Goal: Task Accomplishment & Management: Manage account settings

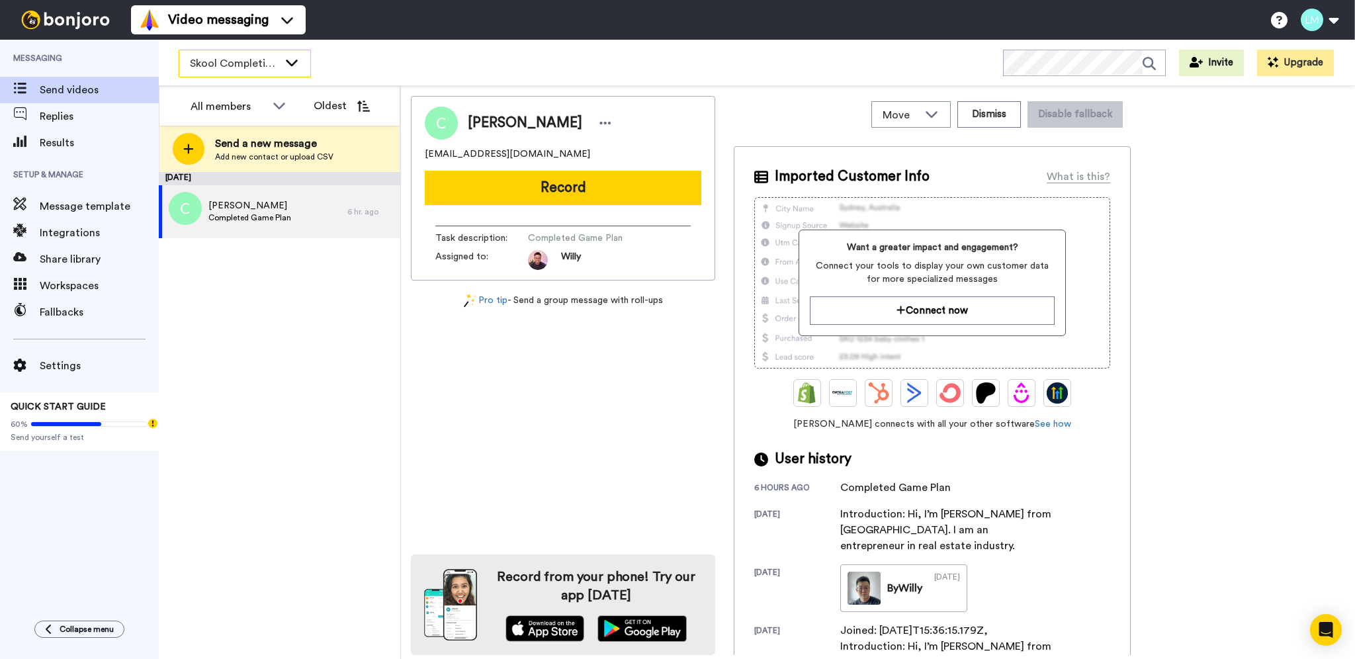
click at [304, 64] on div "Skool Completions" at bounding box center [244, 63] width 131 height 26
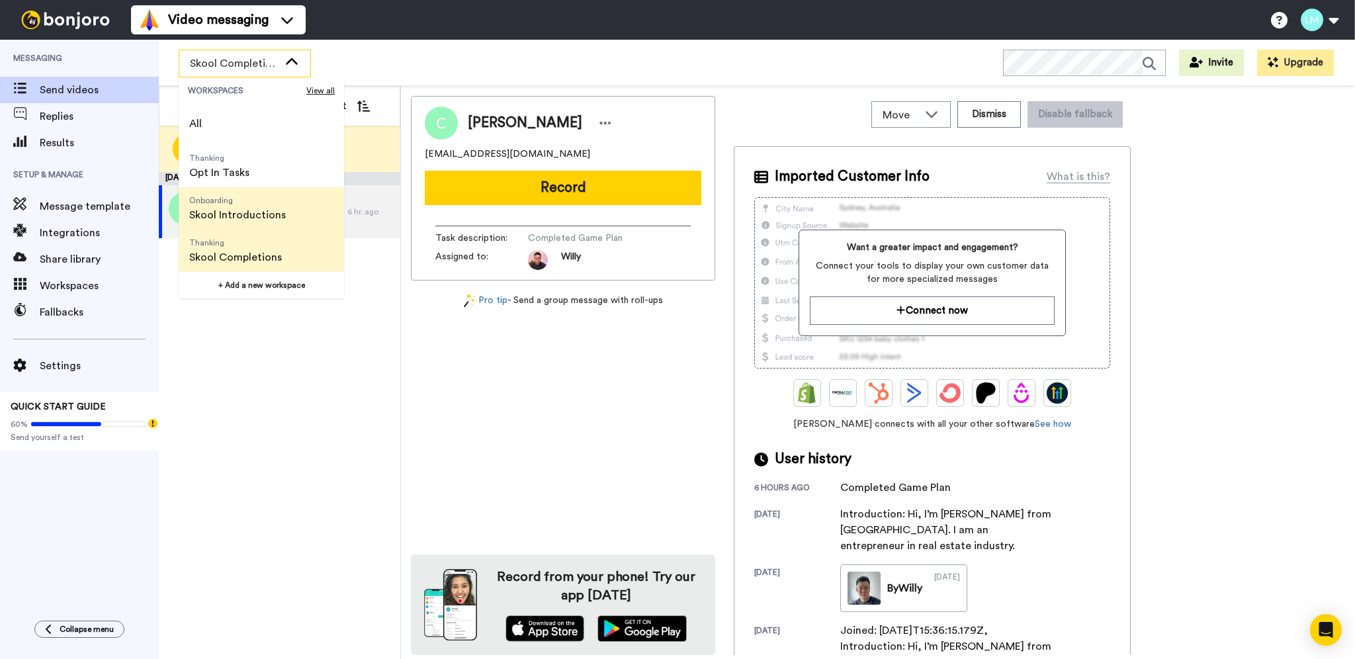
click at [283, 220] on span "Onboarding Skool Introductions" at bounding box center [238, 208] width 118 height 42
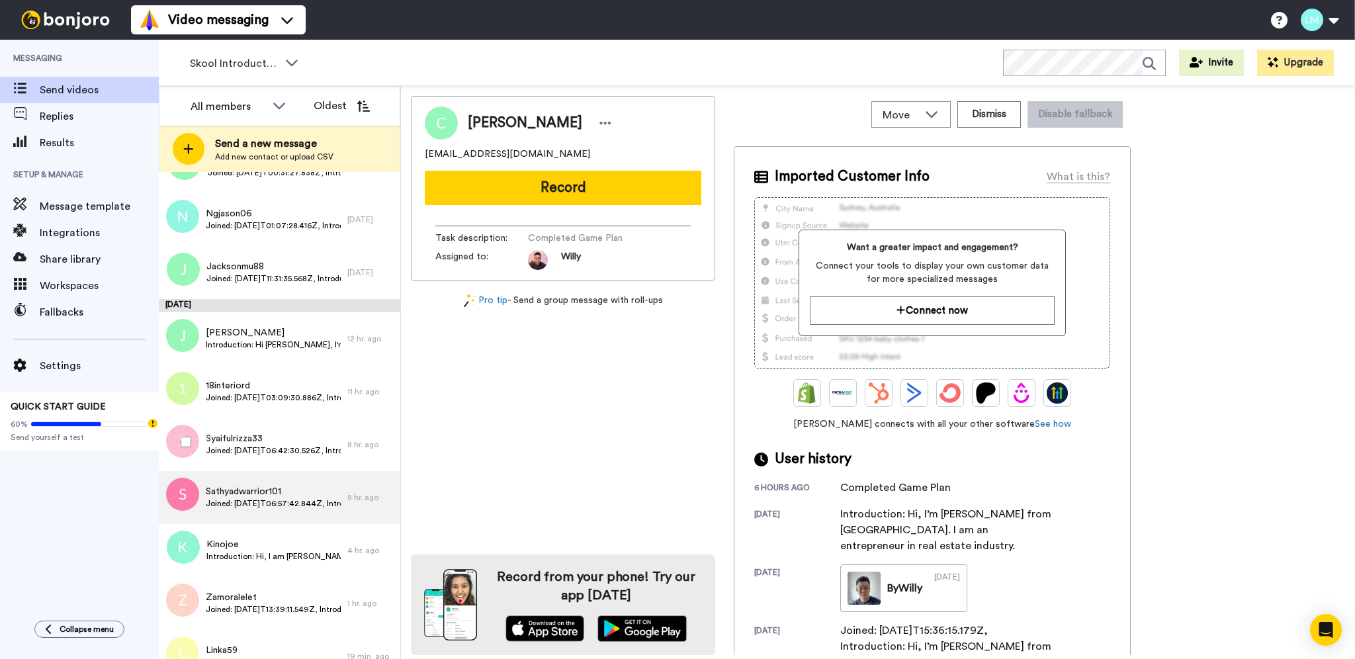
scroll to position [346, 0]
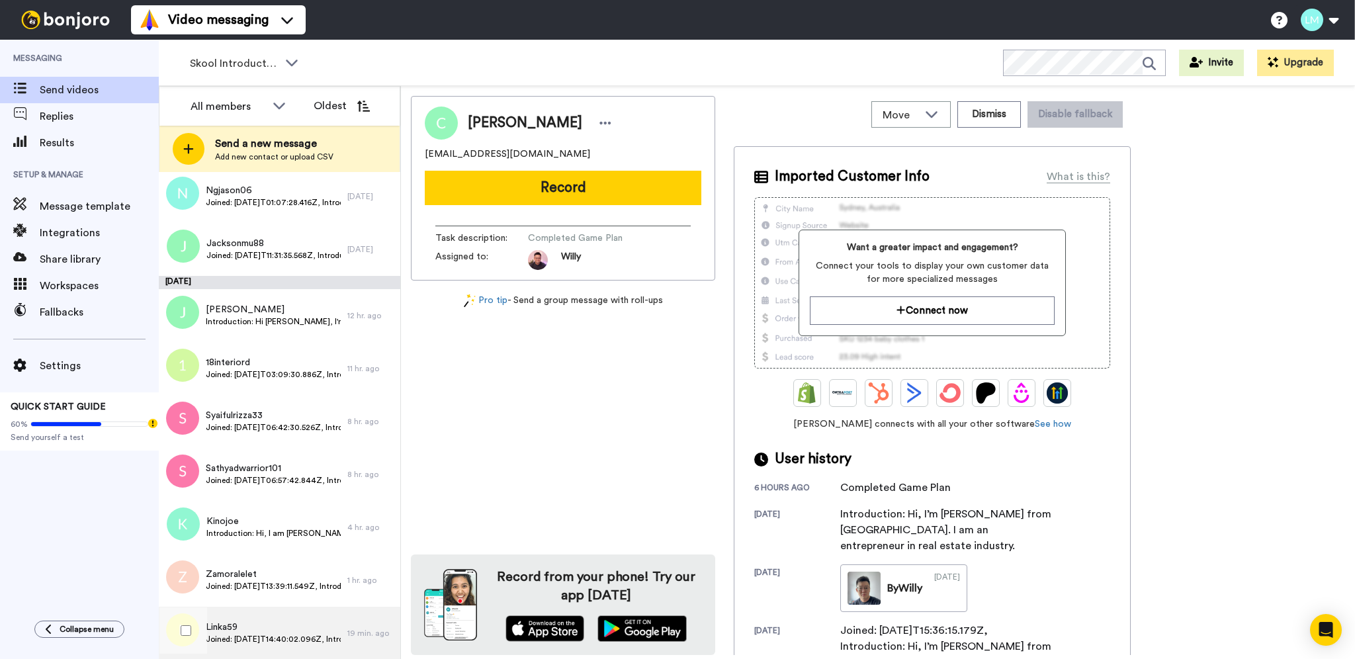
click at [285, 628] on span "Linka59" at bounding box center [273, 627] width 135 height 13
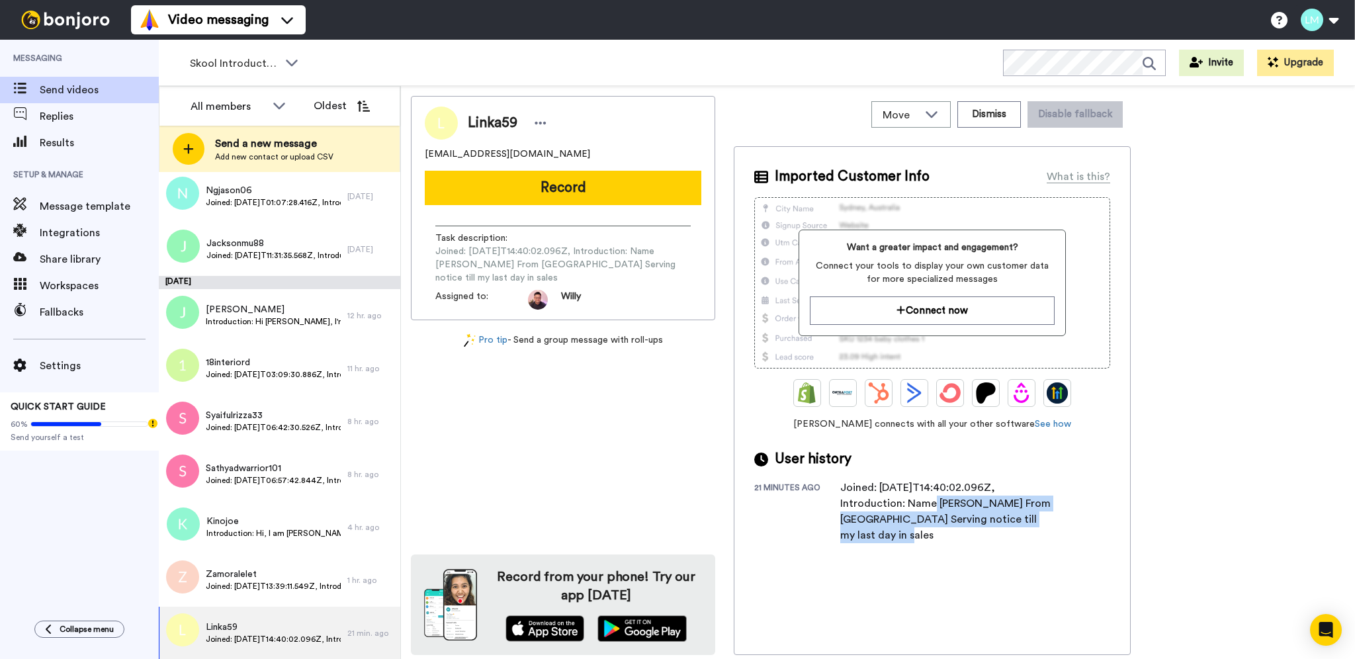
drag, startPoint x: 906, startPoint y: 536, endPoint x: 905, endPoint y: 510, distance: 26.5
click at [905, 510] on div "Joined: 2025-10-13T14:40:02.096Z, Introduction: Name zhuo kaicheng From singapo…" at bounding box center [947, 512] width 212 height 64
copy div "Name zhuo kaicheng From singapore Serving notice till my last day in sales"
click at [545, 124] on icon at bounding box center [541, 122] width 12 height 13
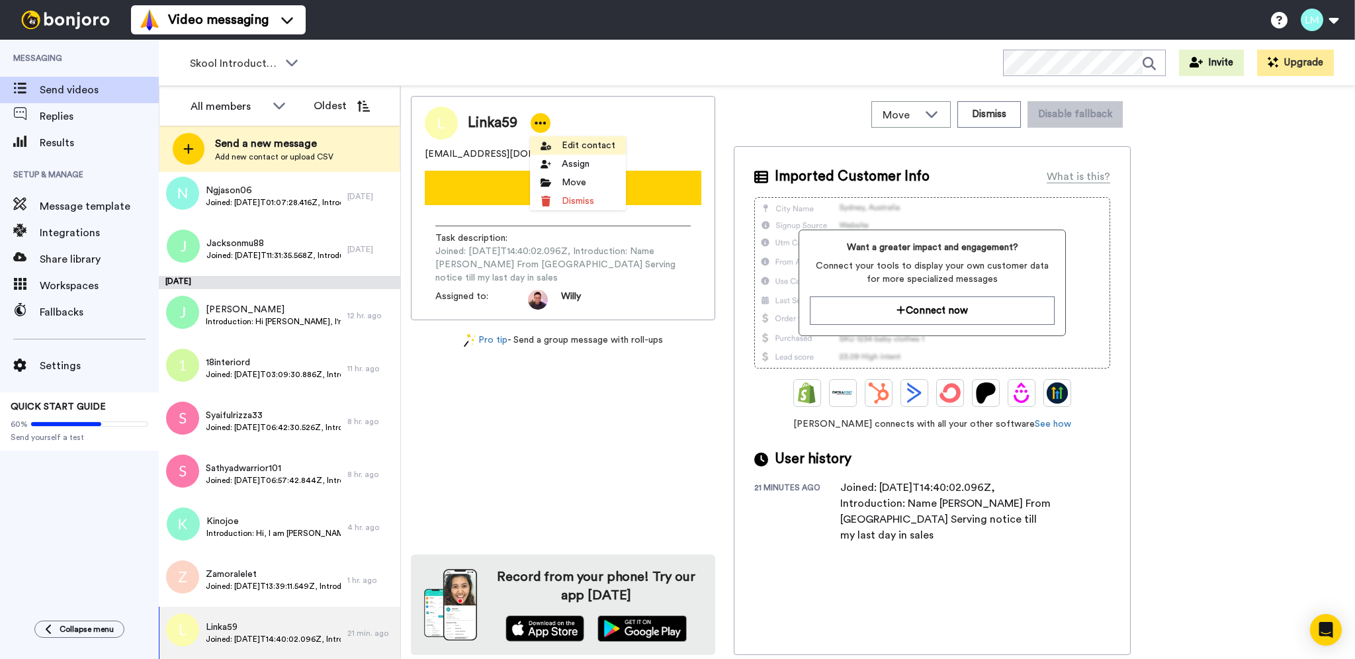
click at [580, 143] on li "Edit contact" at bounding box center [578, 145] width 96 height 19
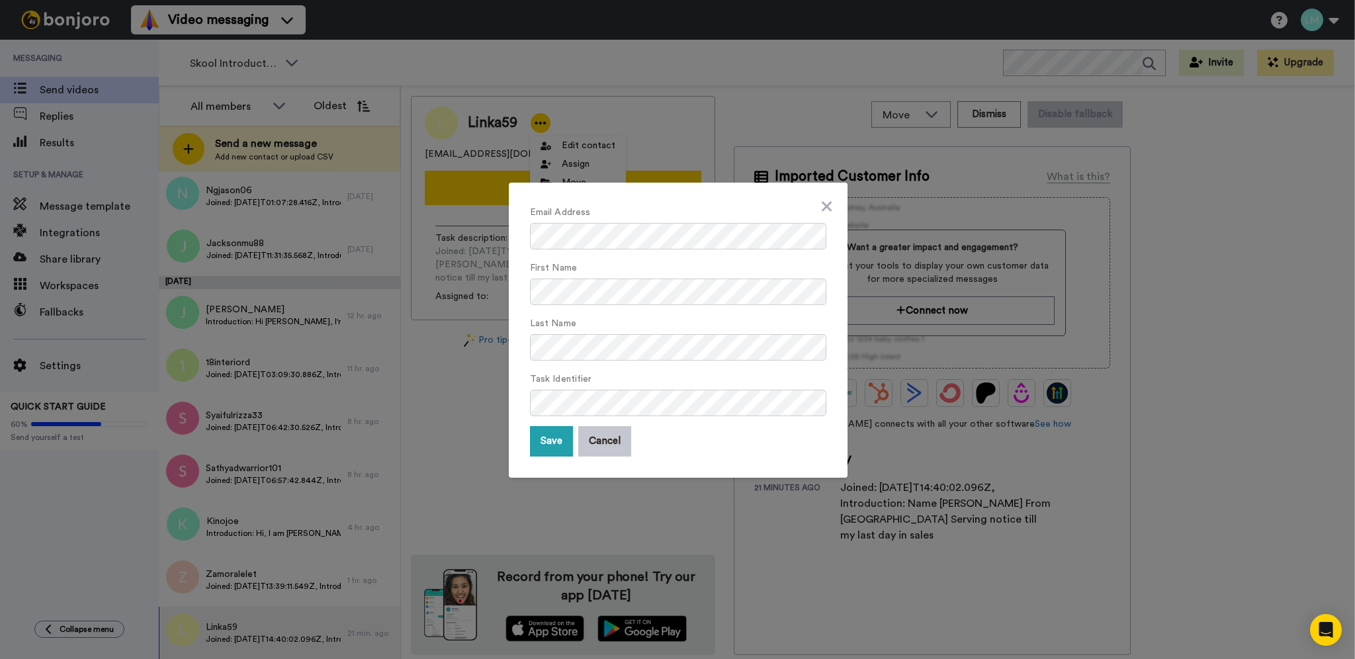
click at [578, 307] on form "Email Address First Name Last Name Task Identifier Save Cancel" at bounding box center [678, 330] width 296 height 253
click at [533, 442] on button "Save" at bounding box center [551, 441] width 43 height 30
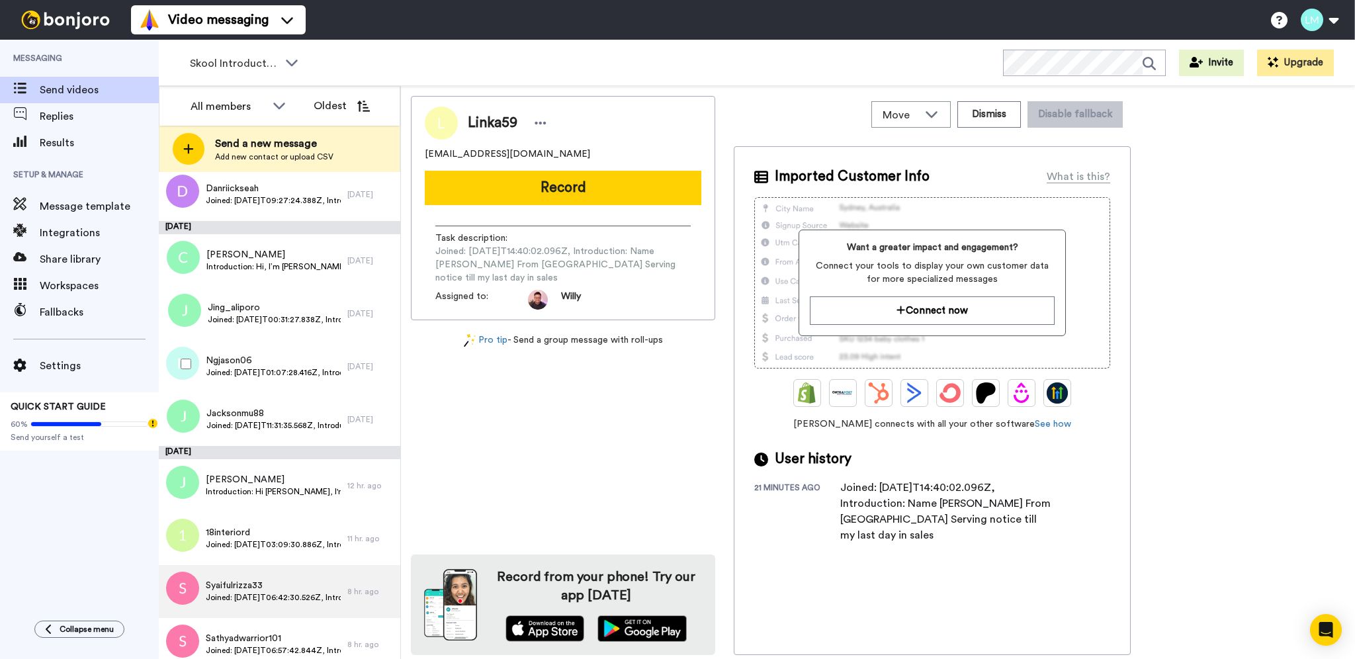
scroll to position [346, 0]
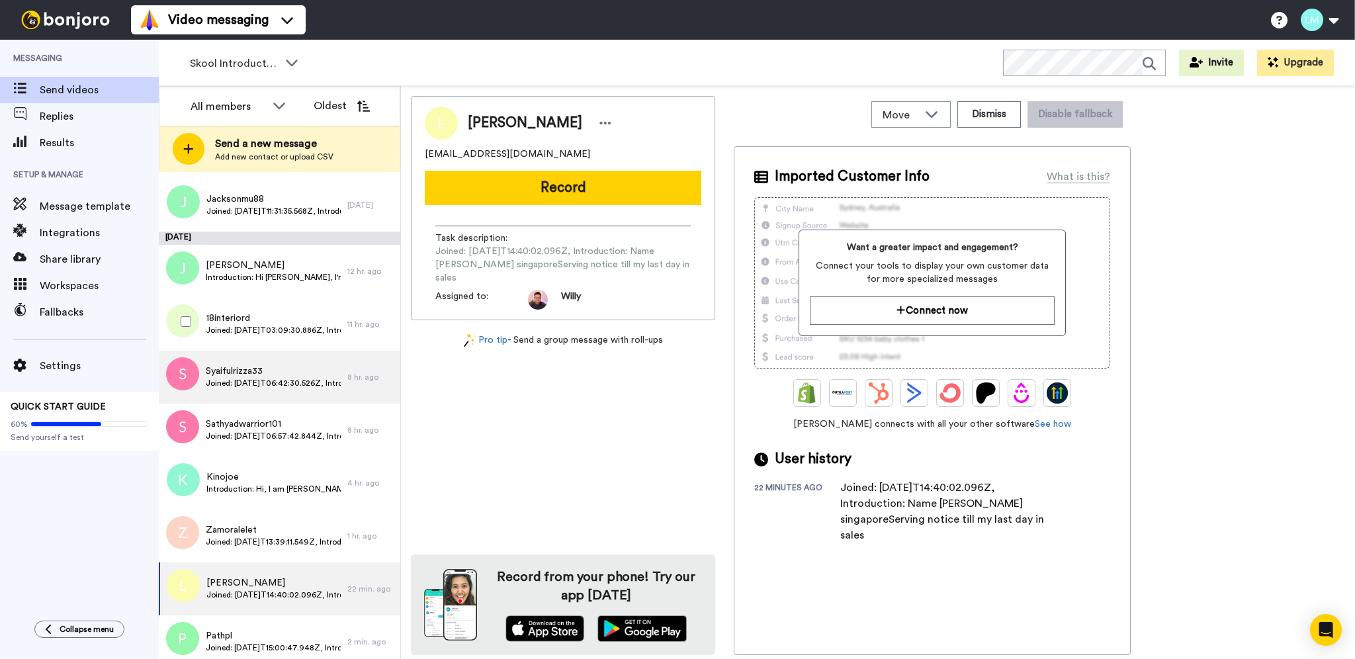
scroll to position [399, 0]
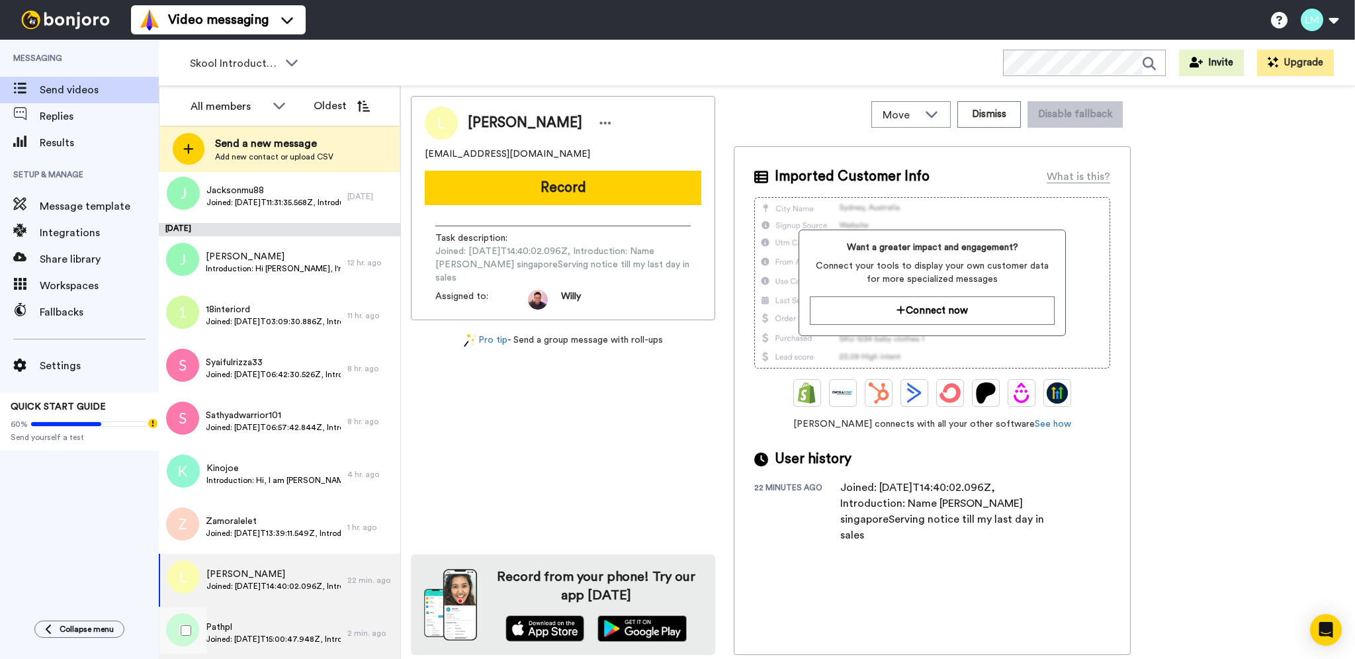
click at [301, 636] on span "Joined: [DATE]T15:00:47.948Z, Introduction: Hello! I’m from SG and I work [DEMO…" at bounding box center [273, 639] width 135 height 11
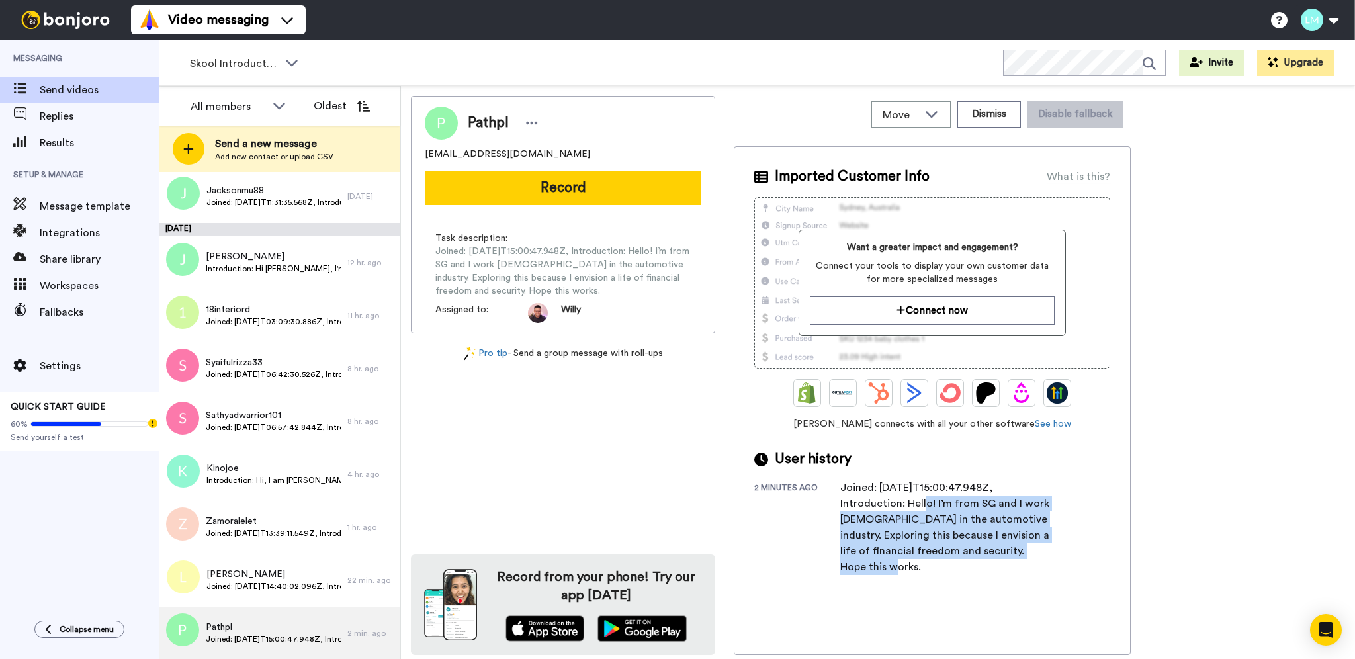
drag, startPoint x: 949, startPoint y: 572, endPoint x: 908, endPoint y: 502, distance: 81.3
click at [908, 502] on div "Joined: [DATE]T15:00:47.948Z, Introduction: Hello! I’m from SG and I work [DEMO…" at bounding box center [947, 527] width 212 height 95
copy div "Hello! I’m from SG and I work full time in the automotive industry. Exploring t…"
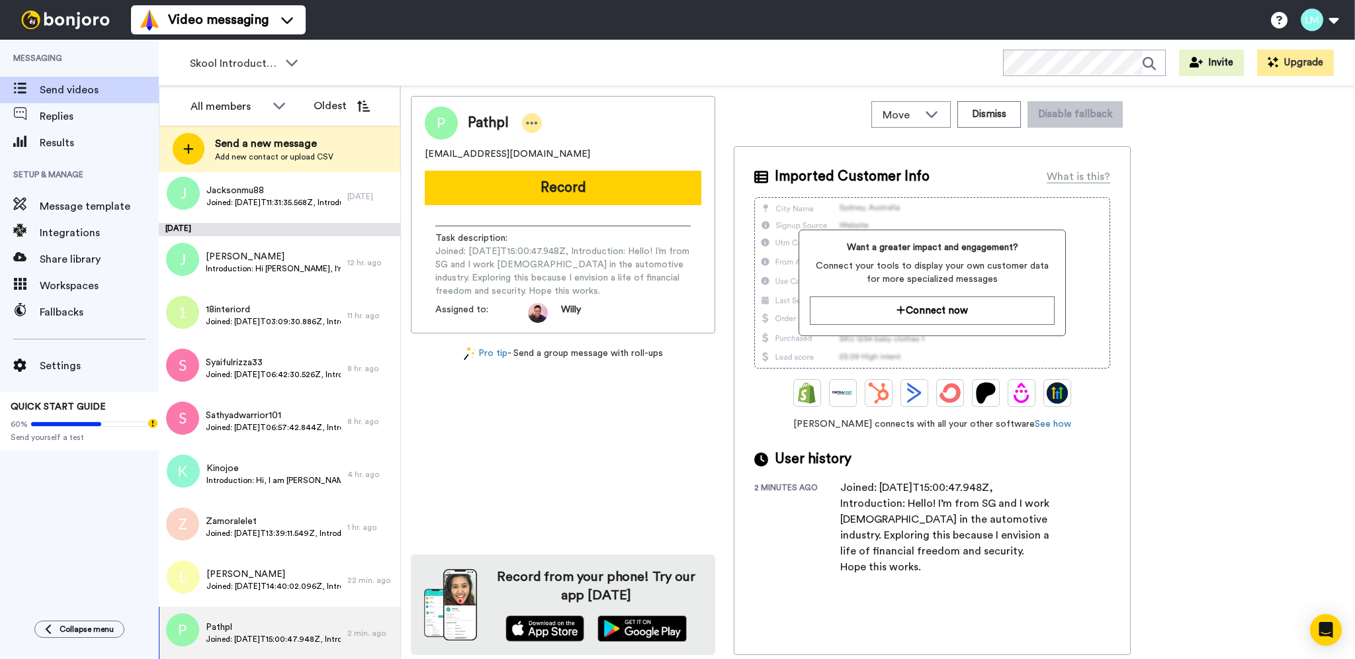
click at [527, 121] on icon at bounding box center [532, 122] width 12 height 13
click at [553, 142] on li "Edit contact" at bounding box center [569, 145] width 96 height 19
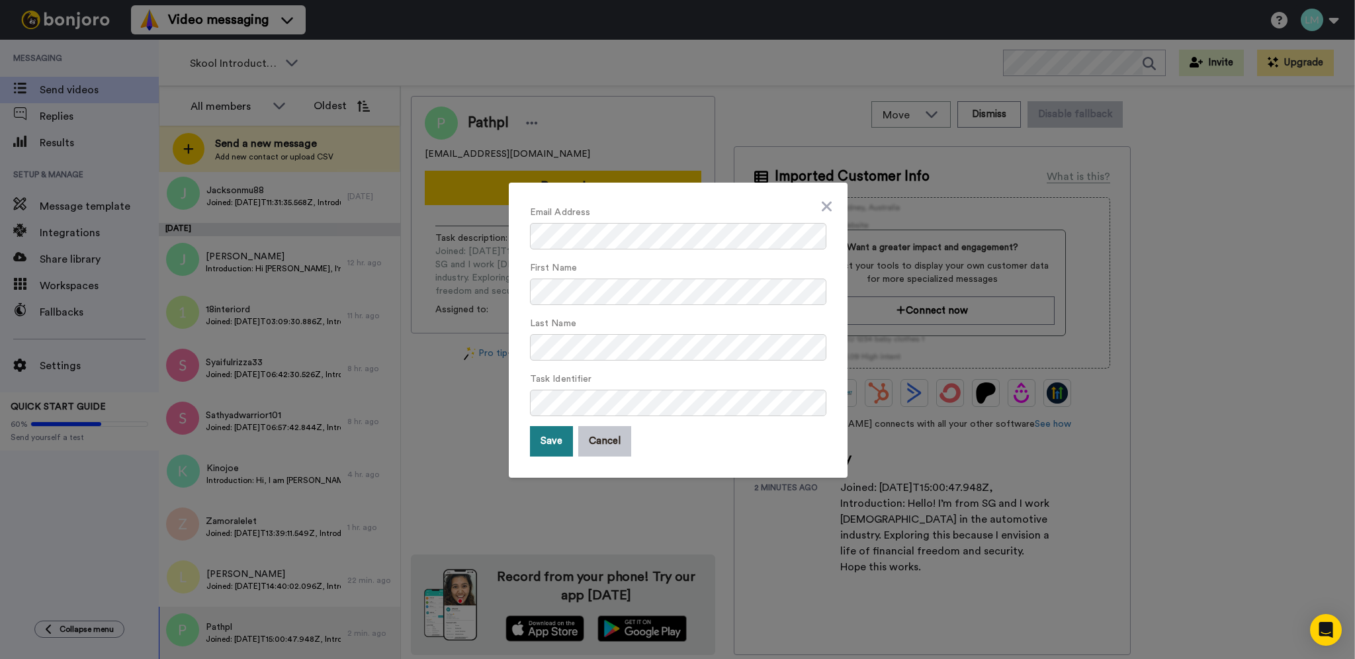
drag, startPoint x: 548, startPoint y: 437, endPoint x: 563, endPoint y: 443, distance: 16.0
click at [551, 440] on button "Save" at bounding box center [551, 441] width 43 height 30
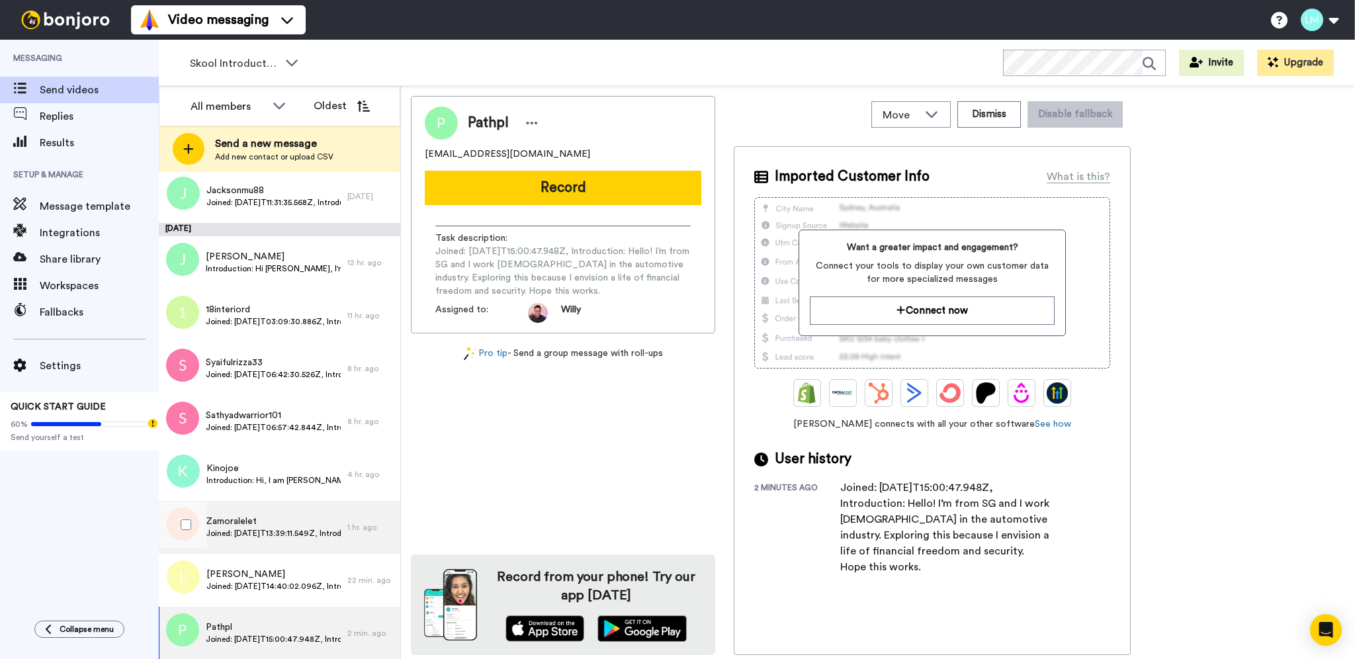
click at [295, 534] on span "Joined: [DATE]T13:39:11.549Z, Introduction: What's your name? [PERSON_NAME] Whe…" at bounding box center [273, 533] width 135 height 11
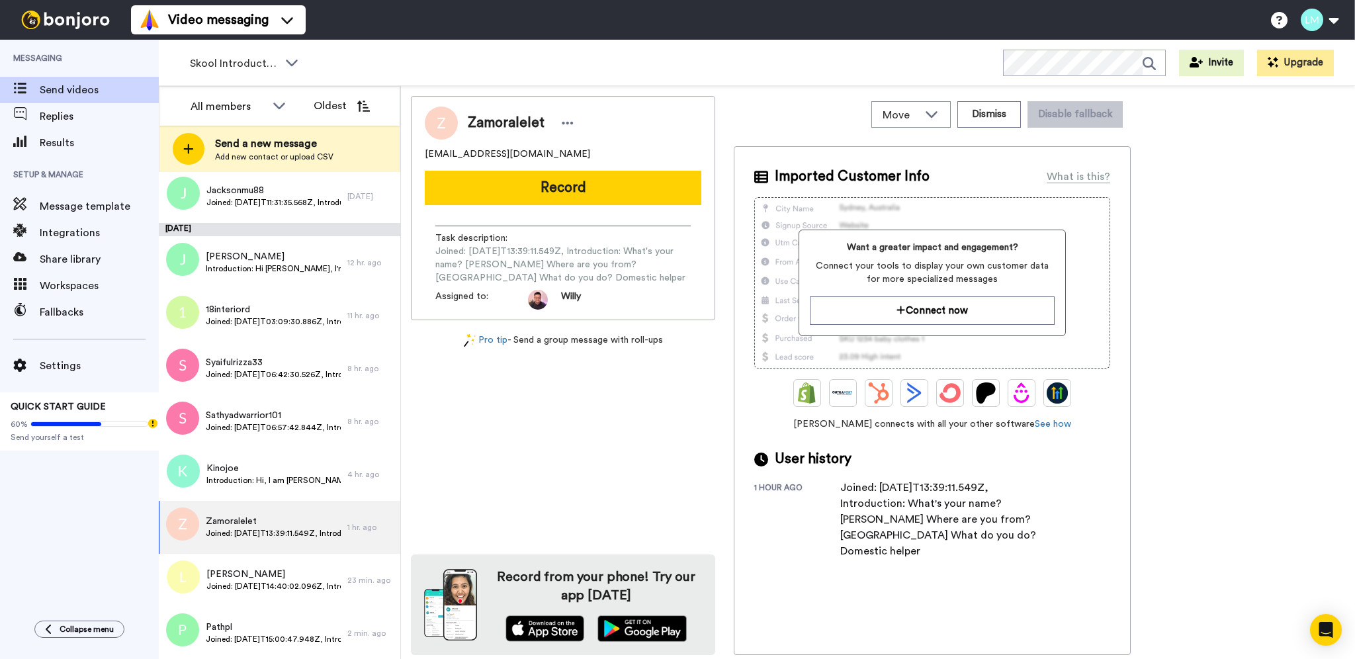
drag, startPoint x: 904, startPoint y: 501, endPoint x: 929, endPoint y: 551, distance: 55.9
click at [929, 551] on div "Joined: [DATE]T13:39:11.549Z, Introduction: What's your name? [PERSON_NAME] Whe…" at bounding box center [947, 519] width 212 height 79
copy div "What's your name? Maris Stella Paloquia Where are you from? Philippines What do…"
click at [969, 536] on div "Joined: [DATE]T13:39:11.549Z, Introduction: What's your name? [PERSON_NAME] Whe…" at bounding box center [947, 519] width 212 height 79
click at [966, 574] on div "Imported Customer Info What is this? Want a greater impact and engagement? Conn…" at bounding box center [932, 400] width 397 height 509
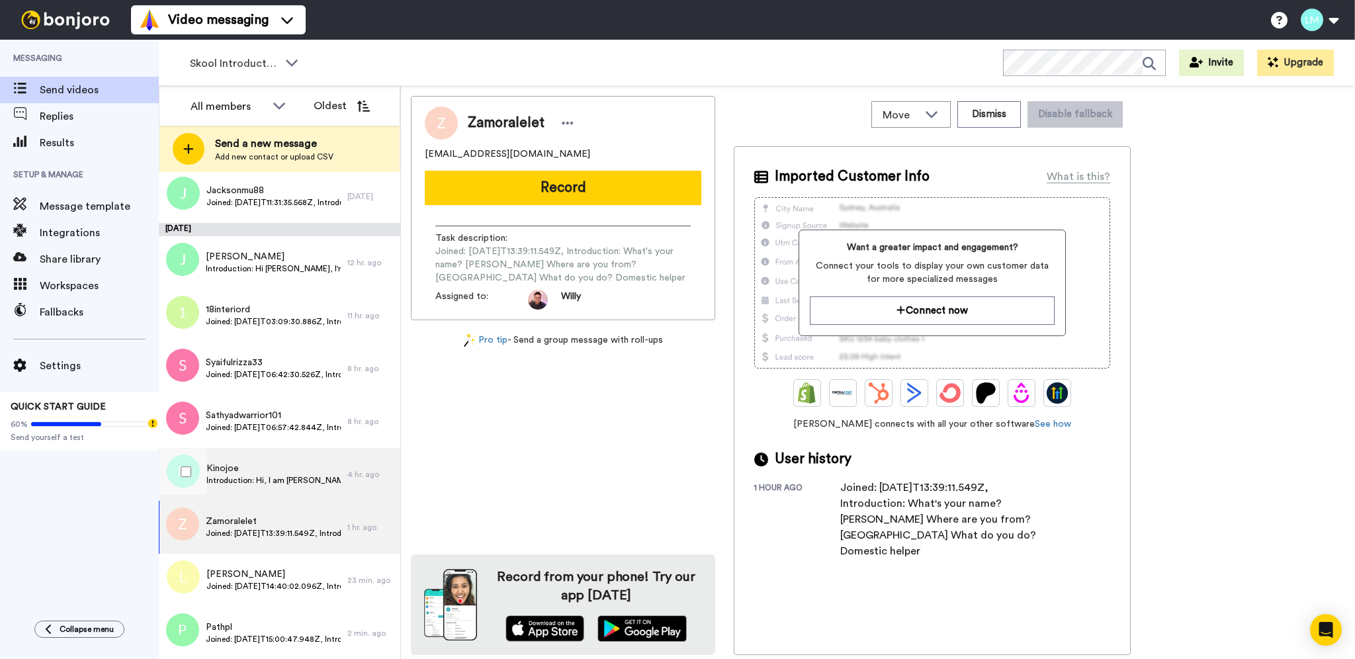
click at [275, 488] on div "Kinojoe Introduction: Hi, I am Joe from Singapore in sale, hope to explore more…" at bounding box center [253, 474] width 189 height 53
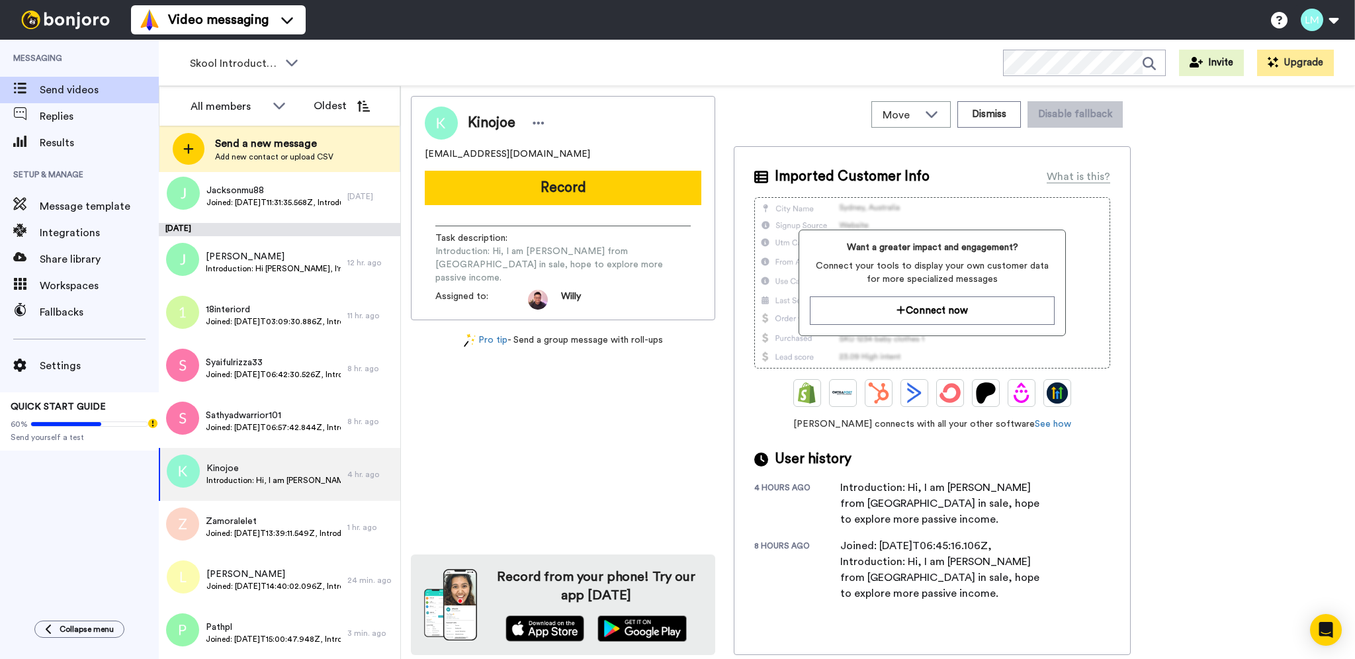
click at [1013, 485] on div "Introduction: Hi, I am Joe from Singapore in sale, hope to explore more passive…" at bounding box center [947, 504] width 212 height 48
drag, startPoint x: 1058, startPoint y: 559, endPoint x: 917, endPoint y: 543, distance: 141.3
click at [905, 545] on div "8 hours ago Joined: 2025-10-13T06:45:16.106Z, Introduction: Hi, I am Joe from S…" at bounding box center [932, 570] width 356 height 64
copy div "Hi, I am Joe from Singapore in sale, hope to explore more passive income."
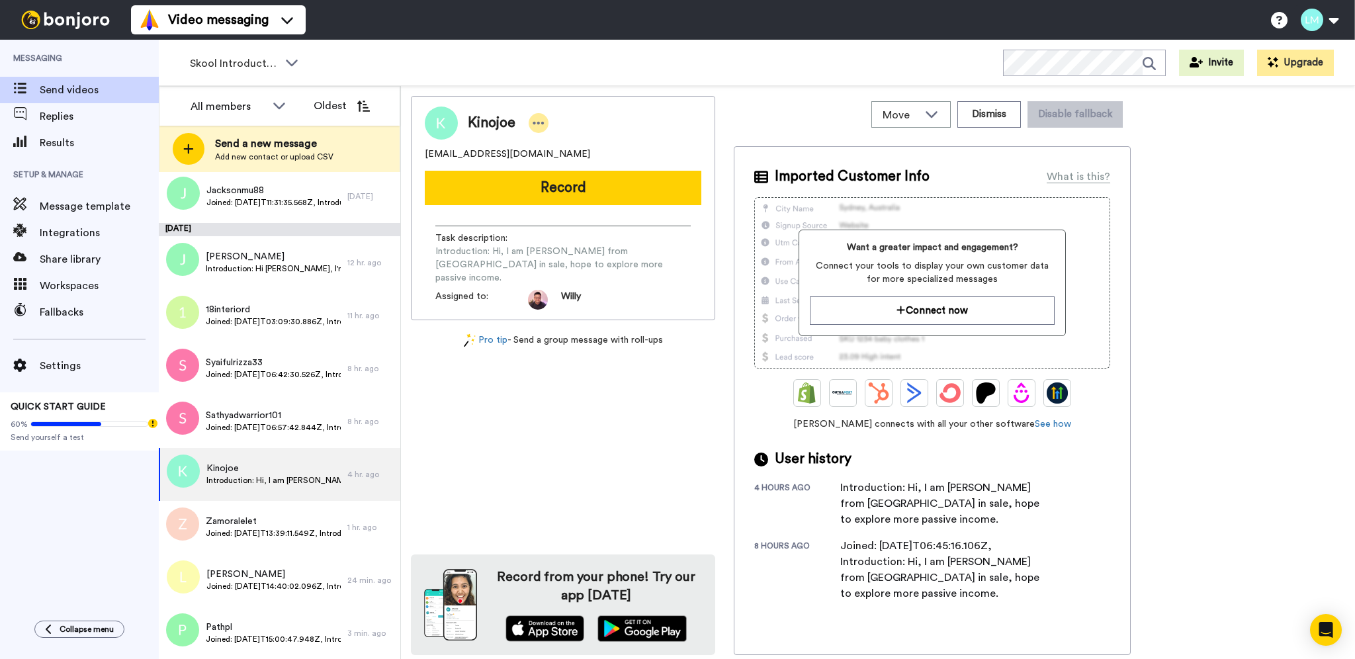
click at [533, 119] on icon at bounding box center [539, 122] width 12 height 13
click at [553, 200] on li "Dismiss" at bounding box center [577, 201] width 96 height 19
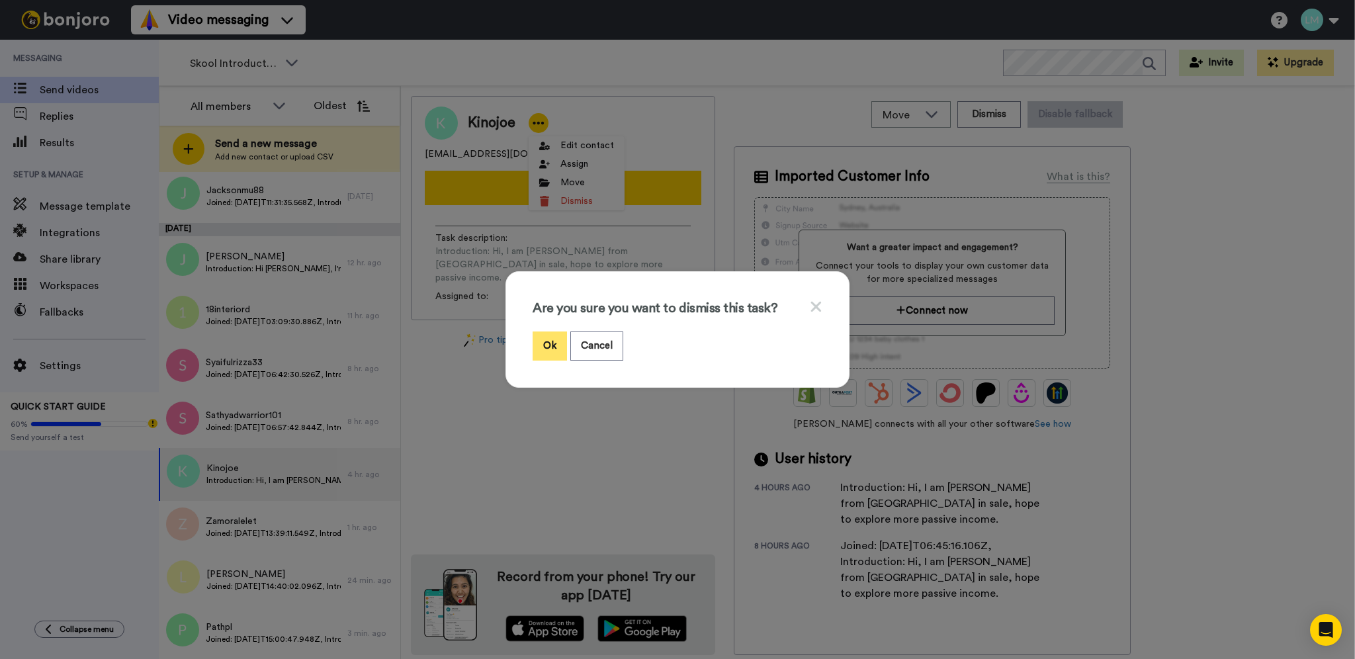
click at [549, 345] on button "Ok" at bounding box center [550, 346] width 34 height 28
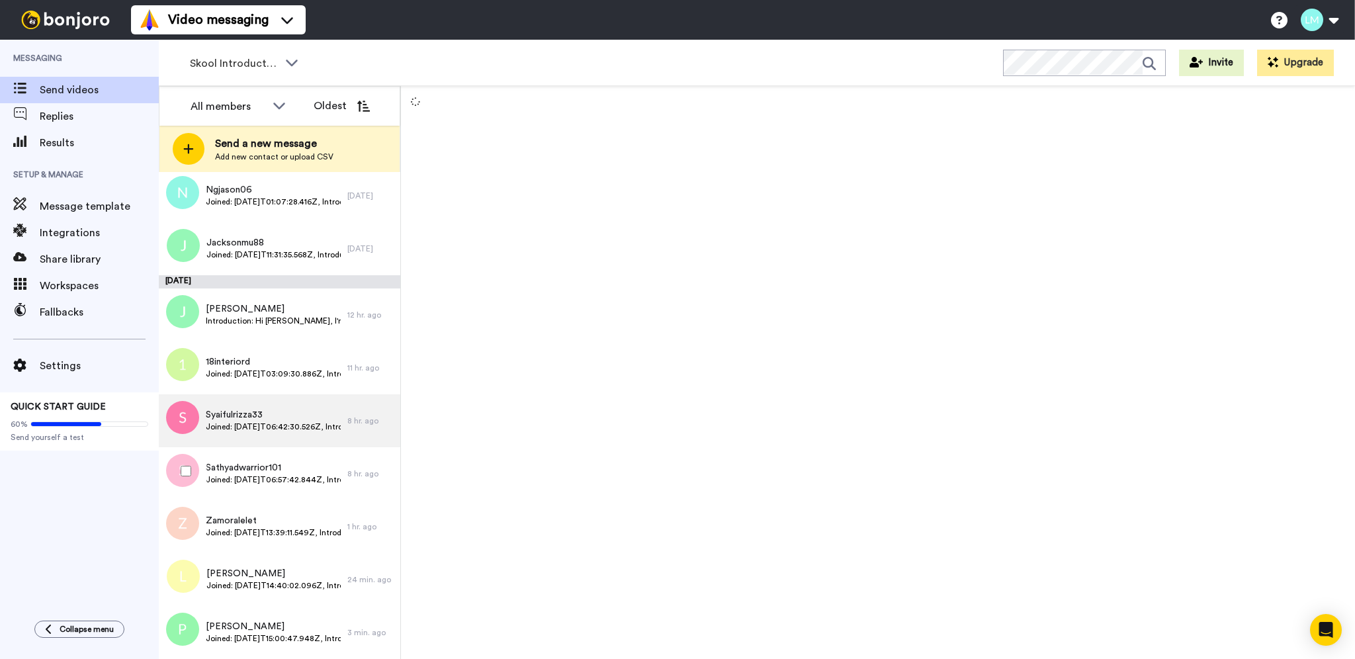
scroll to position [346, 0]
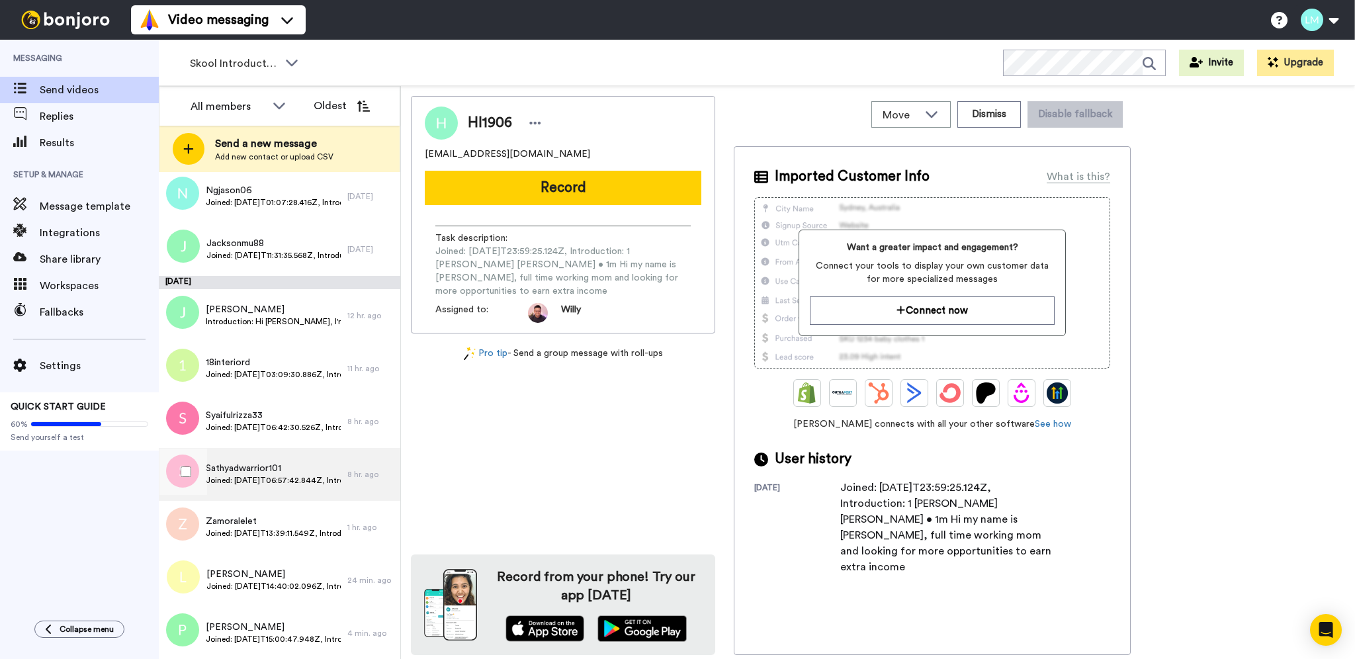
click at [274, 465] on span "Sathyadwarrior101" at bounding box center [273, 468] width 135 height 13
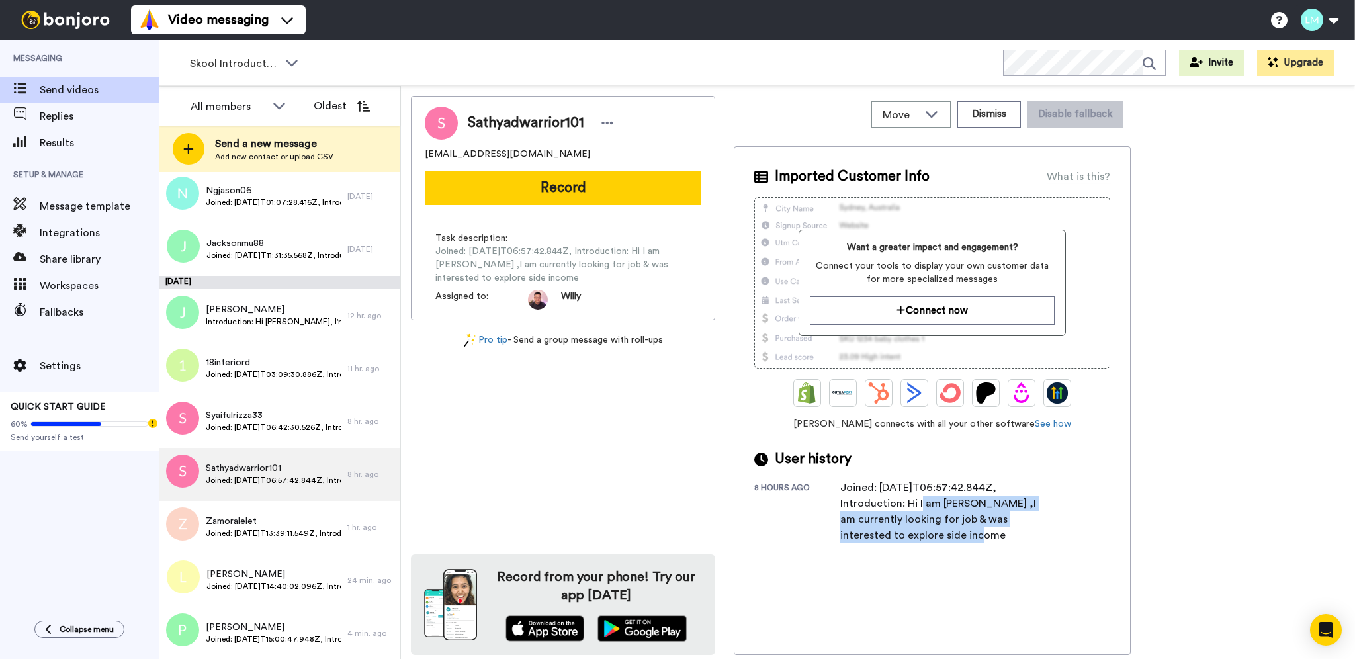
drag, startPoint x: 903, startPoint y: 502, endPoint x: 920, endPoint y: 535, distance: 37.0
click at [920, 535] on div "Joined: 2025-10-13T06:57:42.844Z, Introduction: Hi I am Sathya ,I am currently …" at bounding box center [947, 512] width 212 height 64
copy div "Hi I am Sathya ,I am currently looking for job & was interested to explore side…"
click at [949, 539] on div "Joined: 2025-10-13T06:57:42.844Z, Introduction: Hi I am Sathya ,I am currently …" at bounding box center [947, 512] width 212 height 64
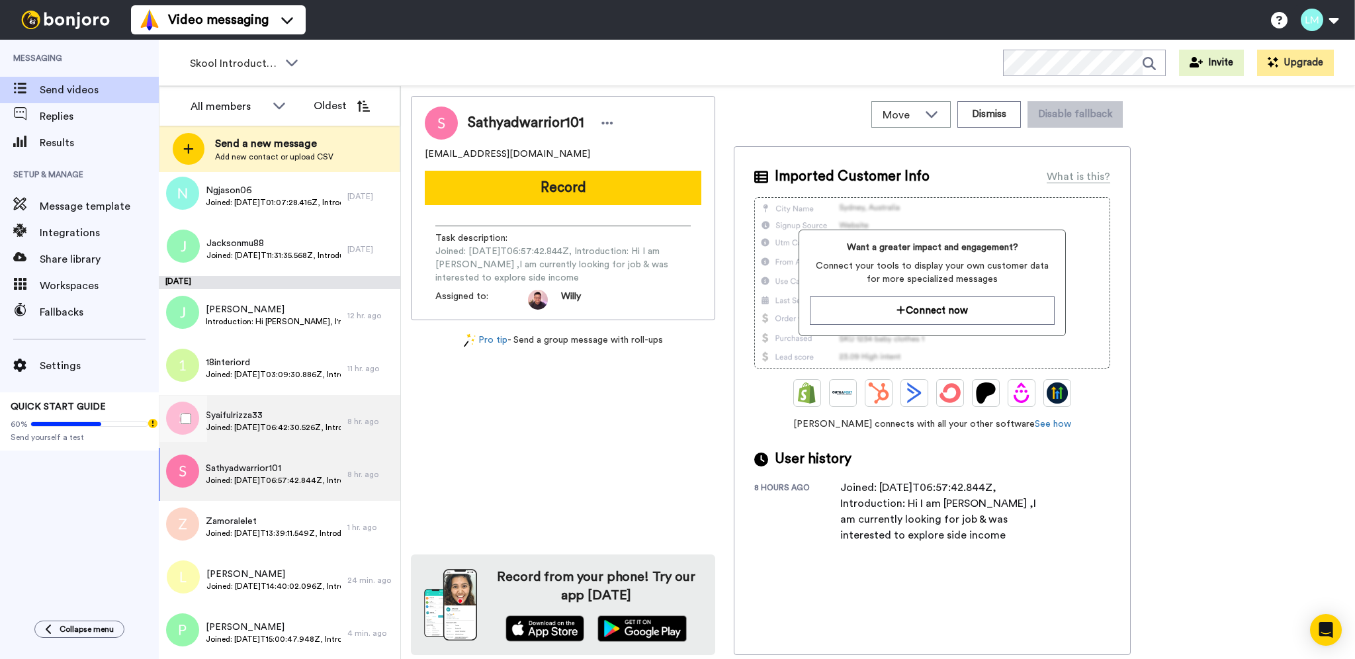
click at [289, 425] on span "Joined: 2025-10-13T06:42:30.526Z, Introduction: Hi willy and all I'm syaiful fr…" at bounding box center [273, 427] width 135 height 11
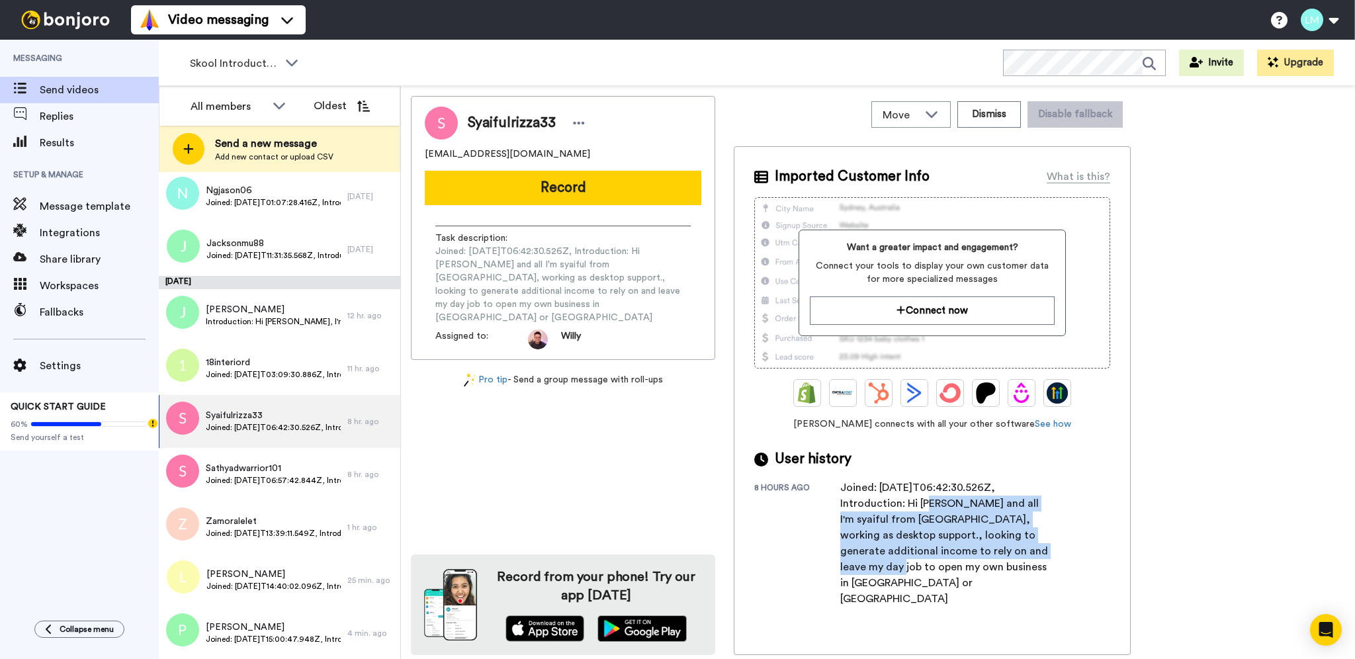
drag, startPoint x: 1020, startPoint y: 559, endPoint x: 909, endPoint y: 510, distance: 121.5
click at [909, 510] on div "Joined: 2025-10-13T06:42:30.526Z, Introduction: Hi willy and all I'm syaiful fr…" at bounding box center [947, 543] width 212 height 127
drag, startPoint x: 903, startPoint y: 504, endPoint x: 991, endPoint y: 511, distance: 87.7
click at [1053, 578] on div "Imported Customer Info What is this? Want a greater impact and engagement? Conn…" at bounding box center [932, 400] width 397 height 509
copy div "Hi willy and all I'm syaiful from singapore, working as desktop support., looki…"
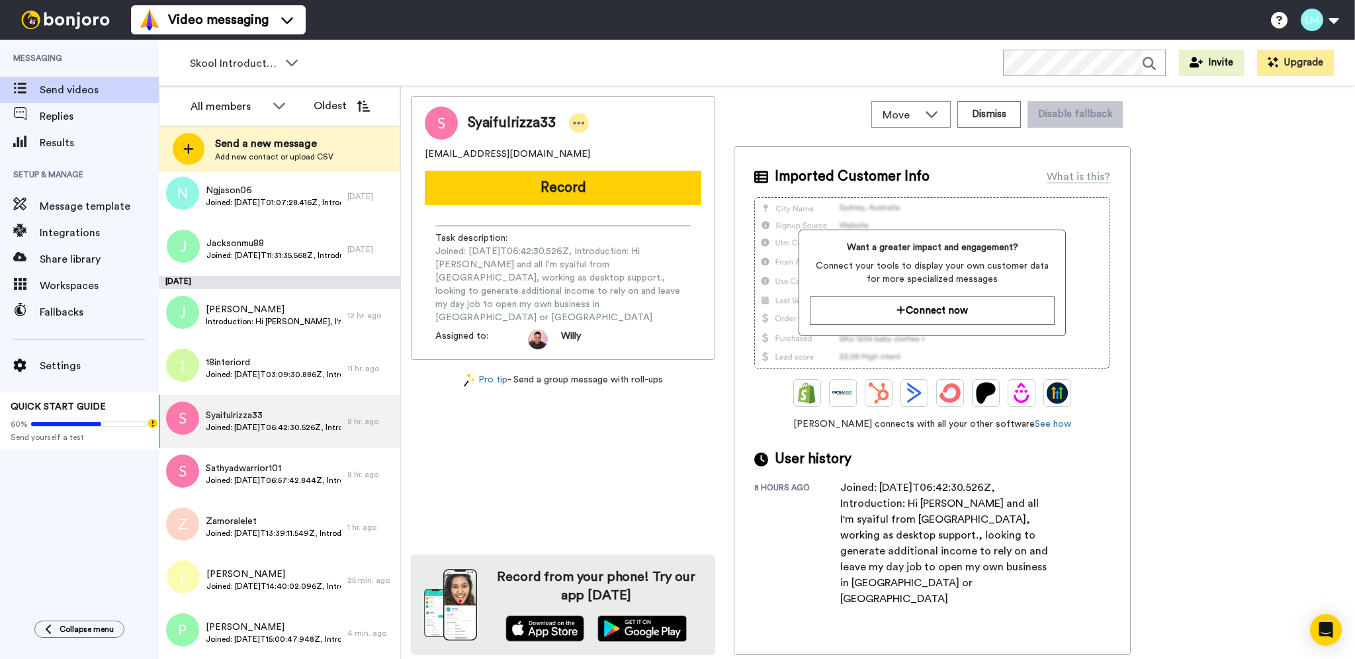
click at [575, 115] on div at bounding box center [579, 123] width 20 height 20
click at [600, 146] on li "Edit contact" at bounding box center [615, 145] width 96 height 19
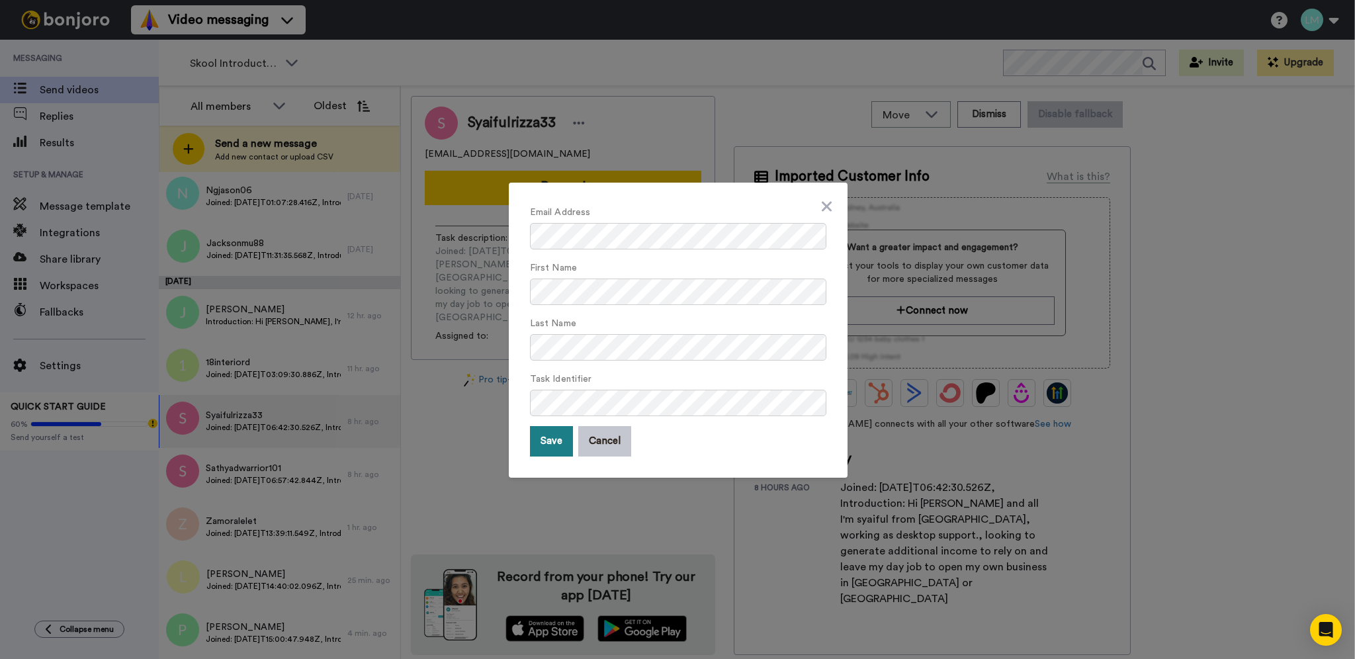
click at [545, 445] on button "Save" at bounding box center [551, 441] width 43 height 30
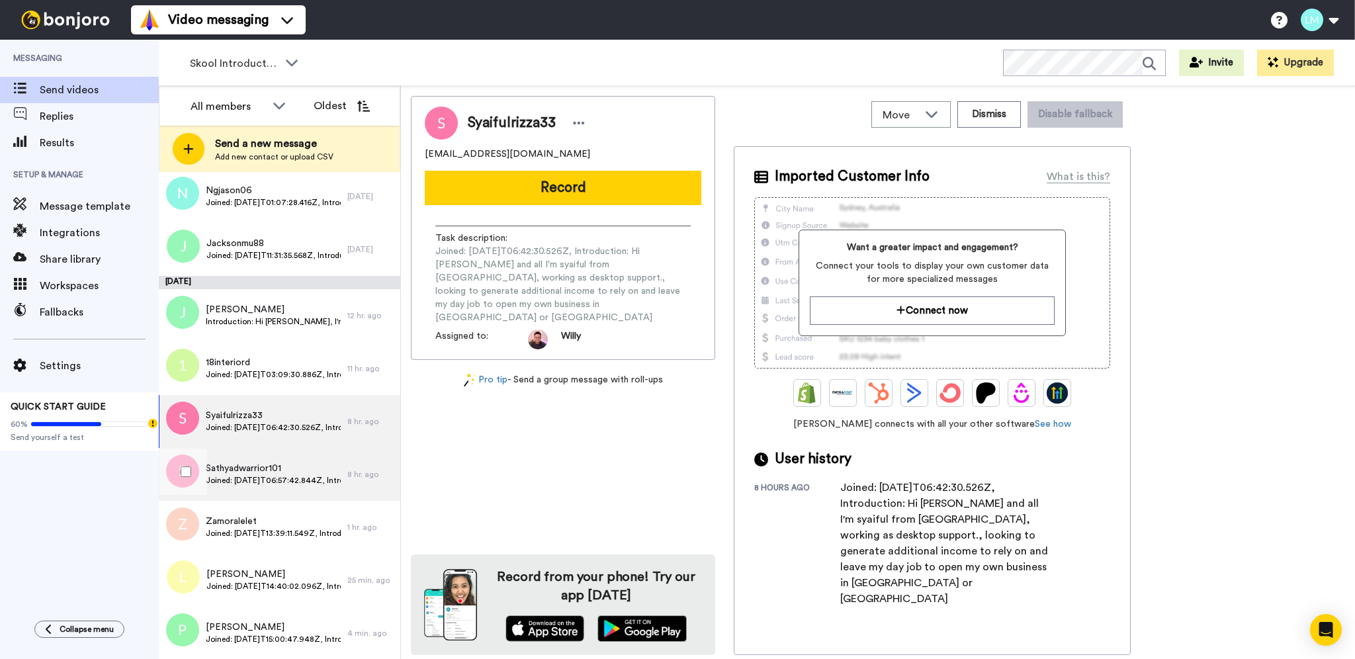
click at [295, 471] on span "Sathyadwarrior101" at bounding box center [273, 468] width 135 height 13
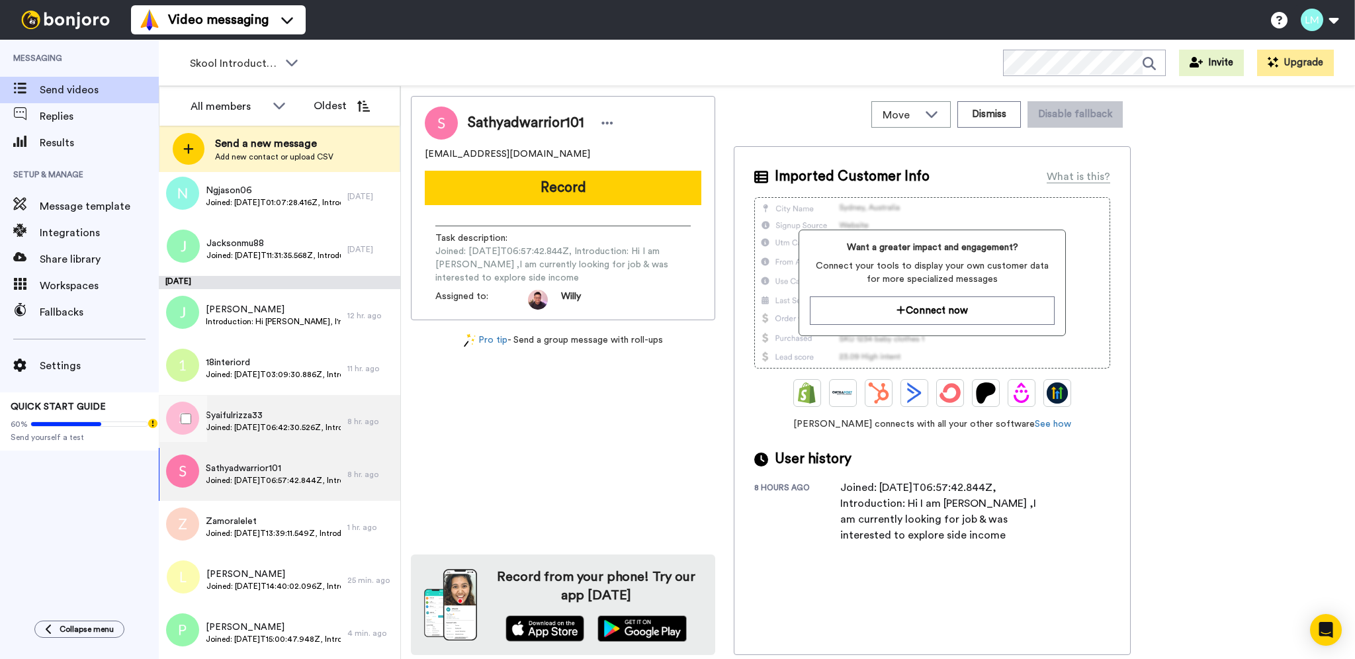
click at [294, 428] on span "Joined: 2025-10-13T06:42:30.526Z, Introduction: Hi willy and all I'm syaiful fr…" at bounding box center [273, 427] width 135 height 11
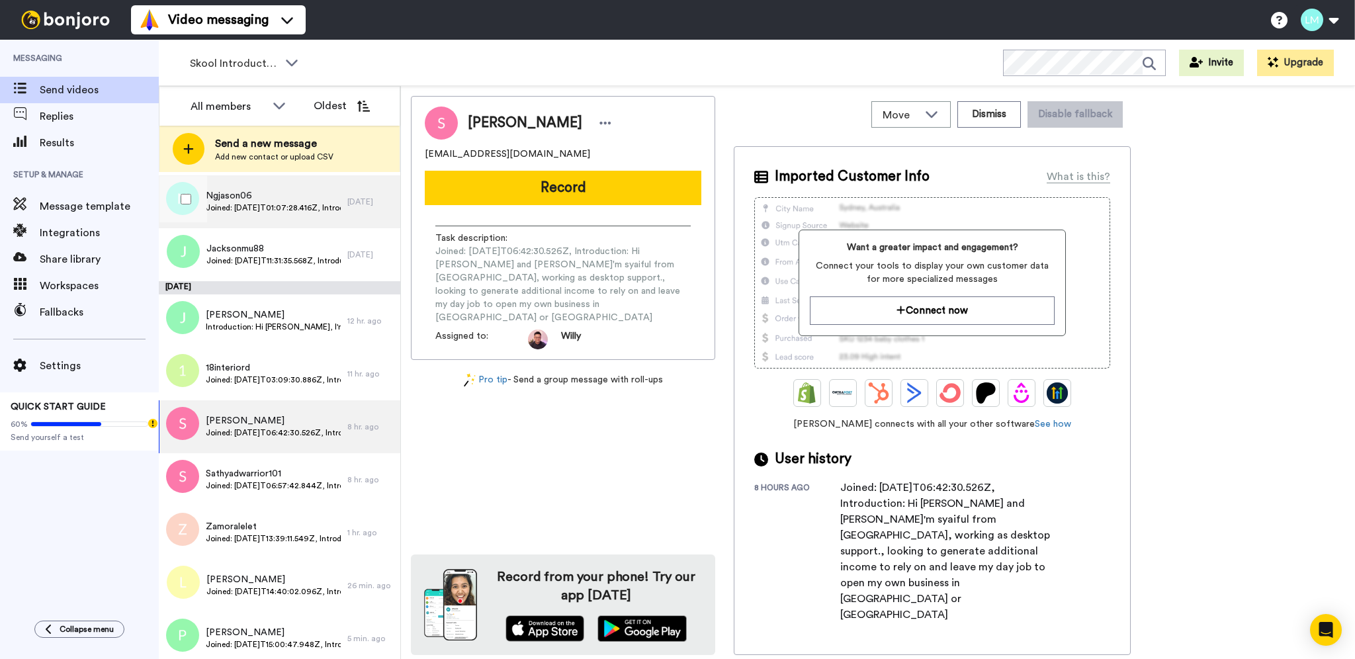
scroll to position [346, 0]
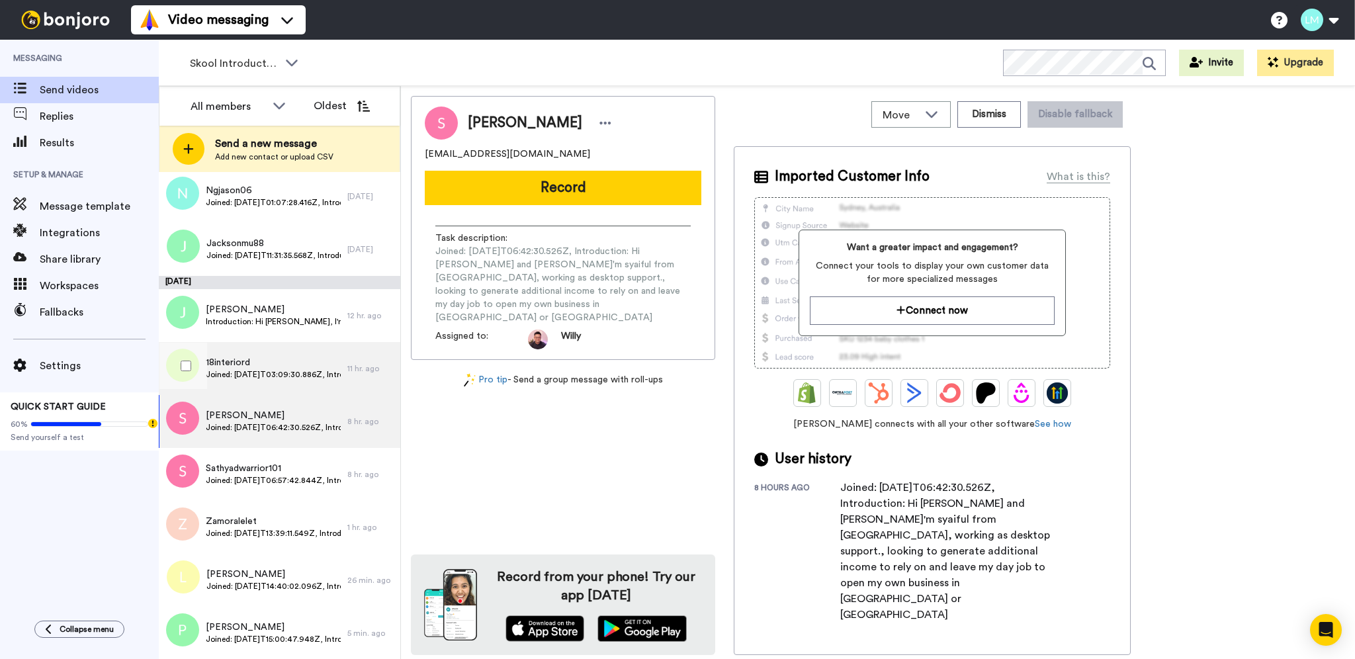
click at [296, 379] on span "Joined: [DATE]T03:09:30.886Z, Introduction: Hi [PERSON_NAME] and friends. I am …" at bounding box center [273, 374] width 135 height 11
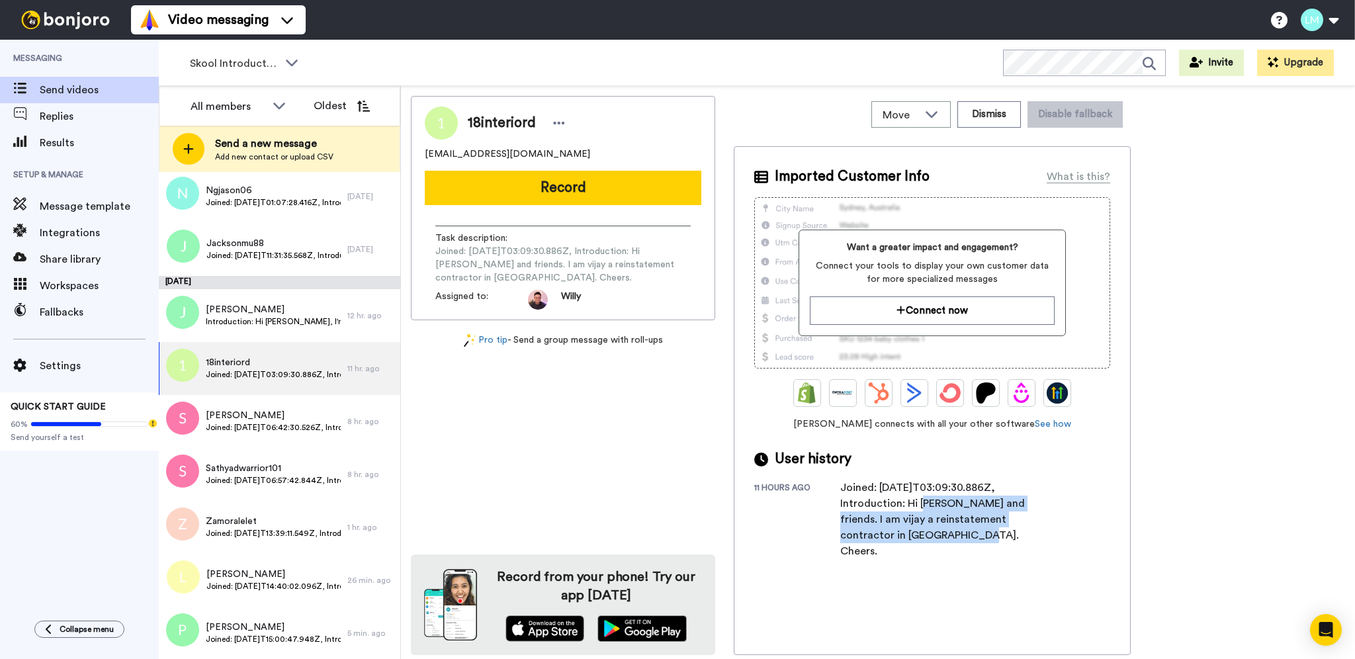
drag, startPoint x: 904, startPoint y: 504, endPoint x: 933, endPoint y: 527, distance: 36.7
click at [943, 535] on div "Joined: [DATE]T03:09:30.886Z, Introduction: Hi [PERSON_NAME] and friends. I am …" at bounding box center [947, 519] width 212 height 79
copy div "Hi willy and friends. I am vijay a reinstatement contractor in singapore. Cheer…"
click at [553, 124] on icon at bounding box center [559, 122] width 12 height 13
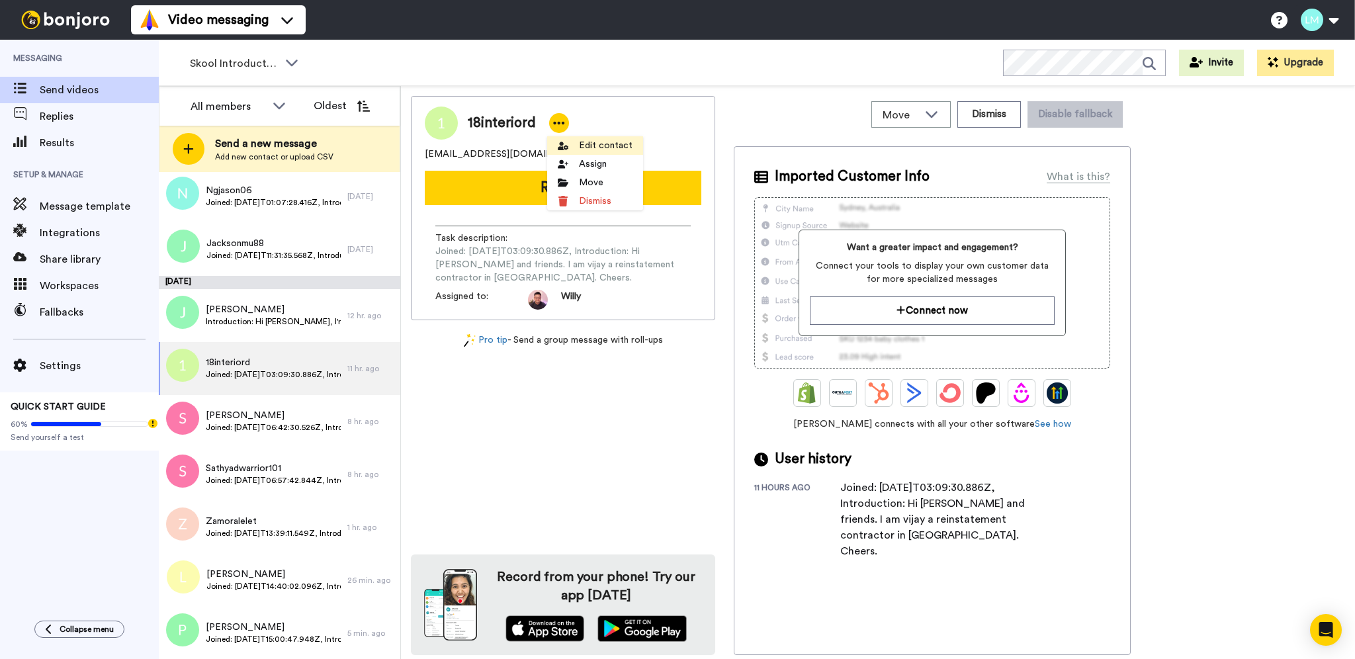
click at [569, 142] on li "Edit contact" at bounding box center [595, 145] width 96 height 19
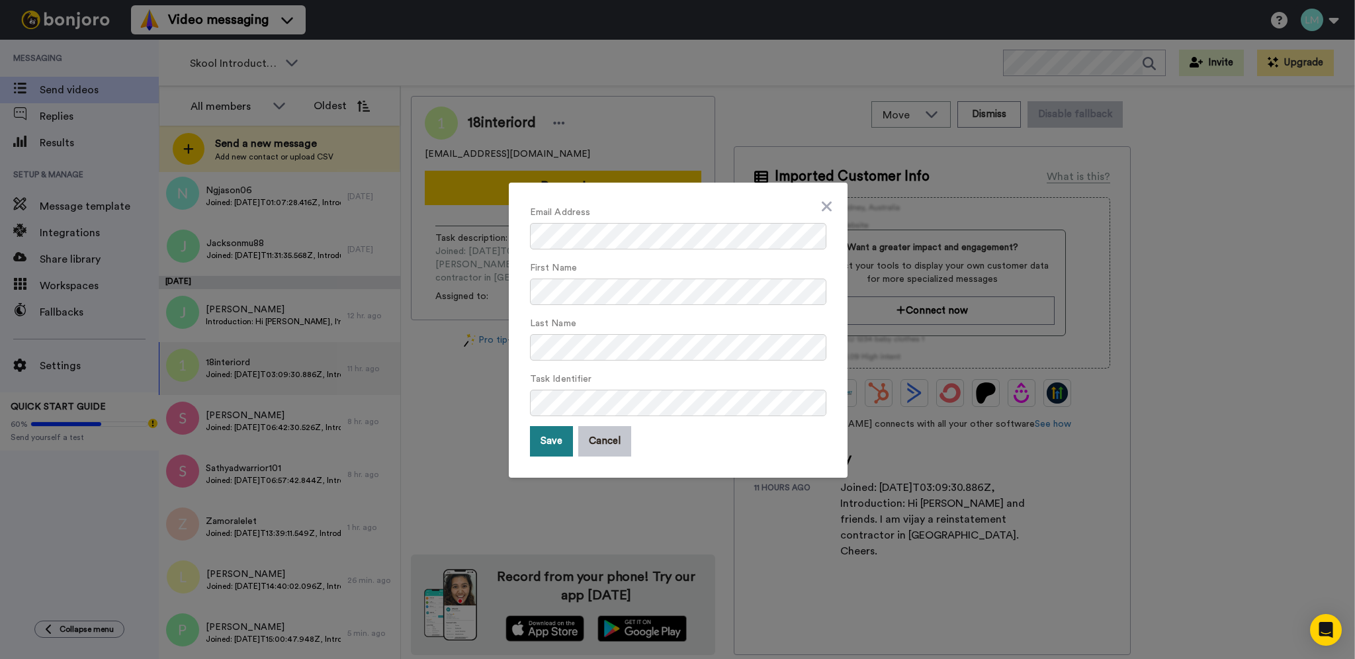
drag, startPoint x: 540, startPoint y: 435, endPoint x: 544, endPoint y: 451, distance: 16.4
click at [540, 438] on button "Save" at bounding box center [551, 441] width 43 height 30
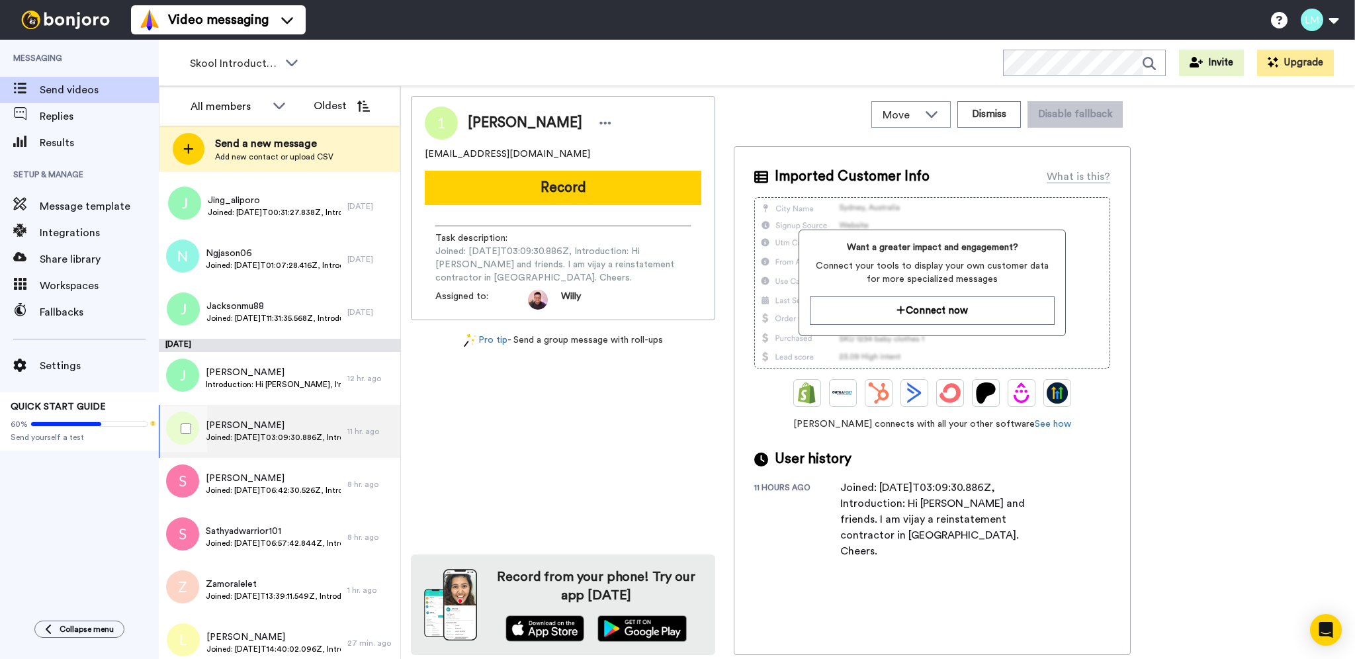
scroll to position [258, 0]
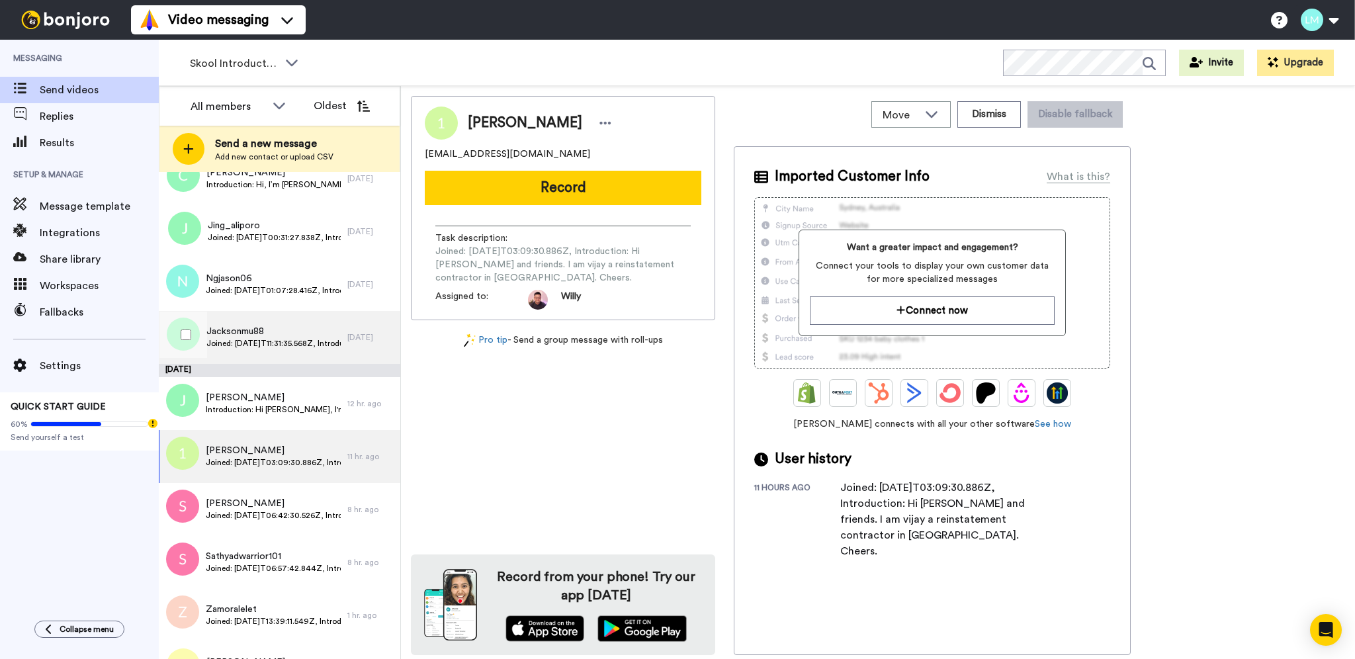
click at [310, 355] on div "Jacksonmu88 Joined: [DATE]T11:31:35.568Z, Introduction: Hi, I am [PERSON_NAME] …" at bounding box center [253, 337] width 189 height 53
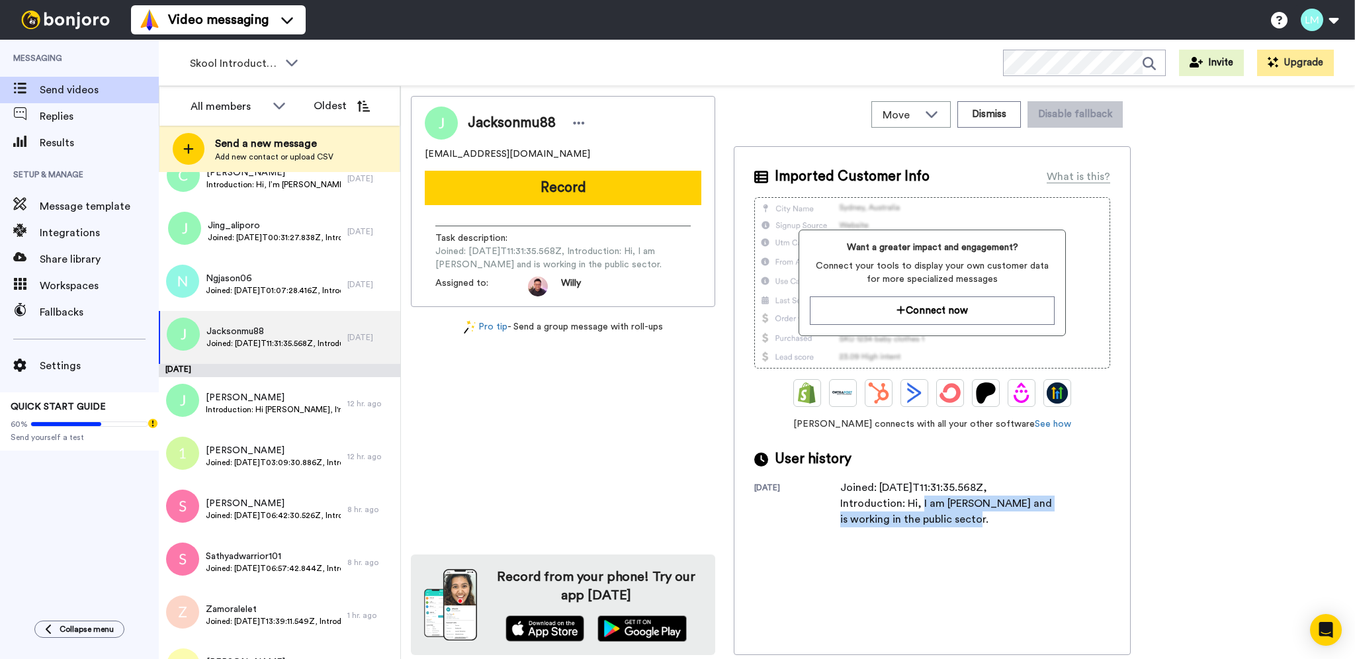
drag, startPoint x: 993, startPoint y: 529, endPoint x: 904, endPoint y: 503, distance: 92.4
click at [904, 503] on div "Imported Customer Info What is this? Want a greater impact and engagement? Conn…" at bounding box center [932, 400] width 397 height 509
copy div "Hi, I am [PERSON_NAME] and is working in the public sector."
click at [961, 504] on div "Joined: [DATE]T11:31:35.568Z, Introduction: Hi, I am [PERSON_NAME] and is worki…" at bounding box center [947, 504] width 212 height 48
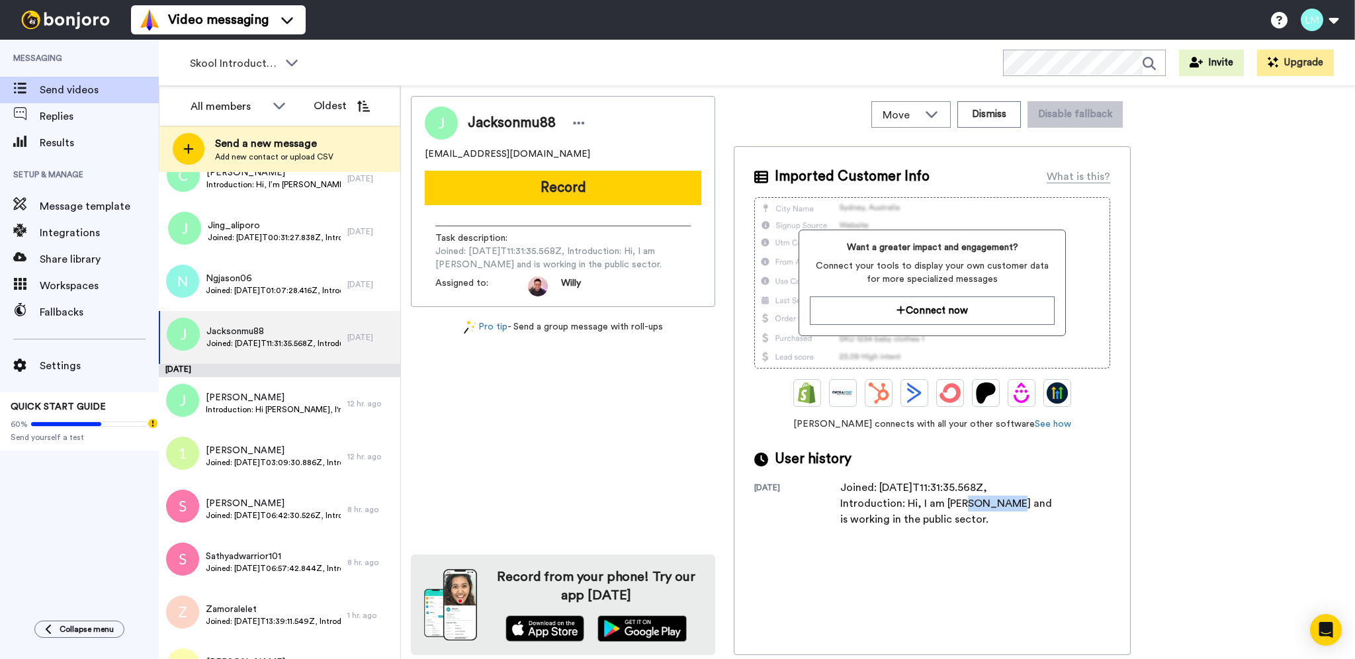
click at [960, 504] on div "Joined: [DATE]T11:31:35.568Z, Introduction: Hi, I am [PERSON_NAME] and is worki…" at bounding box center [947, 504] width 212 height 48
click at [585, 126] on div at bounding box center [579, 123] width 20 height 20
click at [588, 152] on li "Edit contact" at bounding box center [616, 145] width 96 height 19
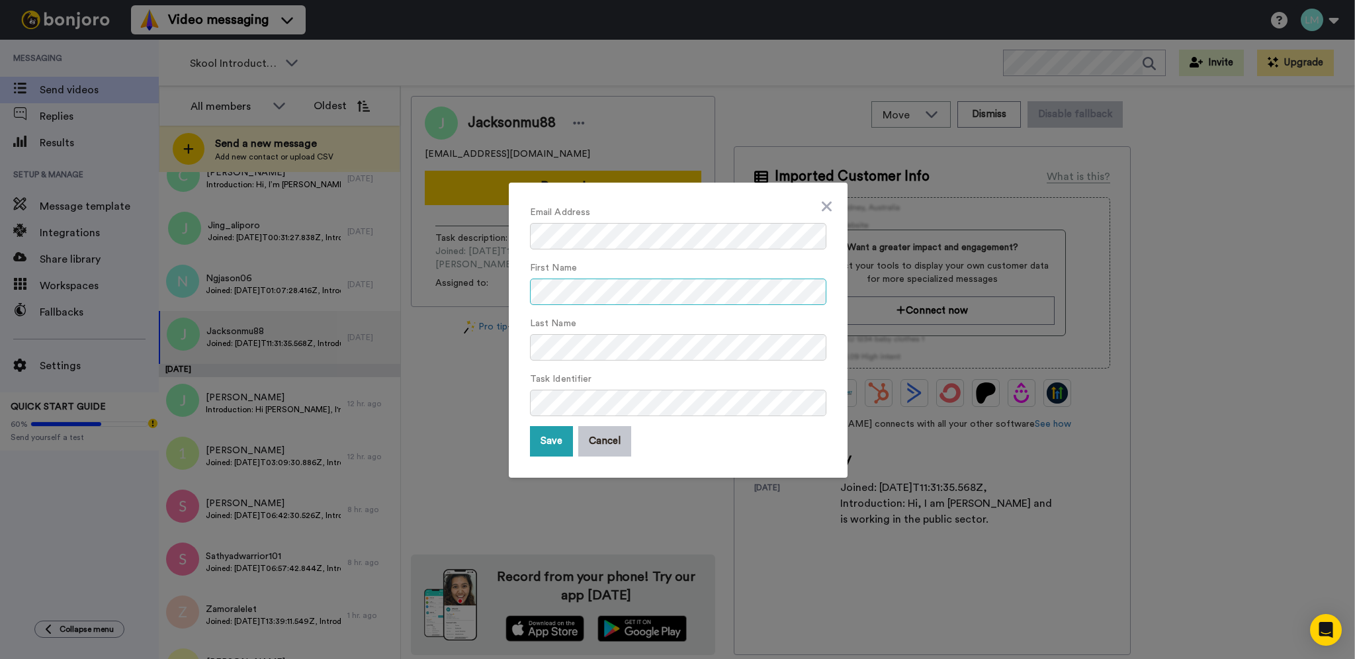
click at [412, 287] on div "Email Address First Name Last Name Task Identifier Save Cancel" at bounding box center [677, 329] width 1355 height 659
click at [562, 433] on button "Save" at bounding box center [551, 441] width 43 height 30
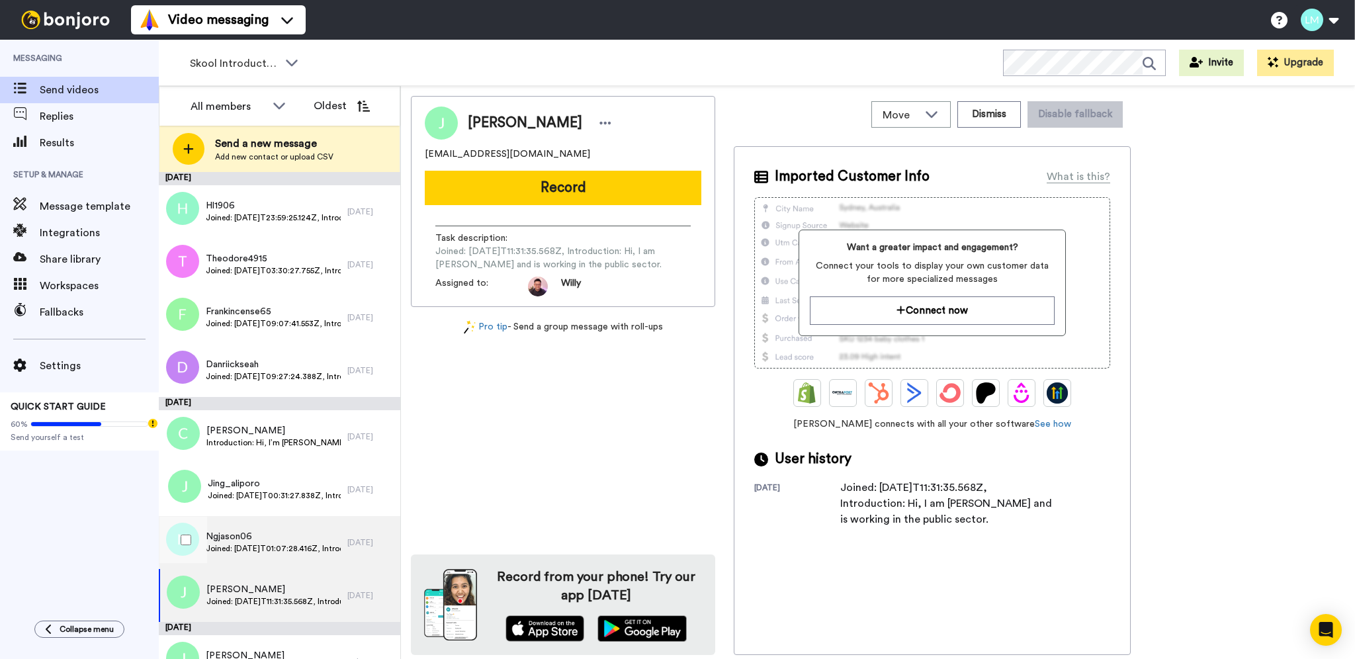
click at [298, 531] on span "Ngjason06" at bounding box center [273, 536] width 135 height 13
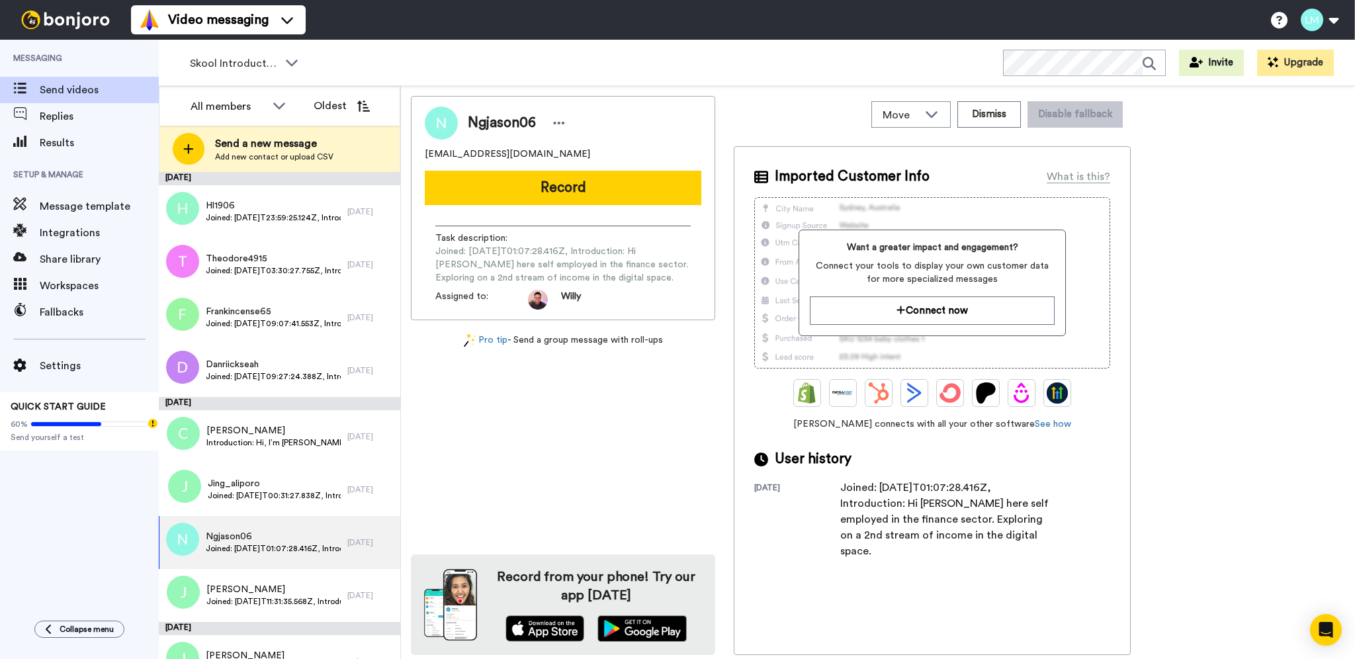
drag, startPoint x: 1050, startPoint y: 534, endPoint x: 905, endPoint y: 502, distance: 147.7
click at [905, 502] on div "Joined: [DATE]T01:07:28.416Z, Introduction: Hi [PERSON_NAME] here self employed…" at bounding box center [947, 519] width 212 height 79
copy div "Hi Willy, Jason here self employed in the finance sector. Exploring on a 2nd st…"
click at [543, 109] on div "Ngjason06" at bounding box center [563, 123] width 277 height 33
click at [556, 116] on icon at bounding box center [559, 122] width 12 height 13
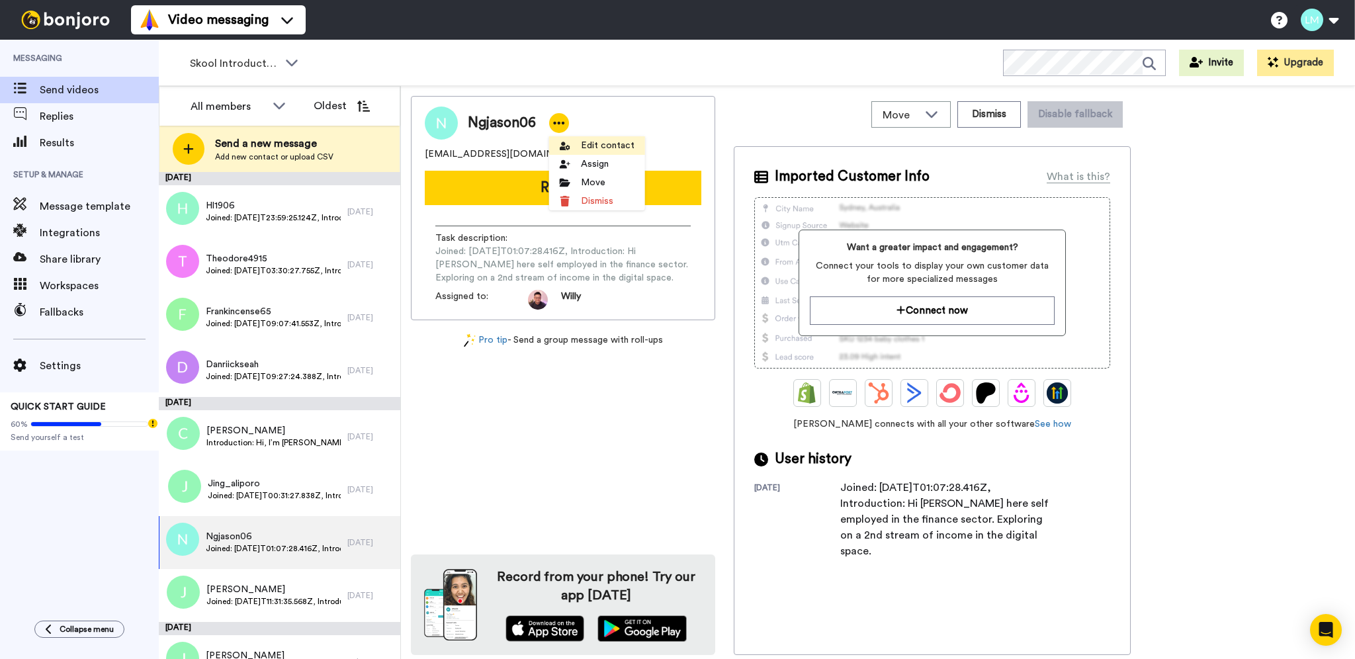
click at [588, 147] on li "Edit contact" at bounding box center [597, 145] width 96 height 19
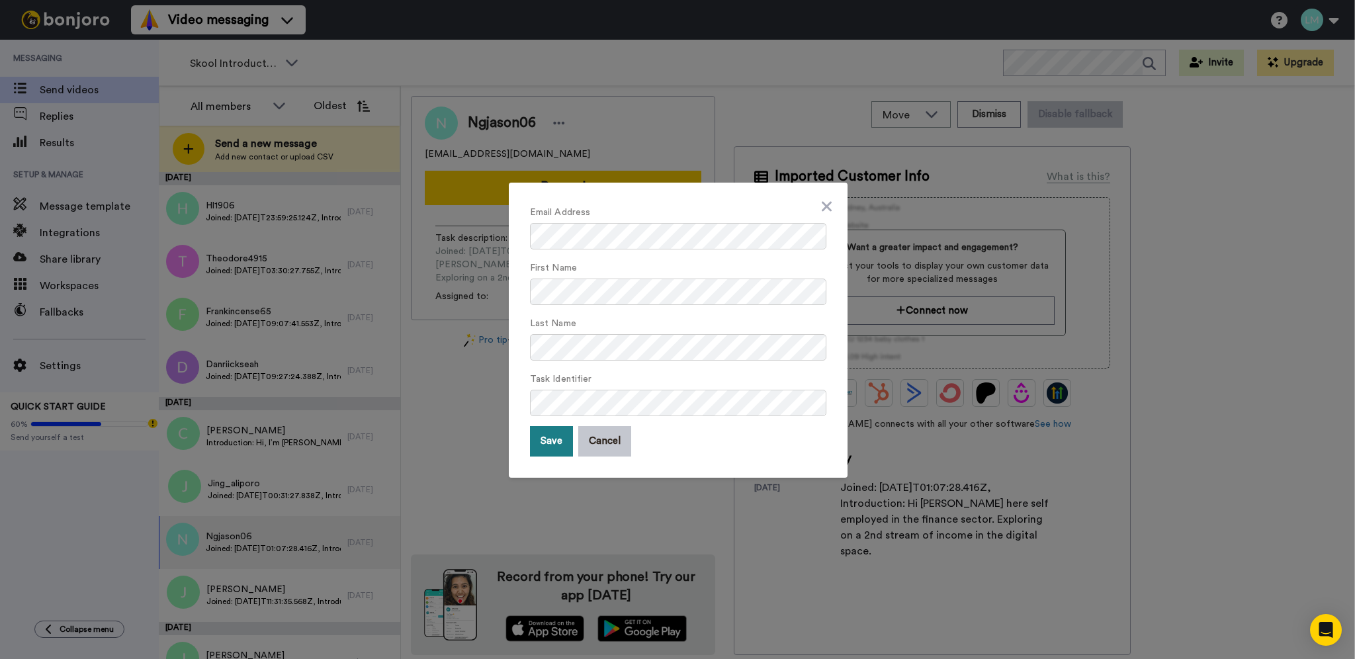
click at [533, 436] on button "Save" at bounding box center [551, 441] width 43 height 30
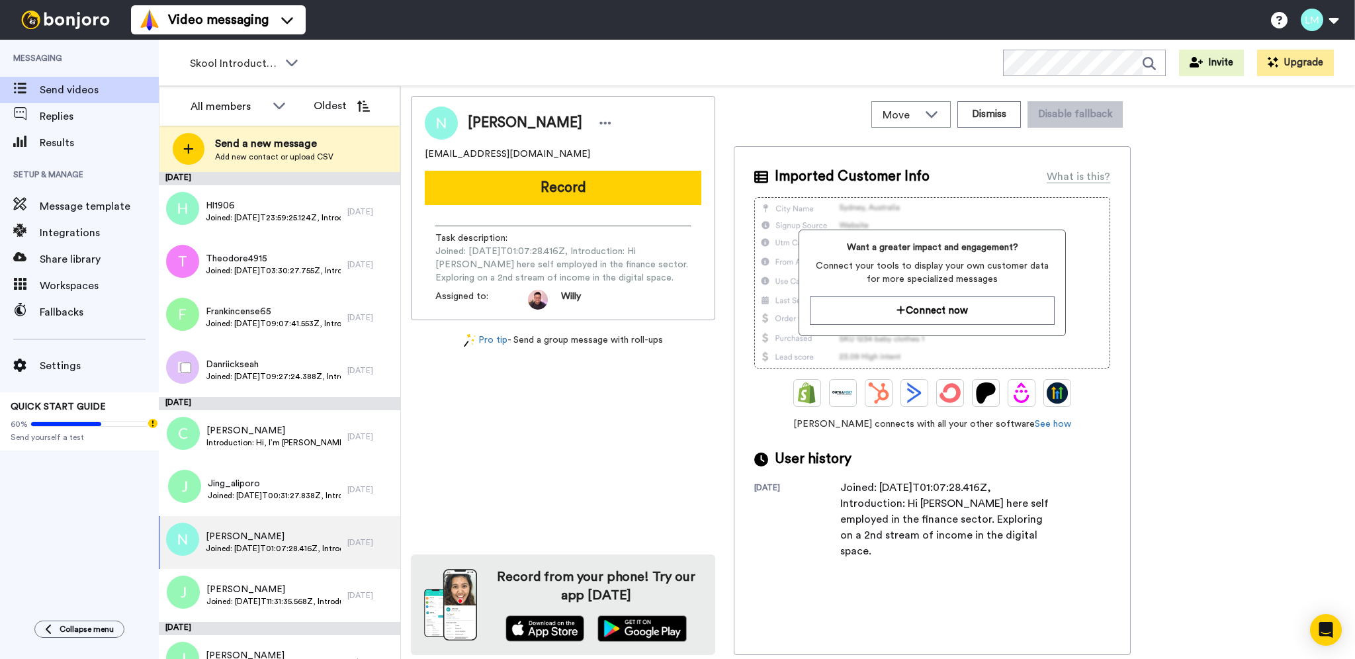
drag, startPoint x: 291, startPoint y: 388, endPoint x: 310, endPoint y: 400, distance: 22.9
click at [291, 387] on div "Danriickseah Joined: 2025-10-11T09:27:24.388Z, Introduction: Hello my name is D…" at bounding box center [253, 370] width 189 height 53
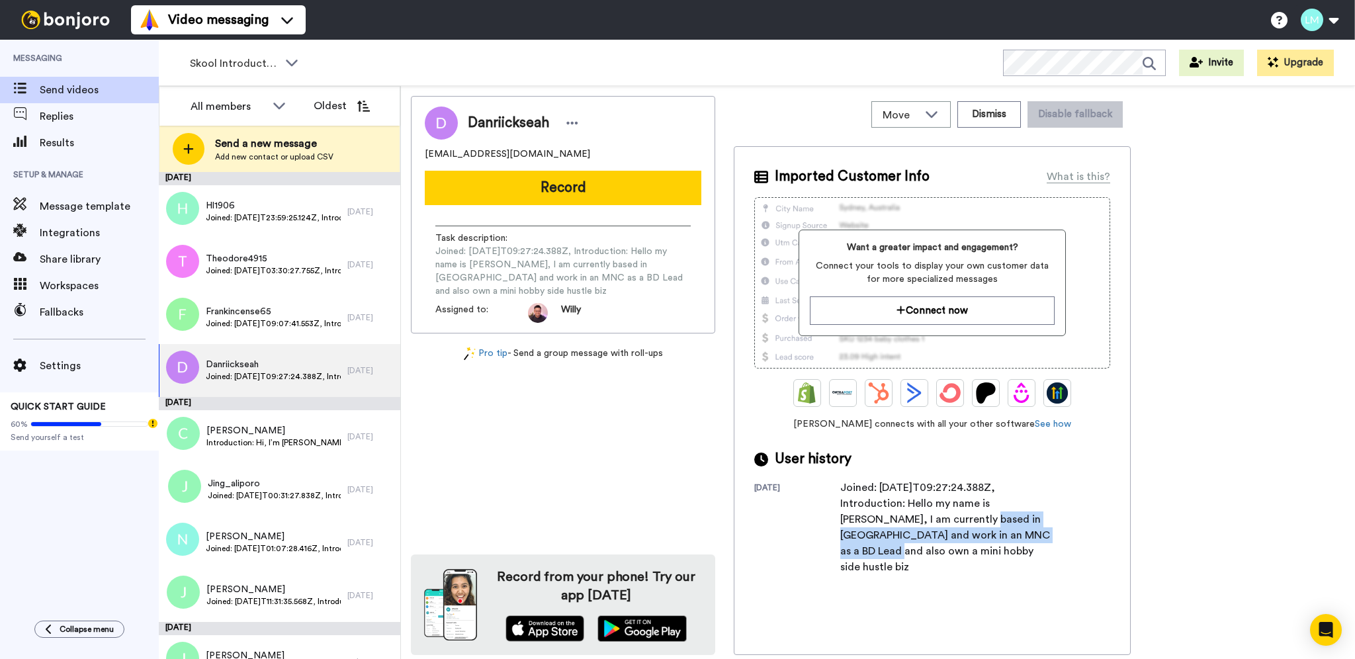
drag, startPoint x: 989, startPoint y: 542, endPoint x: 940, endPoint y: 533, distance: 49.1
click at [912, 518] on div "Joined: [DATE]T09:27:24.388Z, Introduction: Hello my name is [PERSON_NAME], I a…" at bounding box center [947, 527] width 212 height 95
drag, startPoint x: 995, startPoint y: 559, endPoint x: 988, endPoint y: 563, distance: 8.3
click at [994, 559] on div "Imported Customer Info What is this? Want a greater impact and engagement? Conn…" at bounding box center [932, 400] width 397 height 509
drag, startPoint x: 960, startPoint y: 561, endPoint x: 905, endPoint y: 509, distance: 76.3
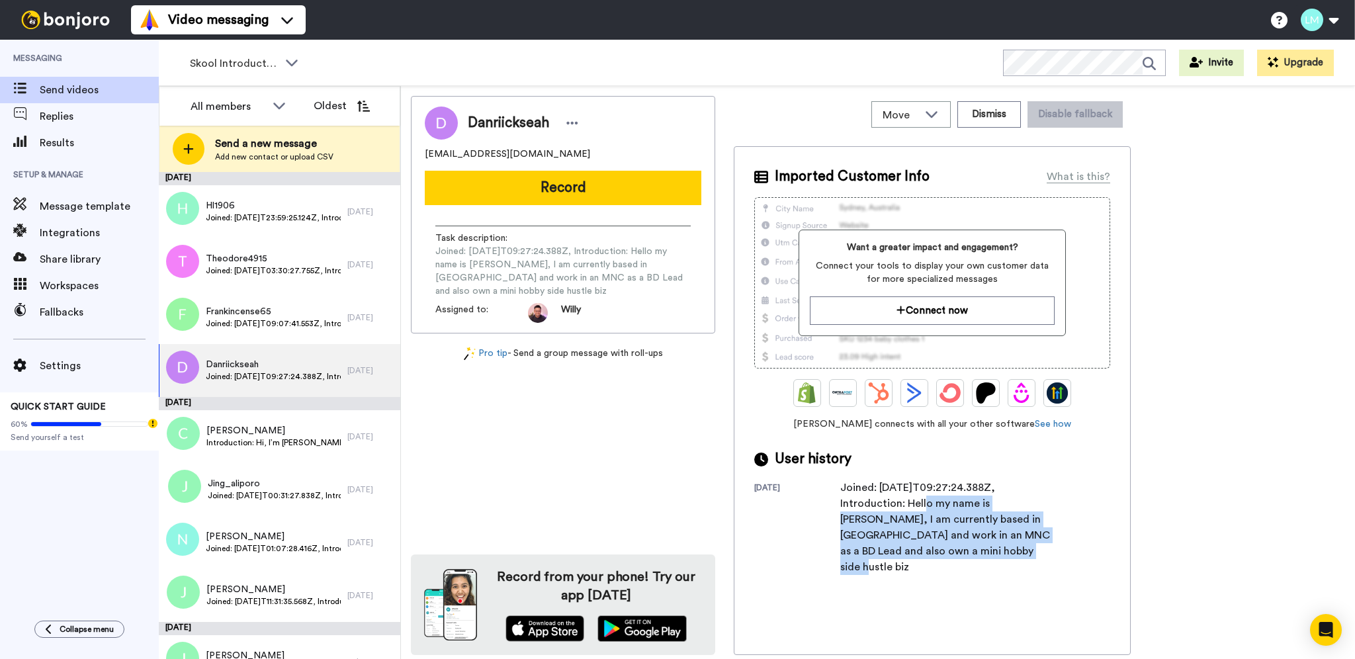
click at [905, 509] on div "Imported Customer Info What is this? Want a greater impact and engagement? Conn…" at bounding box center [932, 400] width 397 height 509
copy div "Hello my name is Danriick, I am currently based in Singapore and work in an MNC…"
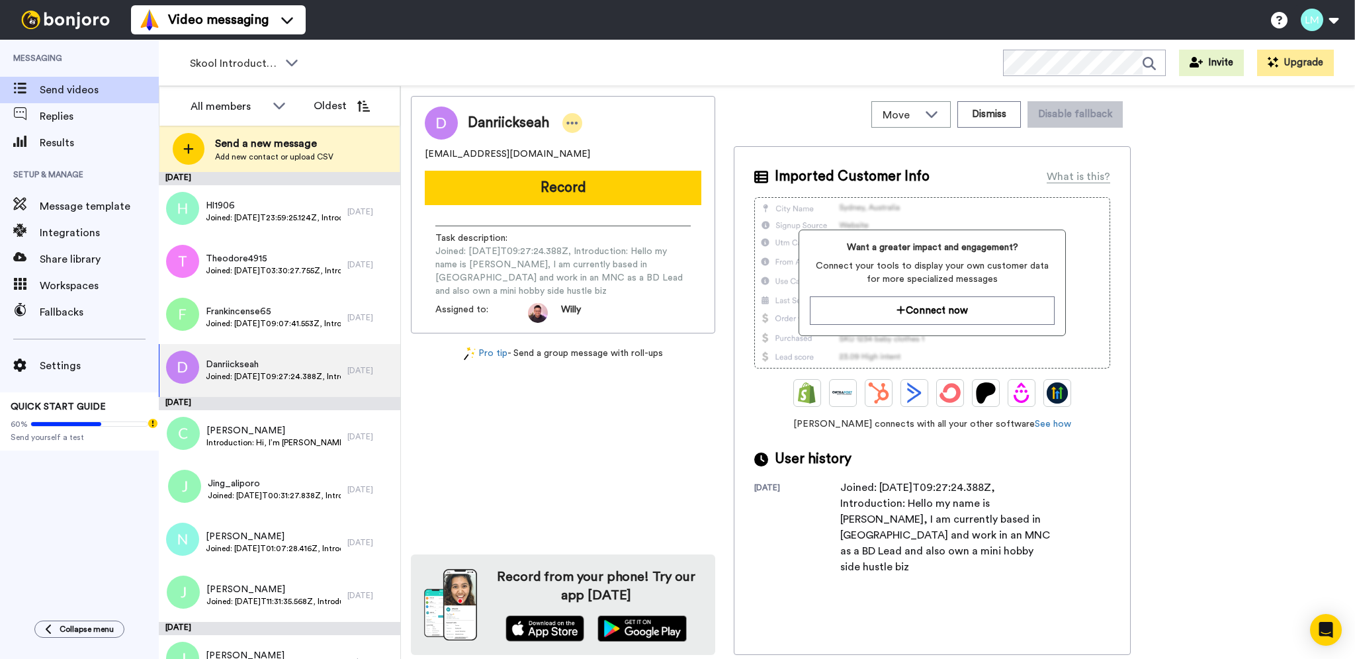
click at [567, 116] on icon at bounding box center [573, 122] width 12 height 13
click at [579, 146] on icon at bounding box center [577, 145] width 11 height 11
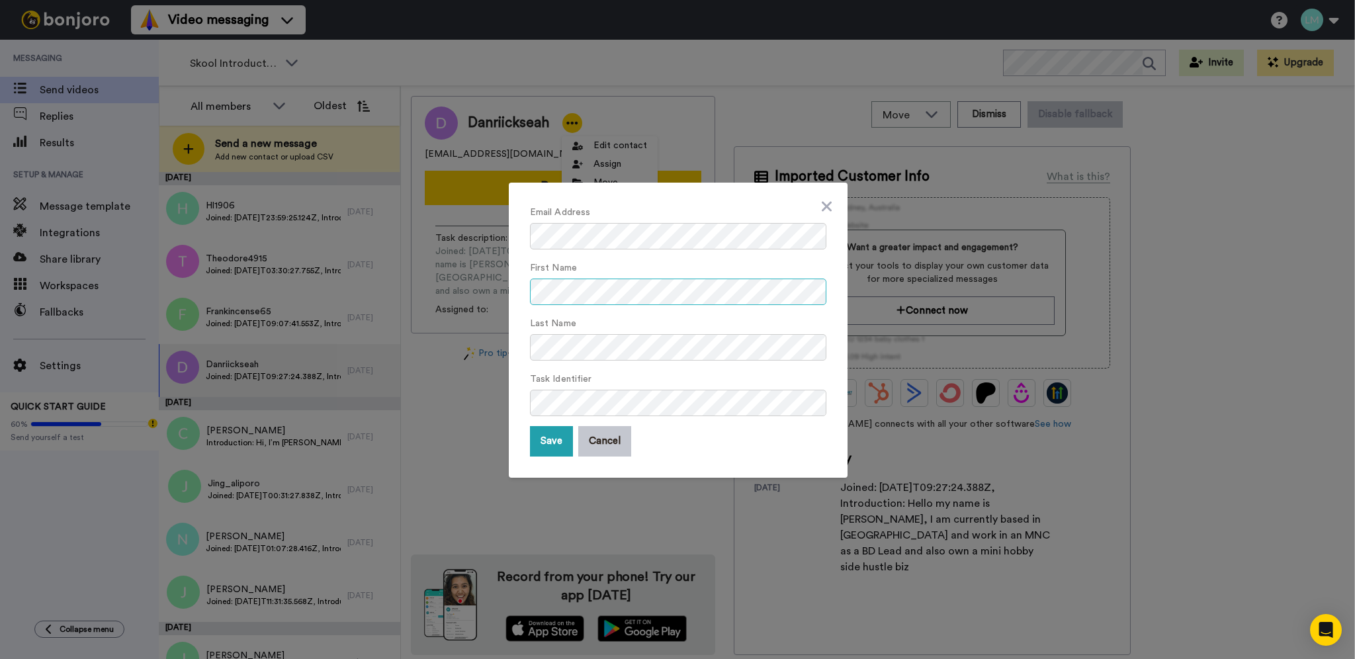
click at [589, 306] on form "Email Address First Name Last Name Task Identifier Save Cancel" at bounding box center [678, 330] width 296 height 253
drag, startPoint x: 549, startPoint y: 437, endPoint x: 520, endPoint y: 446, distance: 31.2
click at [549, 438] on button "Save" at bounding box center [551, 441] width 43 height 30
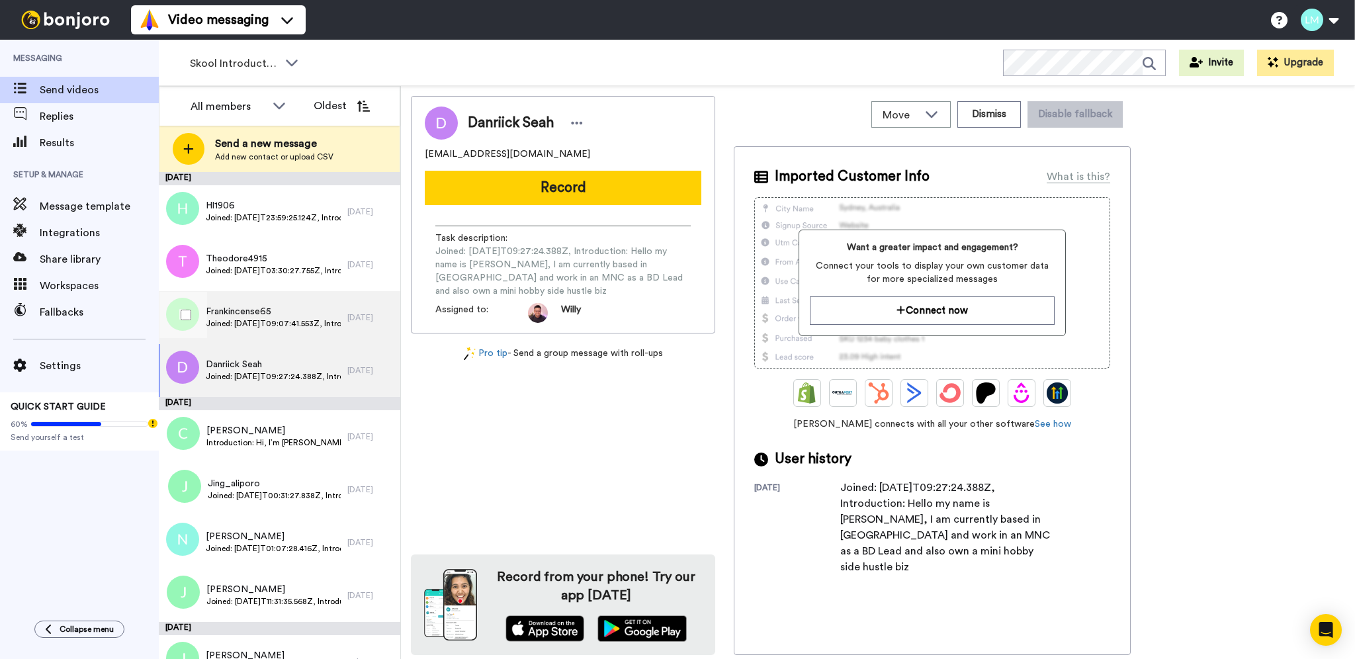
click at [258, 302] on div "Frankincense65 Joined: [DATE]T09:07:41.553Z, Introduction: Hi [PERSON_NAME], go…" at bounding box center [253, 317] width 189 height 53
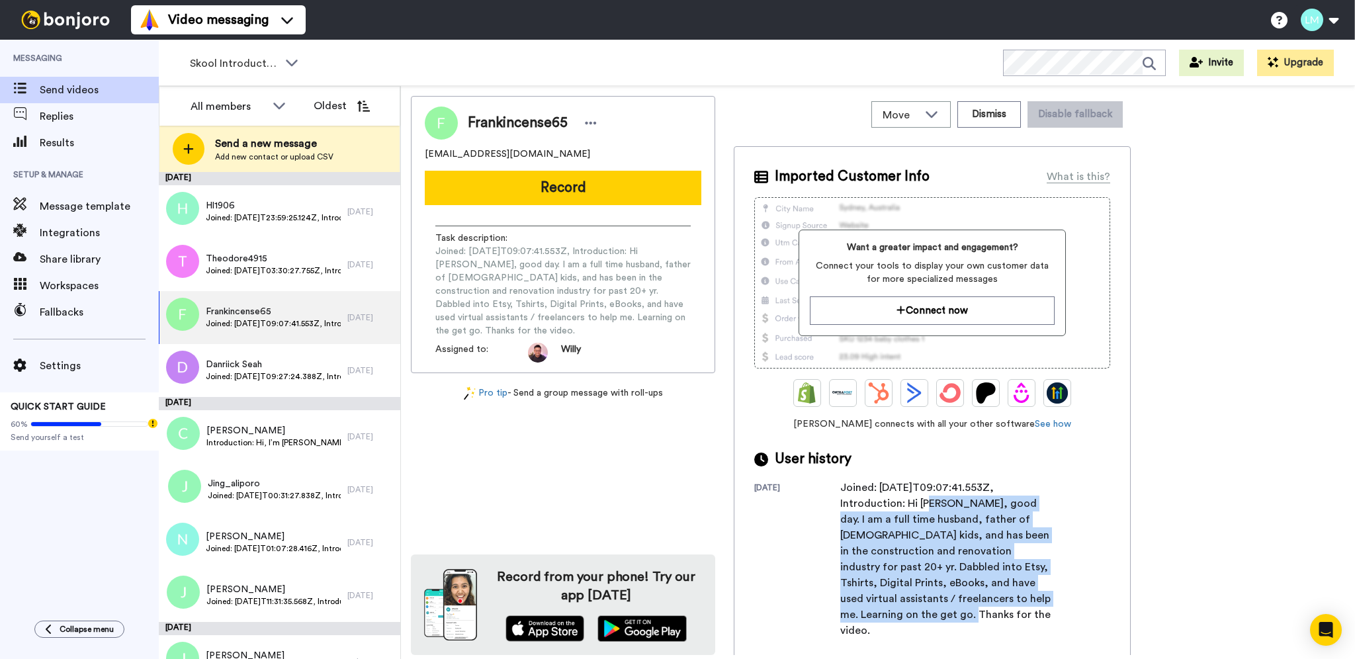
drag, startPoint x: 945, startPoint y: 540, endPoint x: 1019, endPoint y: 601, distance: 95.4
click at [1019, 601] on div "Joined: [DATE]T09:07:41.553Z, Introduction: Hi [PERSON_NAME], good day. I am a …" at bounding box center [947, 559] width 212 height 159
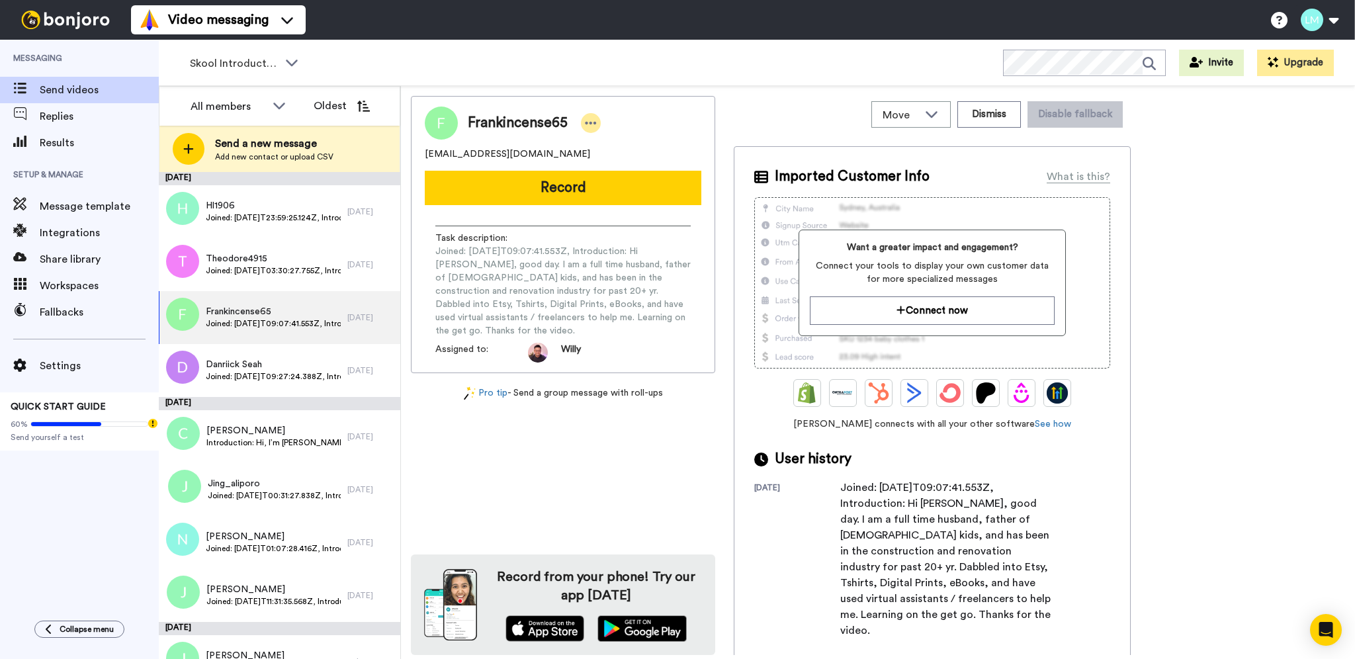
click at [590, 118] on icon at bounding box center [591, 122] width 12 height 13
click at [606, 144] on li "Edit contact" at bounding box center [627, 145] width 96 height 19
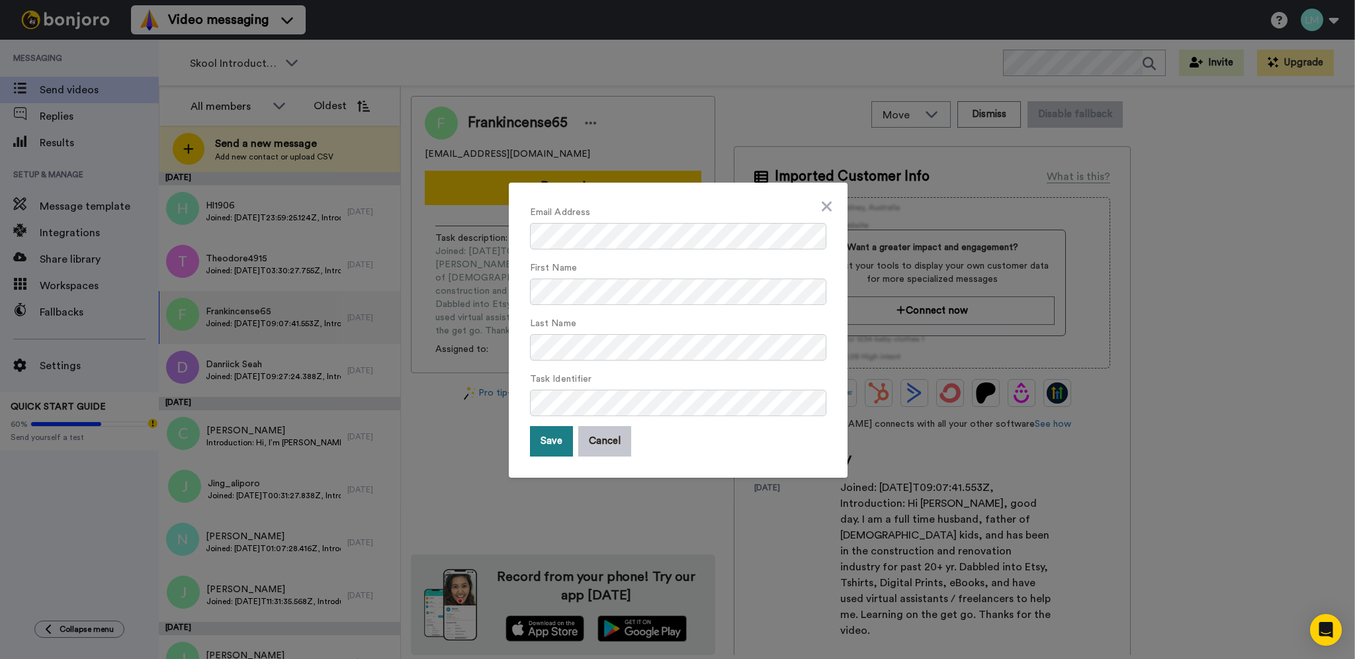
click at [555, 437] on button "Save" at bounding box center [551, 441] width 43 height 30
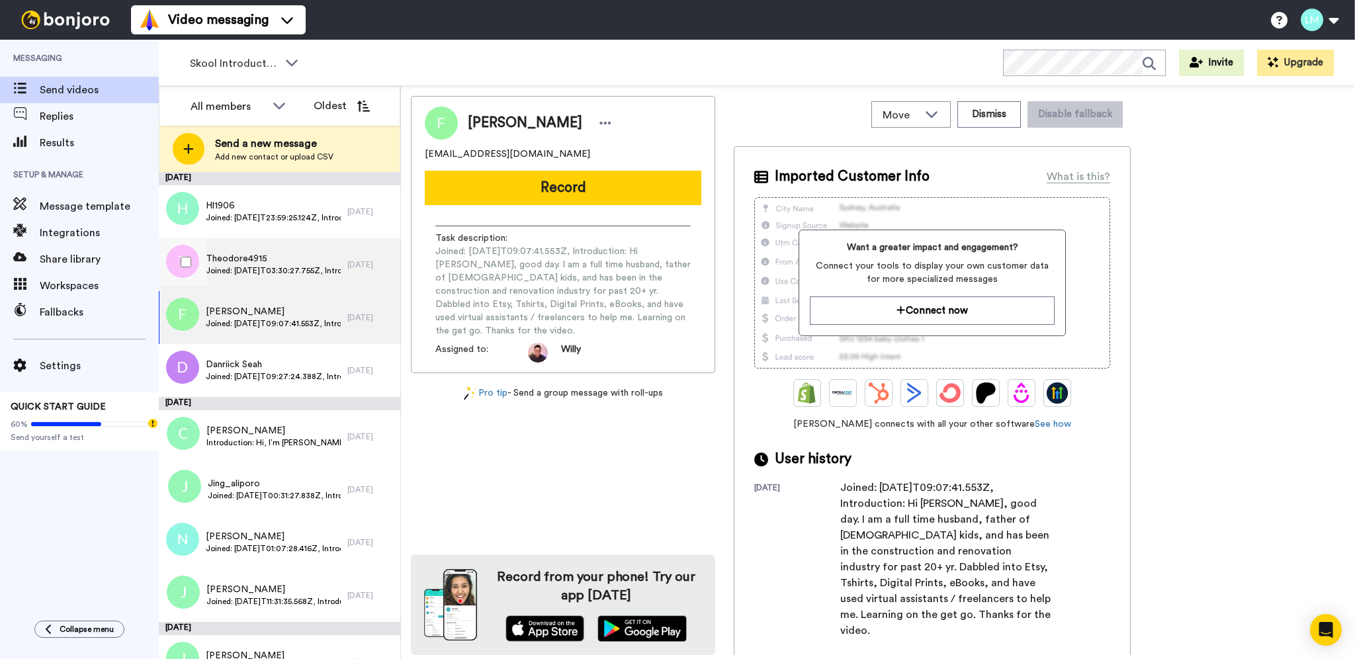
click at [314, 252] on span "Theodore4915" at bounding box center [273, 258] width 135 height 13
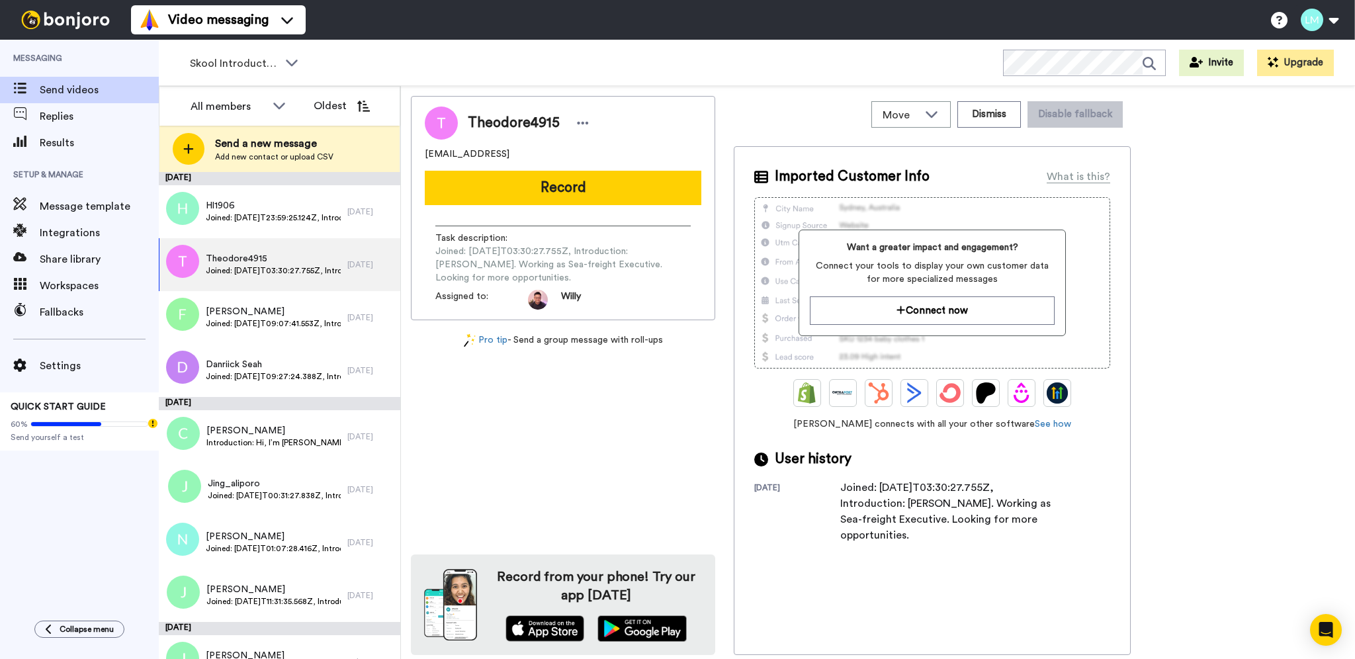
drag, startPoint x: 936, startPoint y: 533, endPoint x: 904, endPoint y: 511, distance: 38.6
click at [904, 511] on div "Joined: [DATE]T03:30:27.755Z, Introduction: [PERSON_NAME]. Working as Sea-freig…" at bounding box center [947, 512] width 212 height 64
copy div "Im Theophilus. Working as Sea-freight Executive. Looking for more opportunities."
click at [583, 114] on div at bounding box center [583, 123] width 20 height 20
click at [575, 150] on li "Edit contact" at bounding box center [618, 145] width 96 height 19
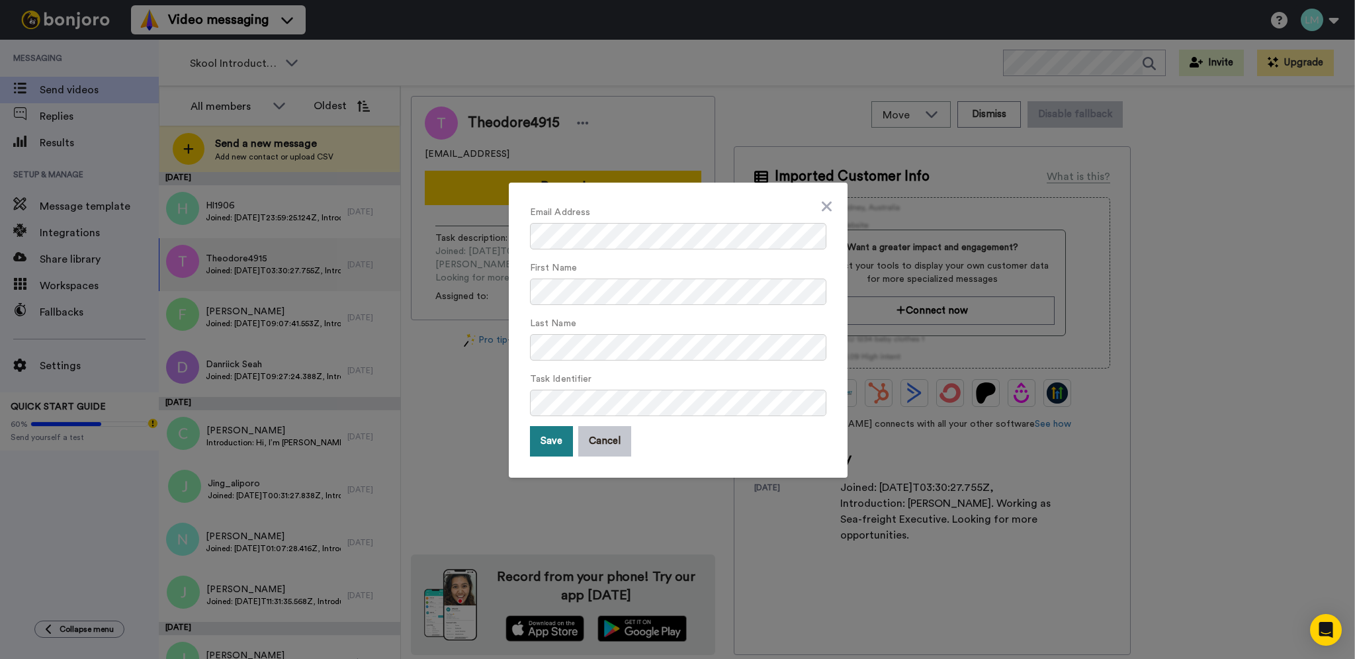
click at [560, 443] on button "Save" at bounding box center [551, 441] width 43 height 30
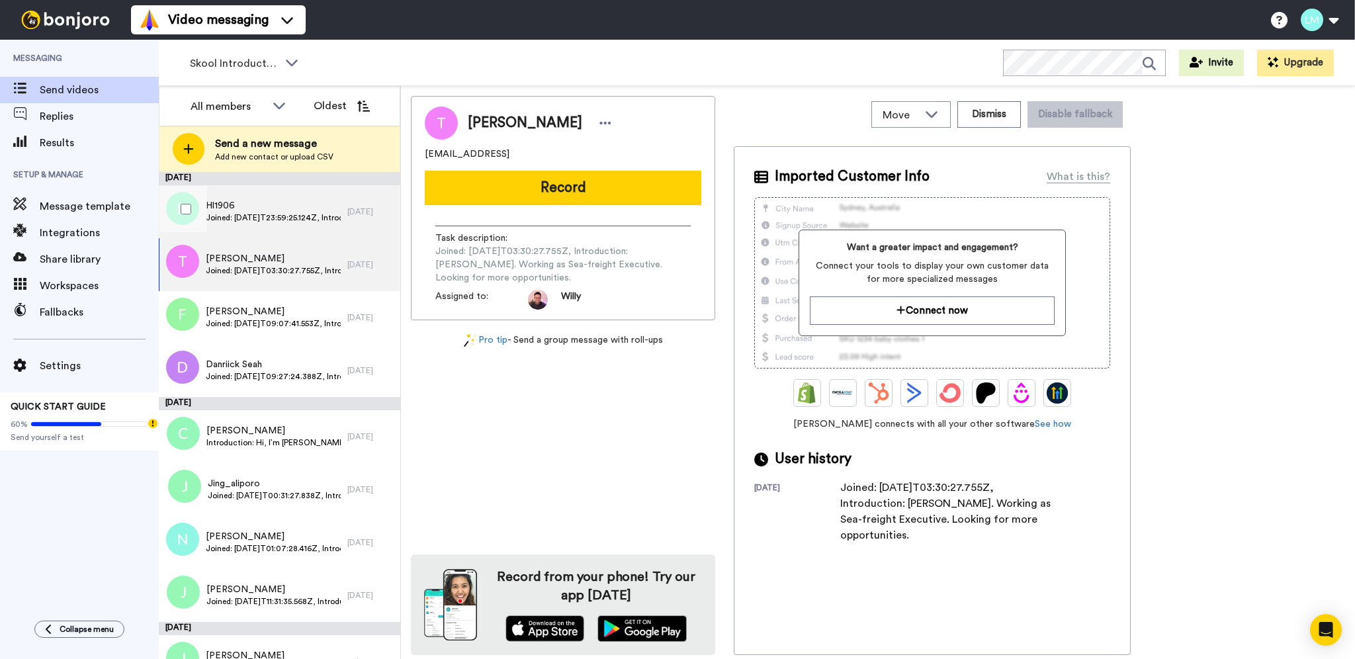
click at [249, 212] on span "Joined: 2025-10-10T23:59:25.124Z, Introduction: 1 Huei Ling Tan • 1m Hi my name…" at bounding box center [273, 217] width 135 height 11
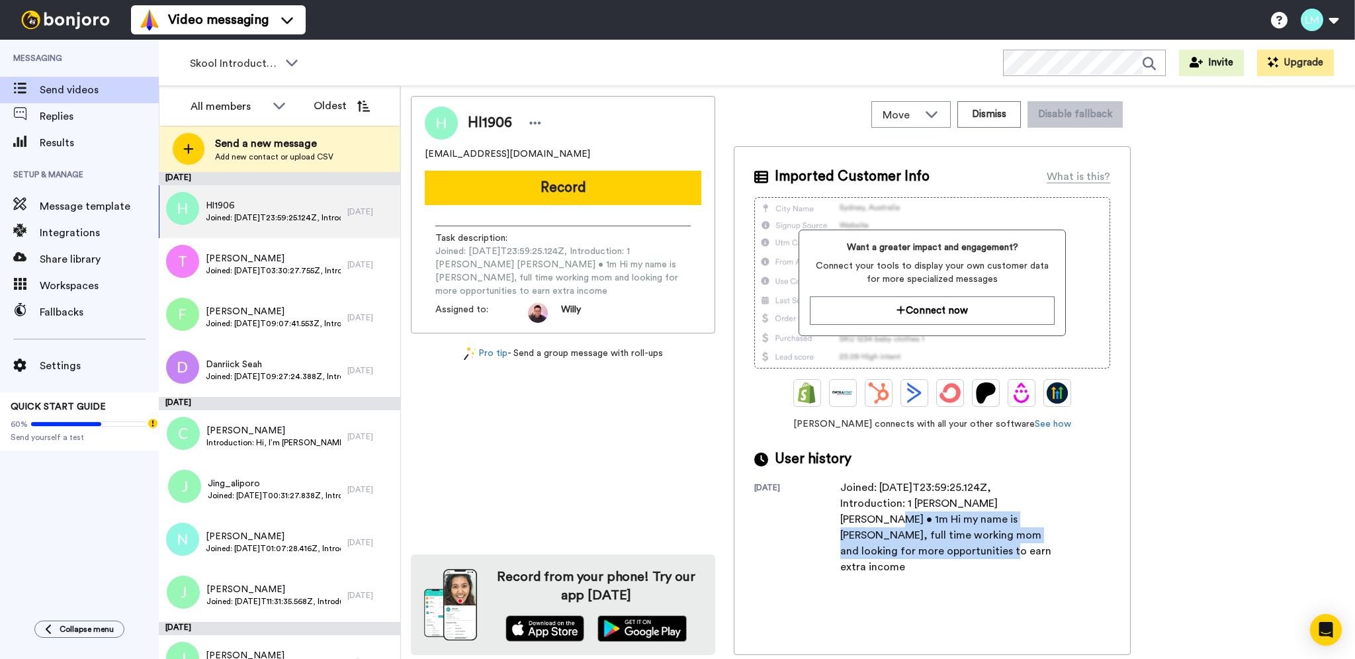
drag, startPoint x: 1003, startPoint y: 507, endPoint x: 1026, endPoint y: 555, distance: 52.7
click at [1026, 555] on div "Joined: 2025-10-10T23:59:25.124Z, Introduction: 1 Huei Ling Tan • 1m Hi my name…" at bounding box center [947, 527] width 212 height 95
copy div "Hi my name is Ling, full time working mom and looking for more opportunities to…"
click at [537, 114] on div at bounding box center [535, 123] width 20 height 20
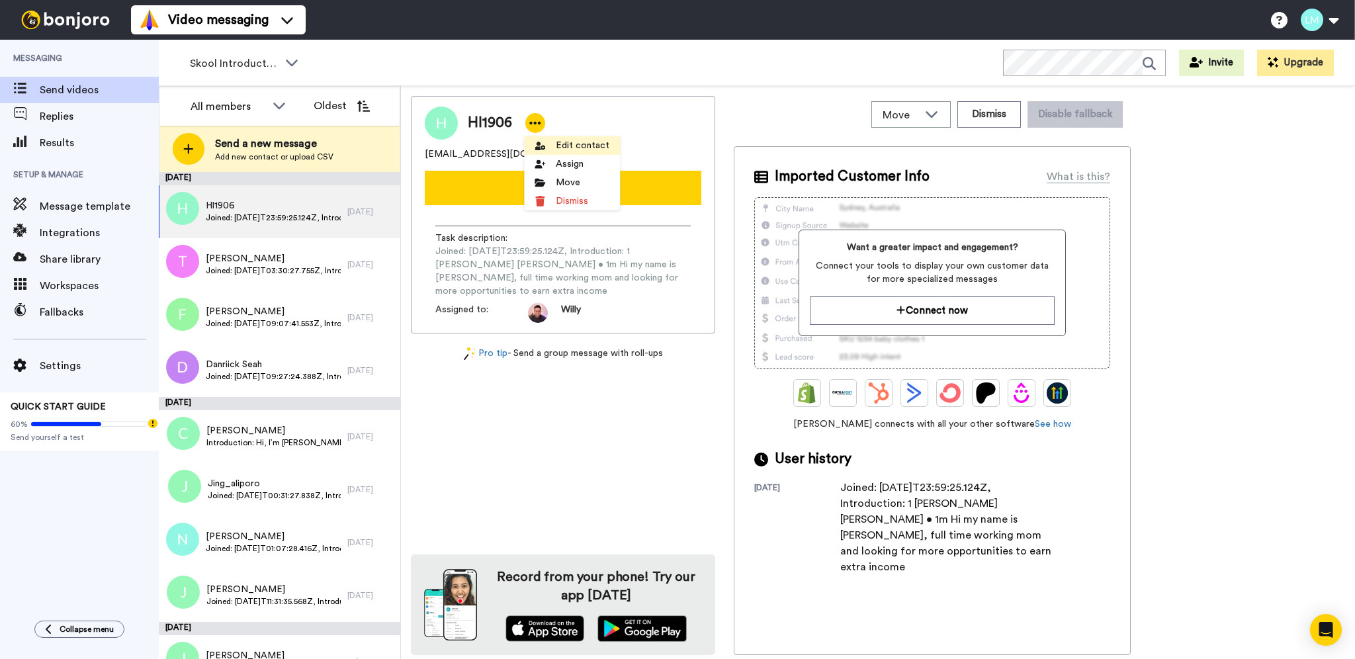
click at [554, 140] on li "Edit contact" at bounding box center [572, 145] width 96 height 19
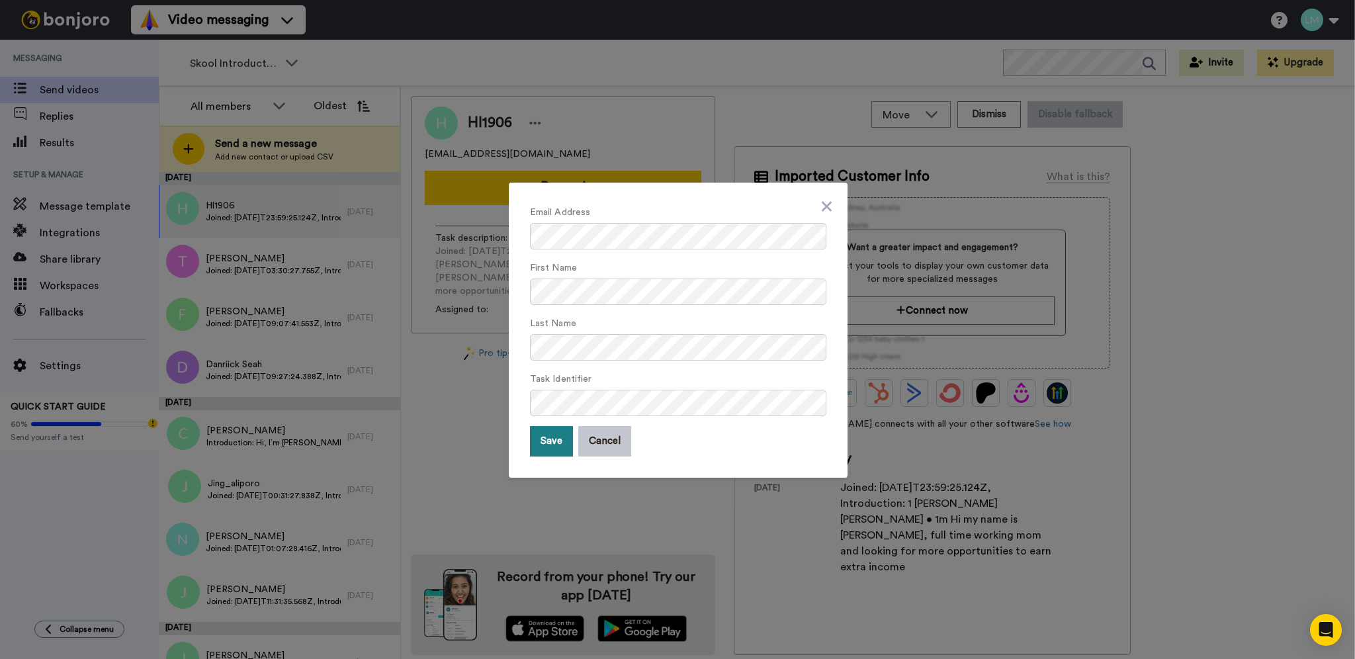
drag, startPoint x: 549, startPoint y: 456, endPoint x: 549, endPoint y: 447, distance: 9.3
click at [549, 454] on div "Email Address First Name Last Name Task Identifier Save Cancel" at bounding box center [678, 330] width 339 height 295
click at [548, 446] on button "Save" at bounding box center [551, 441] width 43 height 30
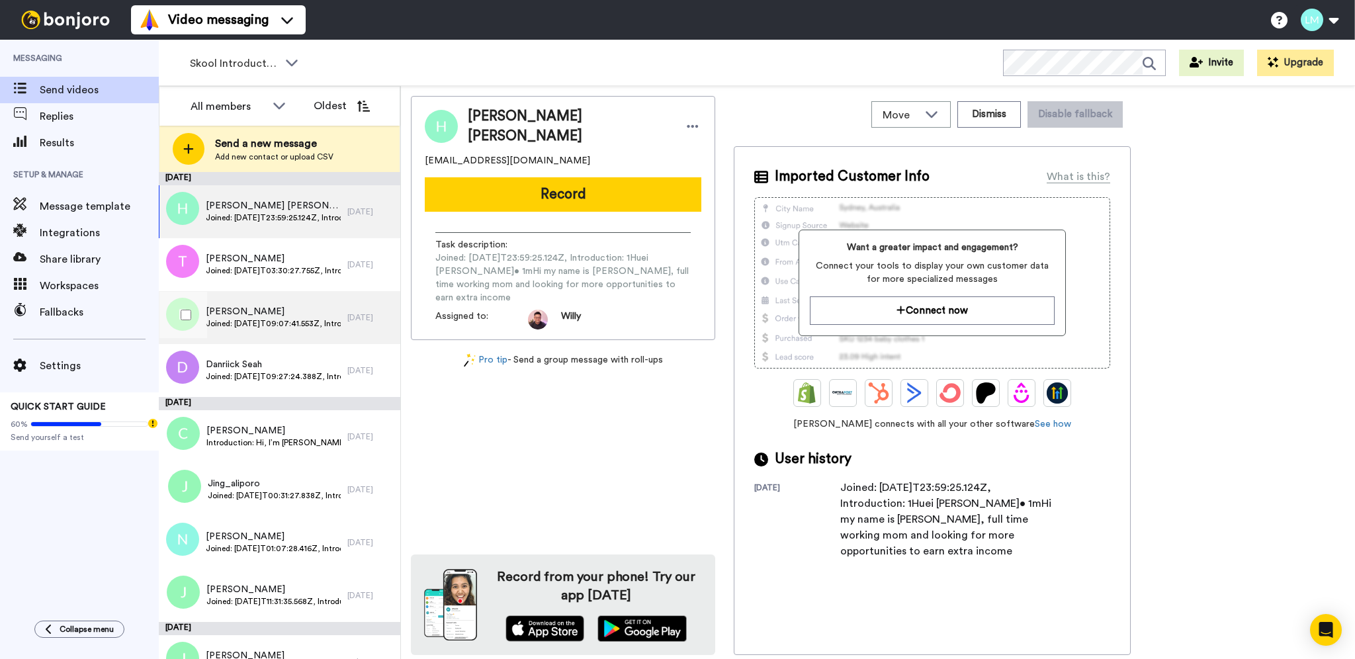
scroll to position [88, 0]
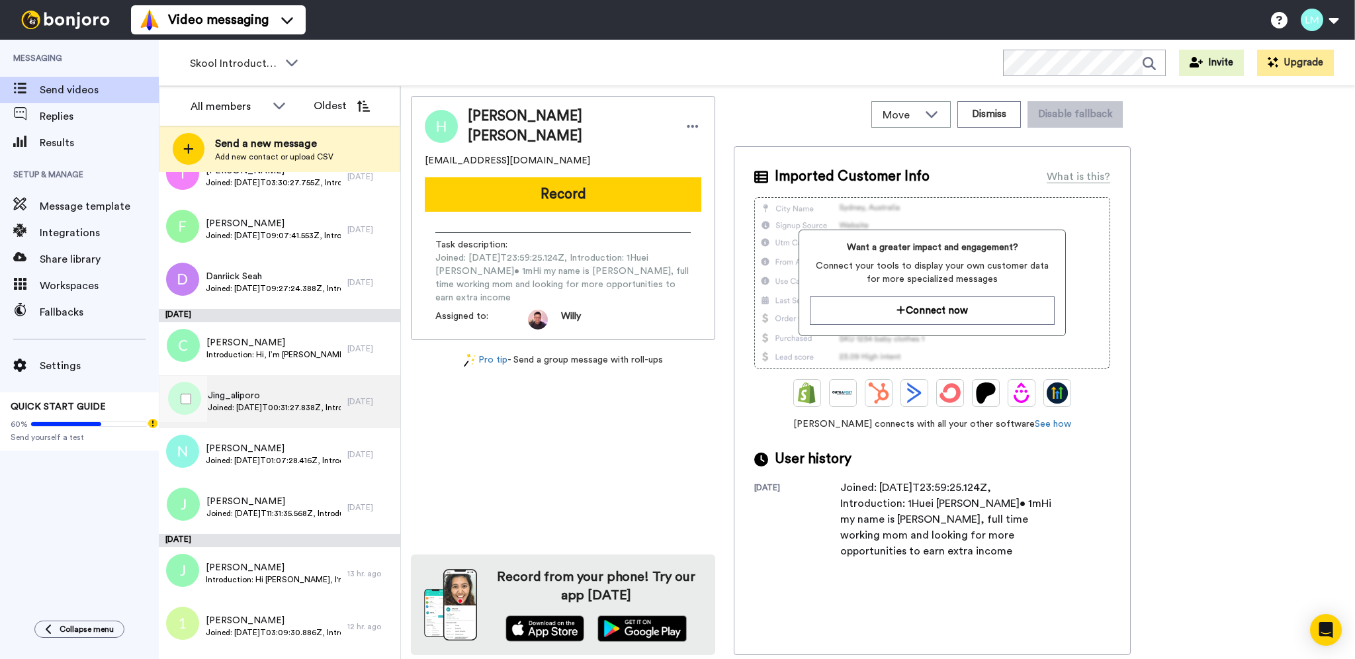
click at [330, 422] on div "Jing_aliporo Joined: [DATE]T00:31:27.838Z, Introduction: ?" at bounding box center [253, 401] width 189 height 53
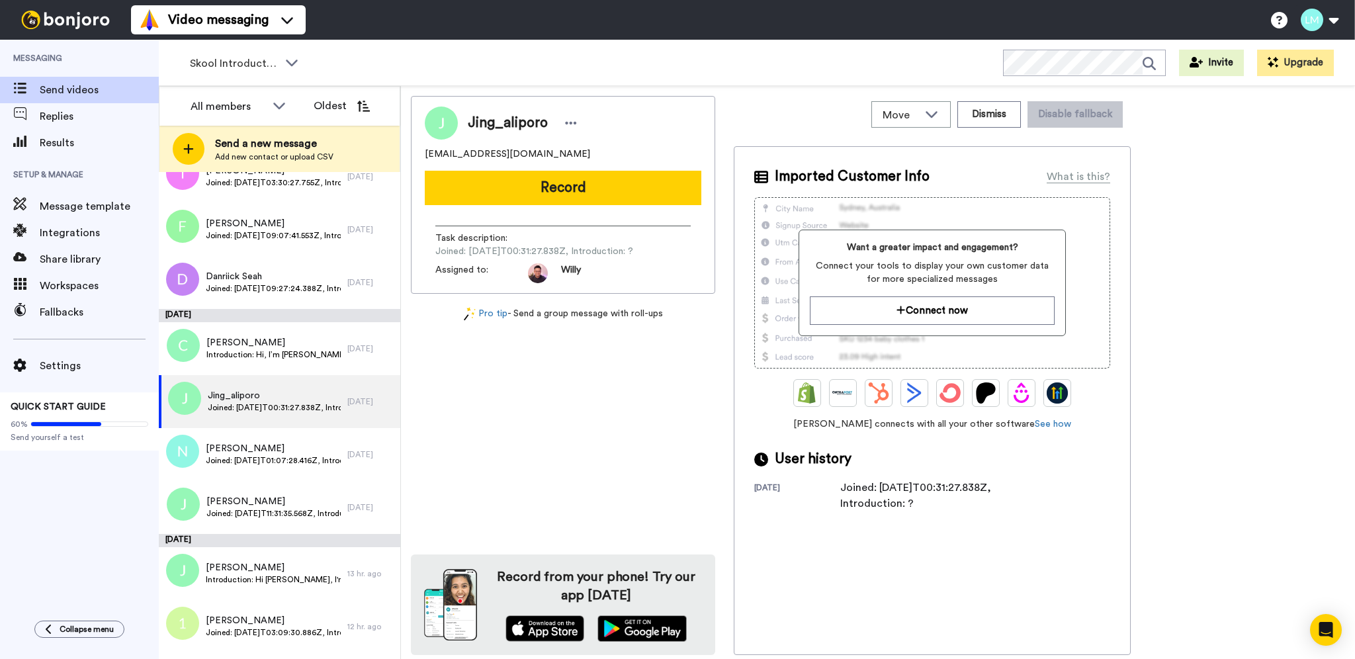
click at [905, 498] on div "Joined: [DATE]T00:31:27.838Z, Introduction: ?" at bounding box center [947, 496] width 212 height 32
click at [923, 515] on div "Imported Customer Info What is this? Want a greater impact and engagement? Conn…" at bounding box center [932, 400] width 397 height 509
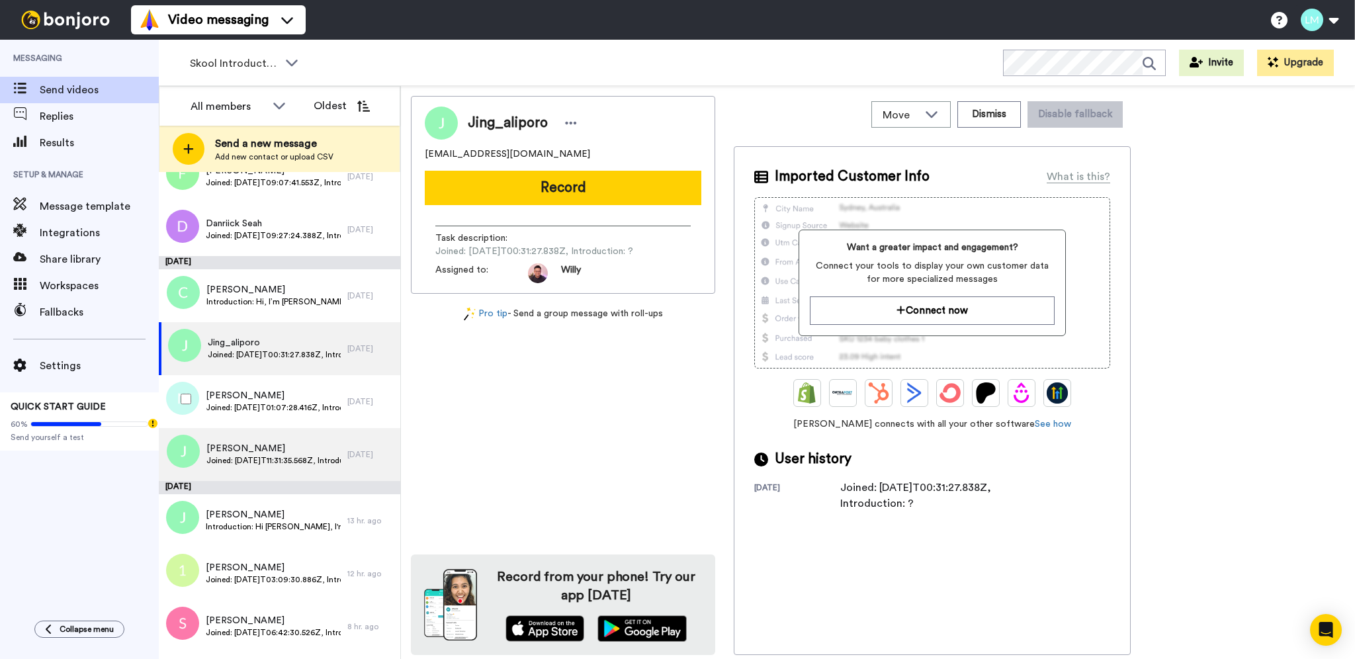
scroll to position [176, 0]
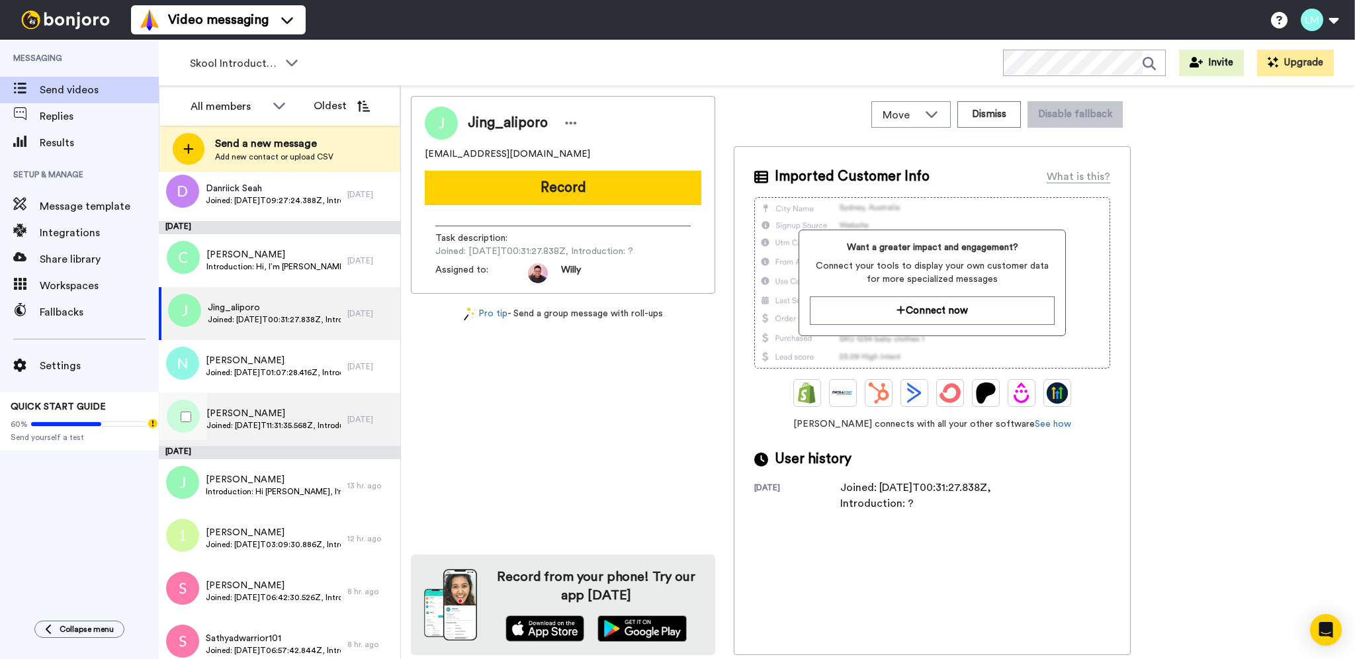
click at [272, 412] on span "[PERSON_NAME]" at bounding box center [273, 413] width 134 height 13
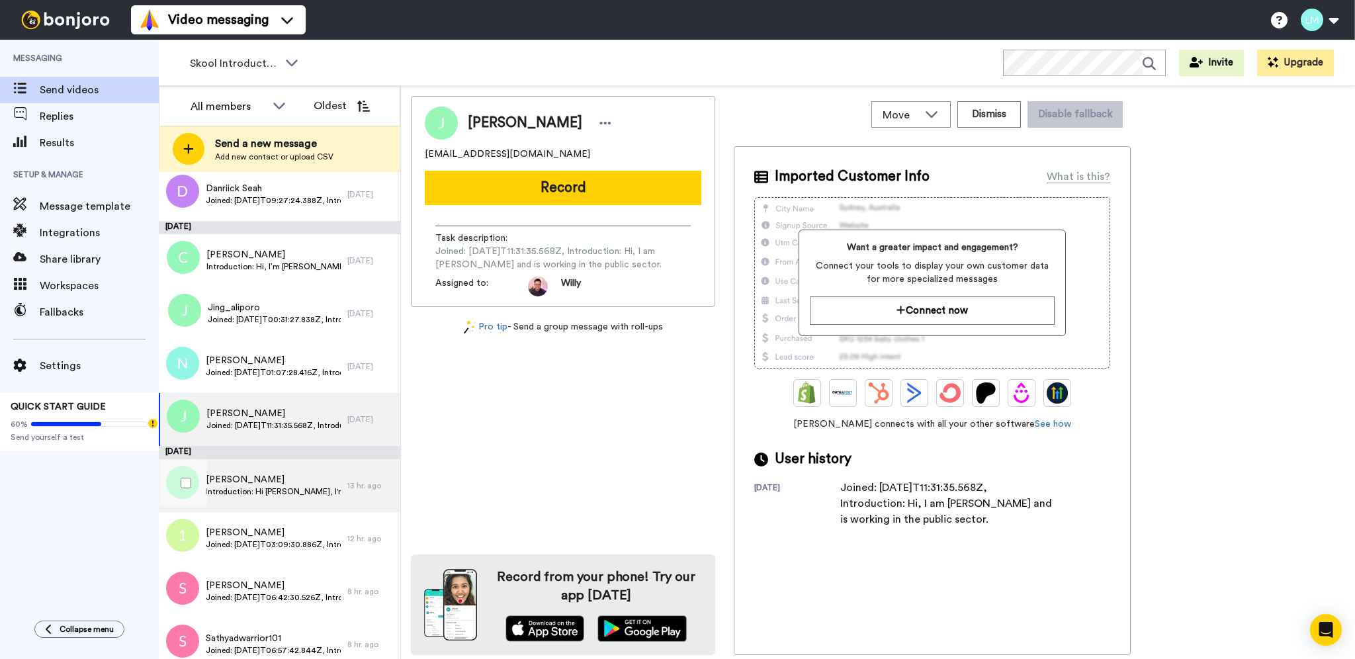
click at [214, 504] on div "Janson-ong Introduction: Hi Willy, I'm Janson, currently working in the semicon…" at bounding box center [253, 485] width 189 height 53
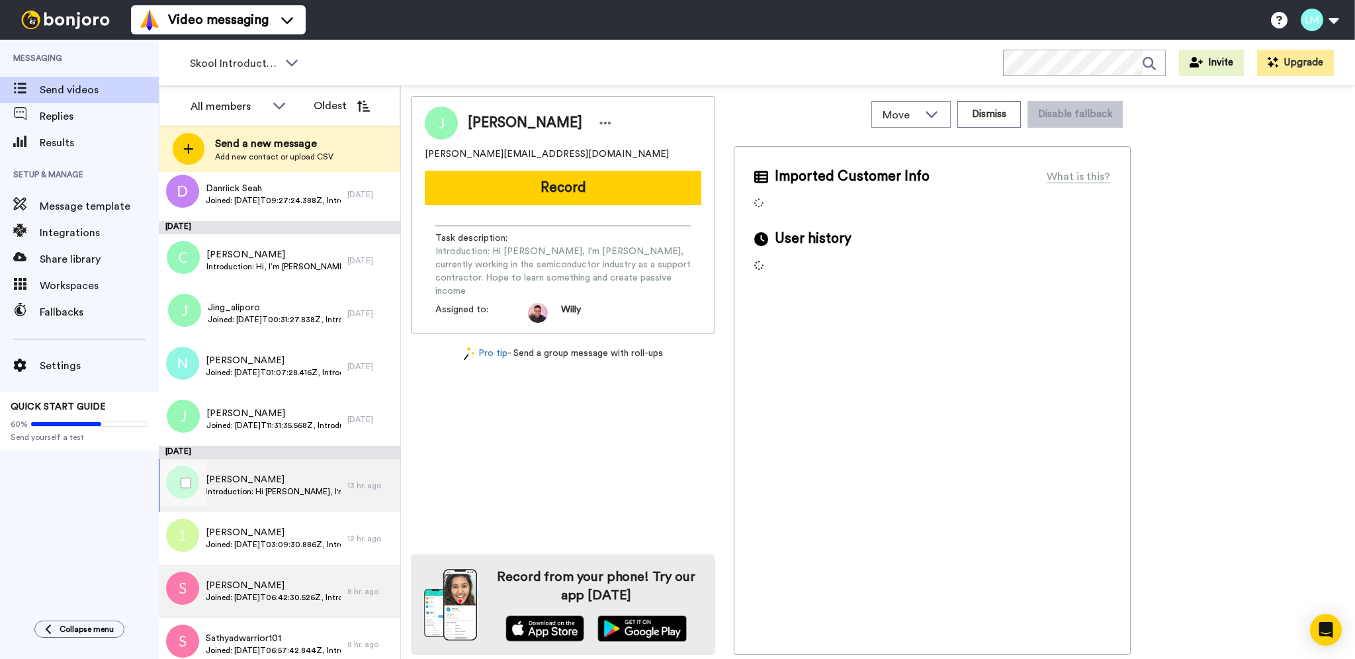
scroll to position [265, 0]
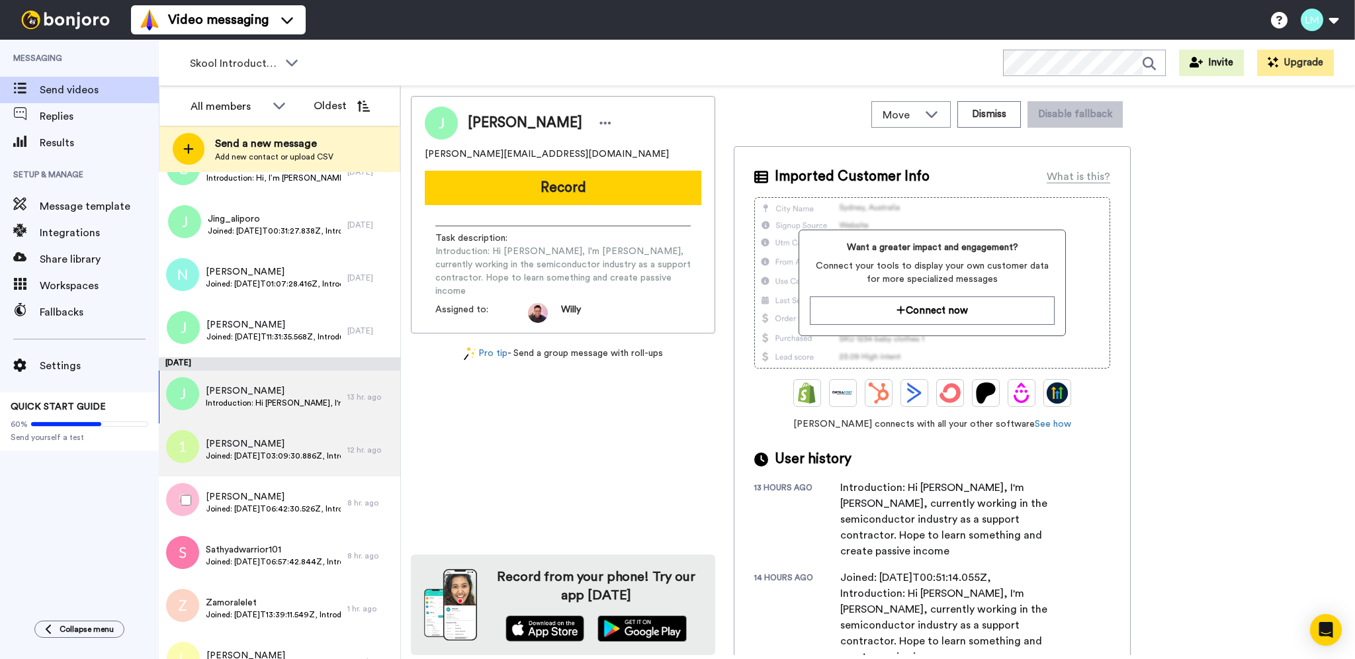
click at [279, 461] on div "Vijay Joined: 2025-10-13T03:09:30.886Z, Introduction: Hi willy and friends. I a…" at bounding box center [273, 449] width 135 height 25
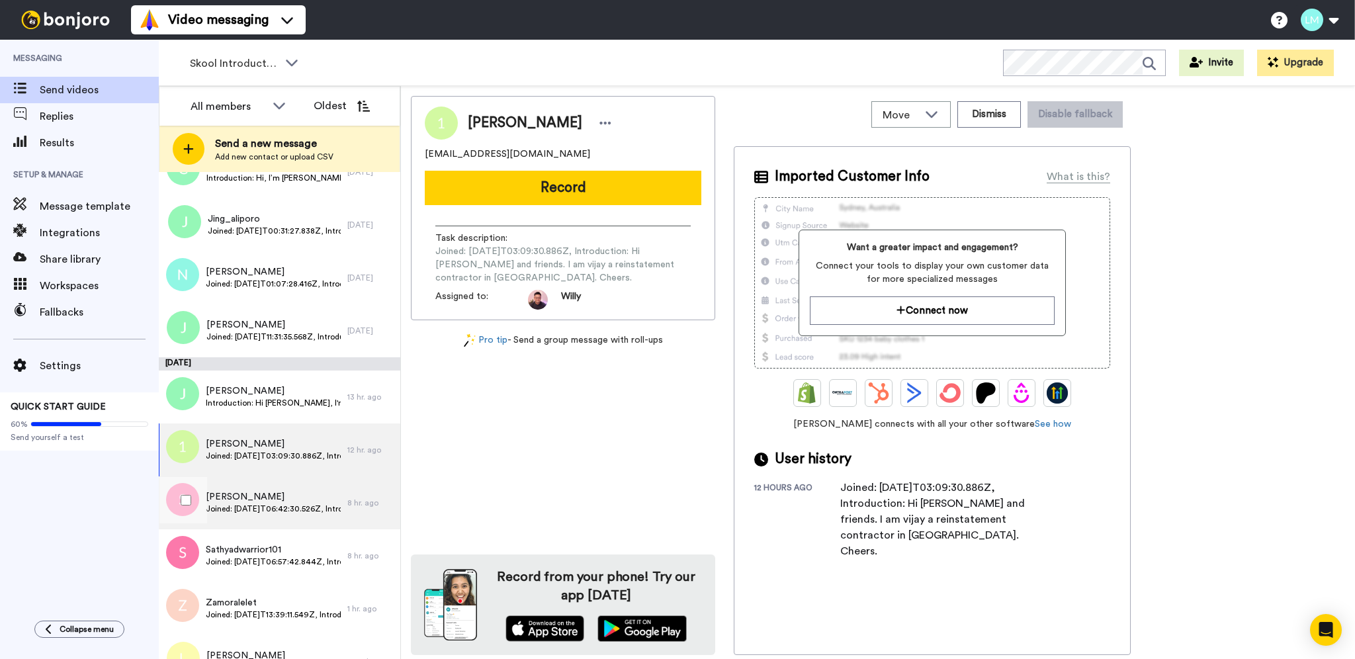
click at [291, 493] on span "[PERSON_NAME]" at bounding box center [273, 496] width 135 height 13
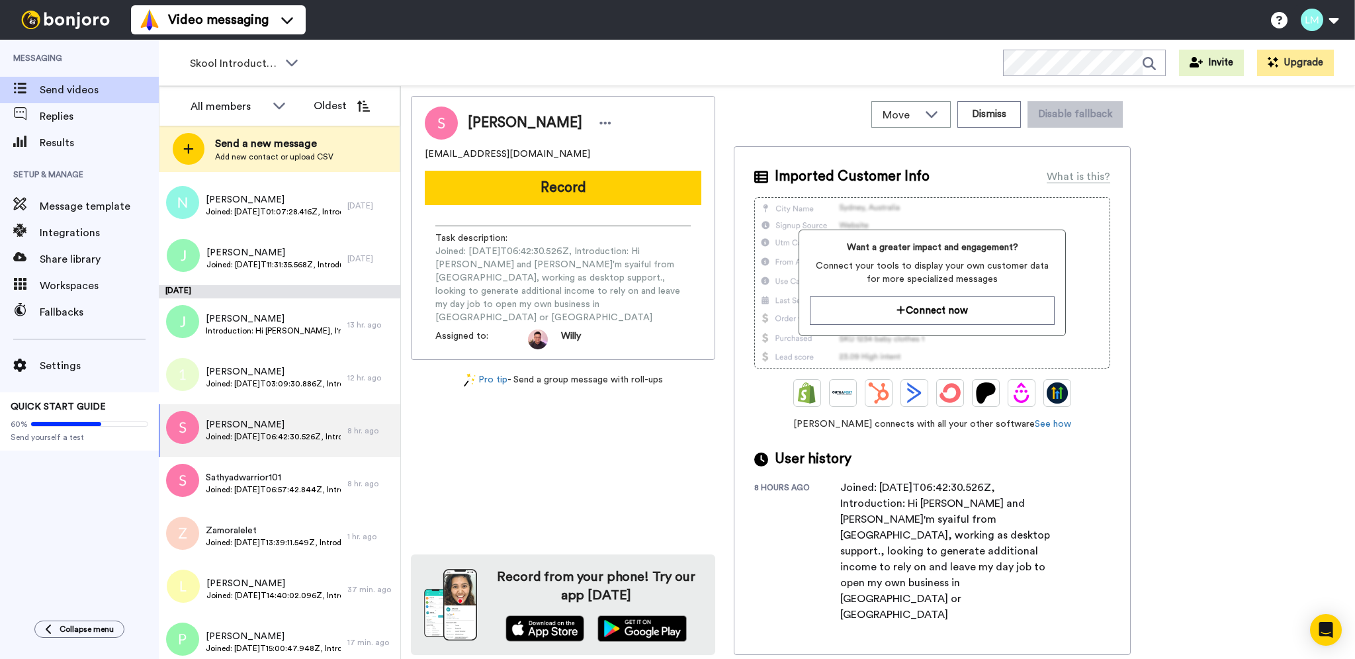
scroll to position [346, 0]
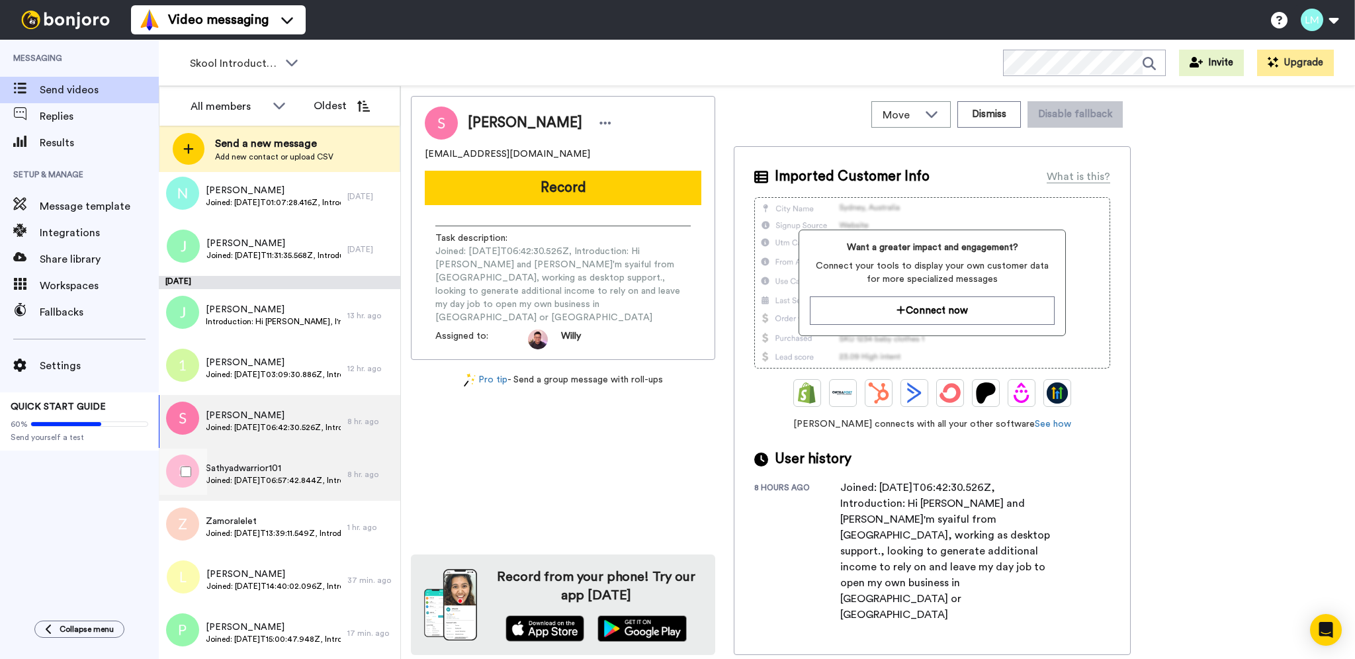
click at [295, 456] on div "Sathyadwarrior101 Joined: 2025-10-13T06:57:42.844Z, Introduction: Hi I am Sathy…" at bounding box center [253, 474] width 189 height 53
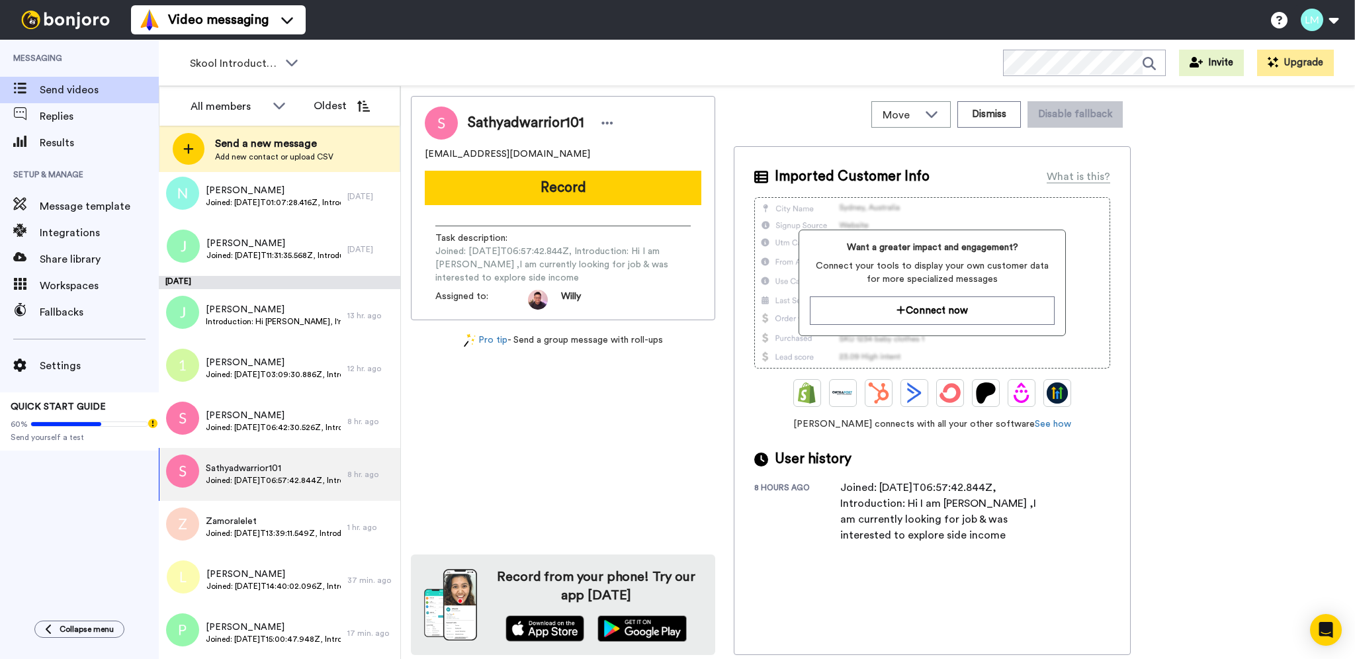
click at [947, 508] on div "Joined: 2025-10-13T06:57:42.844Z, Introduction: Hi I am Sathya ,I am currently …" at bounding box center [947, 512] width 212 height 64
copy div "[PERSON_NAME]"
drag, startPoint x: 287, startPoint y: 521, endPoint x: 293, endPoint y: 524, distance: 6.8
click at [286, 521] on span "Zamoralelet" at bounding box center [273, 521] width 135 height 13
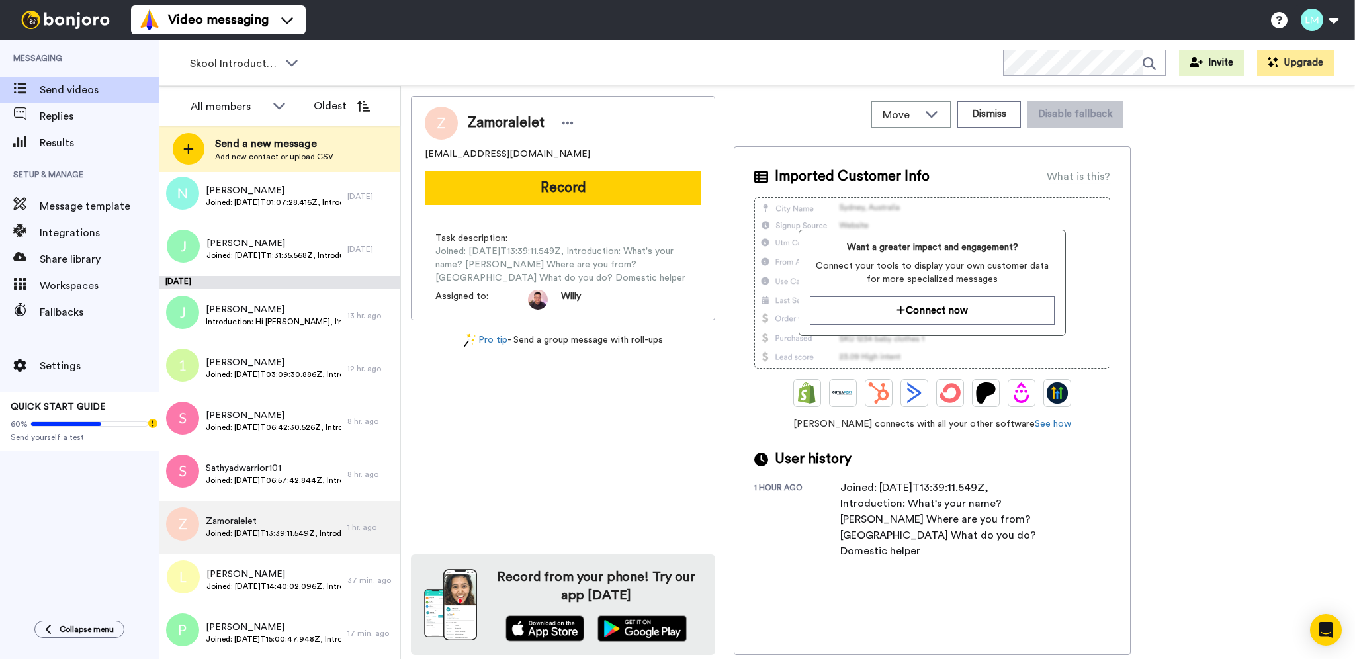
click at [882, 517] on div "Joined: 2025-10-13T13:39:11.549Z, Introduction: What's your name? Maris Stella …" at bounding box center [947, 519] width 212 height 79
drag, startPoint x: 979, startPoint y: 515, endPoint x: 982, endPoint y: 529, distance: 14.3
click at [979, 518] on div "Joined: 2025-10-13T13:39:11.549Z, Introduction: What's your name? Maris Stella …" at bounding box center [947, 519] width 212 height 79
click at [1015, 503] on div "Joined: 2025-10-13T13:39:11.549Z, Introduction: What's your name? Maris Stella …" at bounding box center [947, 519] width 212 height 79
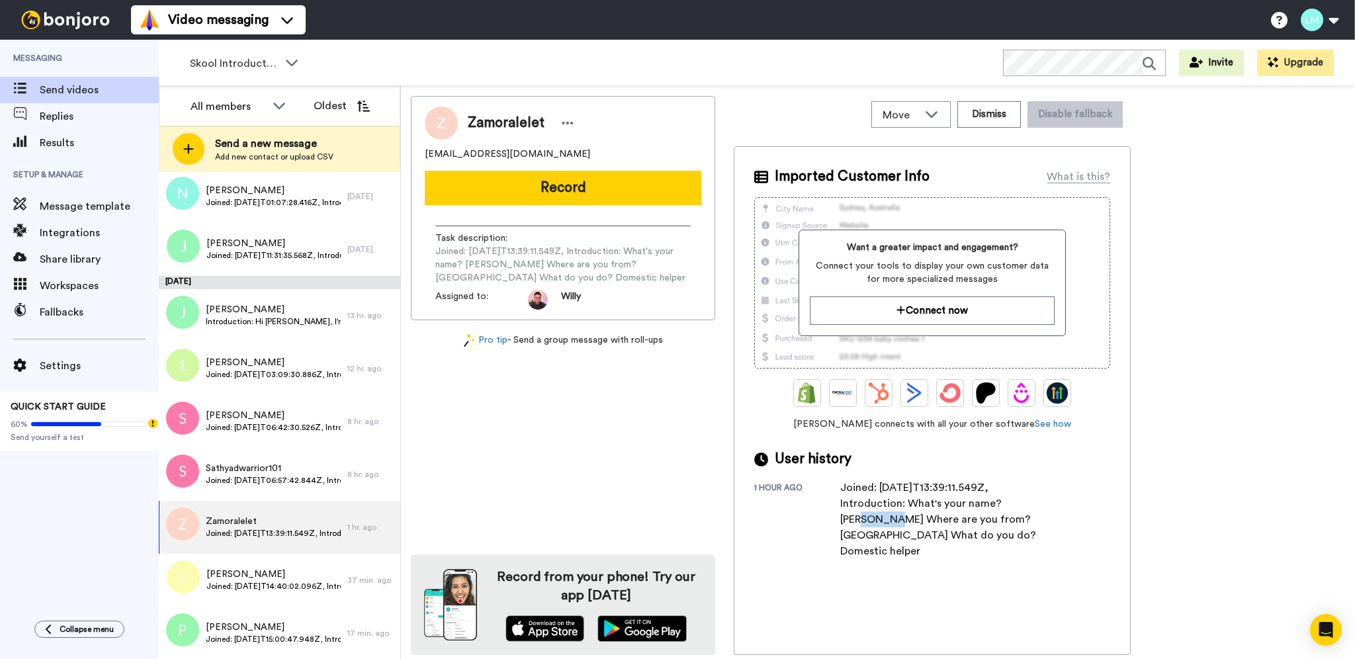
click at [1015, 503] on div "Joined: 2025-10-13T13:39:11.549Z, Introduction: What's your name? Maris Stella …" at bounding box center [947, 519] width 212 height 79
copy div "Maris"
click at [889, 521] on div "Joined: 2025-10-13T13:39:11.549Z, Introduction: What's your name? Maris Stella …" at bounding box center [947, 519] width 212 height 79
click at [888, 520] on div "Joined: 2025-10-13T13:39:11.549Z, Introduction: What's your name? Maris Stella …" at bounding box center [947, 519] width 212 height 79
copy div "Paloquia"
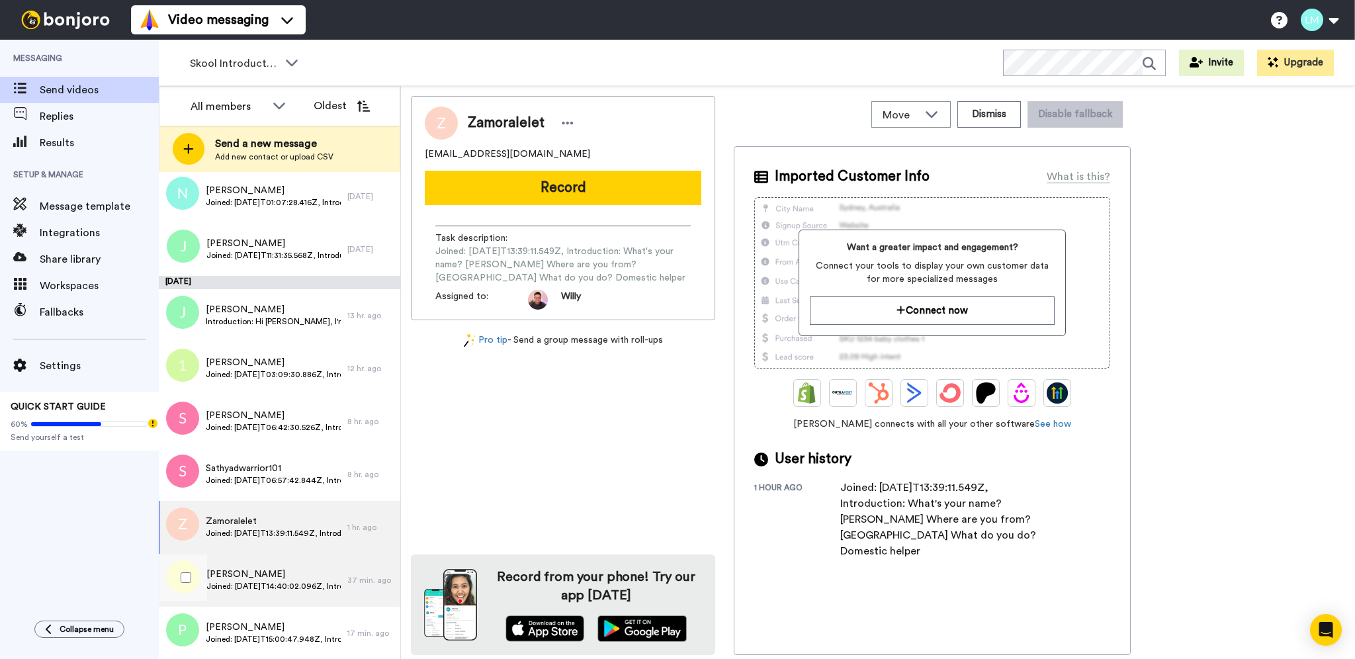
click at [276, 576] on span "[PERSON_NAME]" at bounding box center [273, 574] width 134 height 13
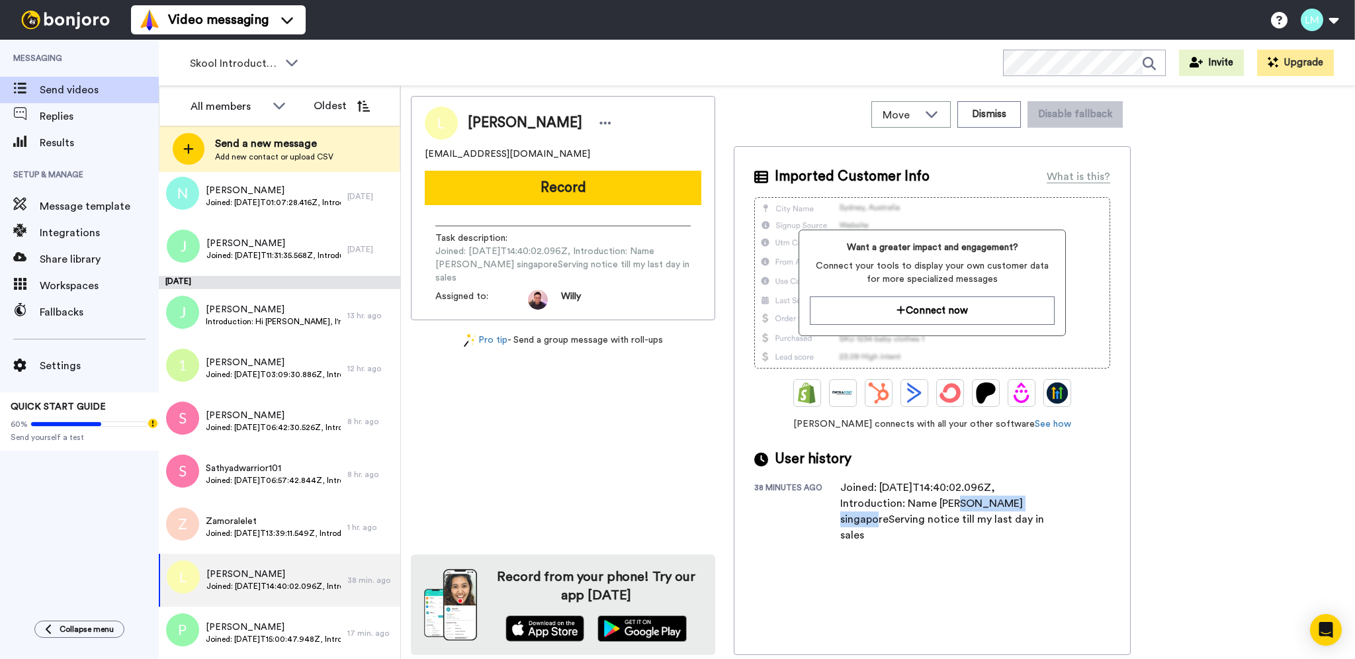
drag, startPoint x: 935, startPoint y: 499, endPoint x: 1084, endPoint y: 497, distance: 148.9
click at [1084, 497] on div "38 minutes ago Joined: 2025-10-13T14:40:02.096Z, Introduction: Name zhuo kaiche…" at bounding box center [932, 512] width 356 height 64
click at [944, 534] on div "Joined: [DATE]T14:40:02.096Z, Introduction: Name [PERSON_NAME] singaporeServing…" at bounding box center [947, 512] width 212 height 64
click at [1003, 525] on div "Joined: [DATE]T14:40:02.096Z, Introduction: Name [PERSON_NAME] singaporeServing…" at bounding box center [947, 512] width 212 height 64
click at [980, 528] on div "Joined: [DATE]T14:40:02.096Z, Introduction: Name [PERSON_NAME] singaporeServing…" at bounding box center [947, 512] width 212 height 64
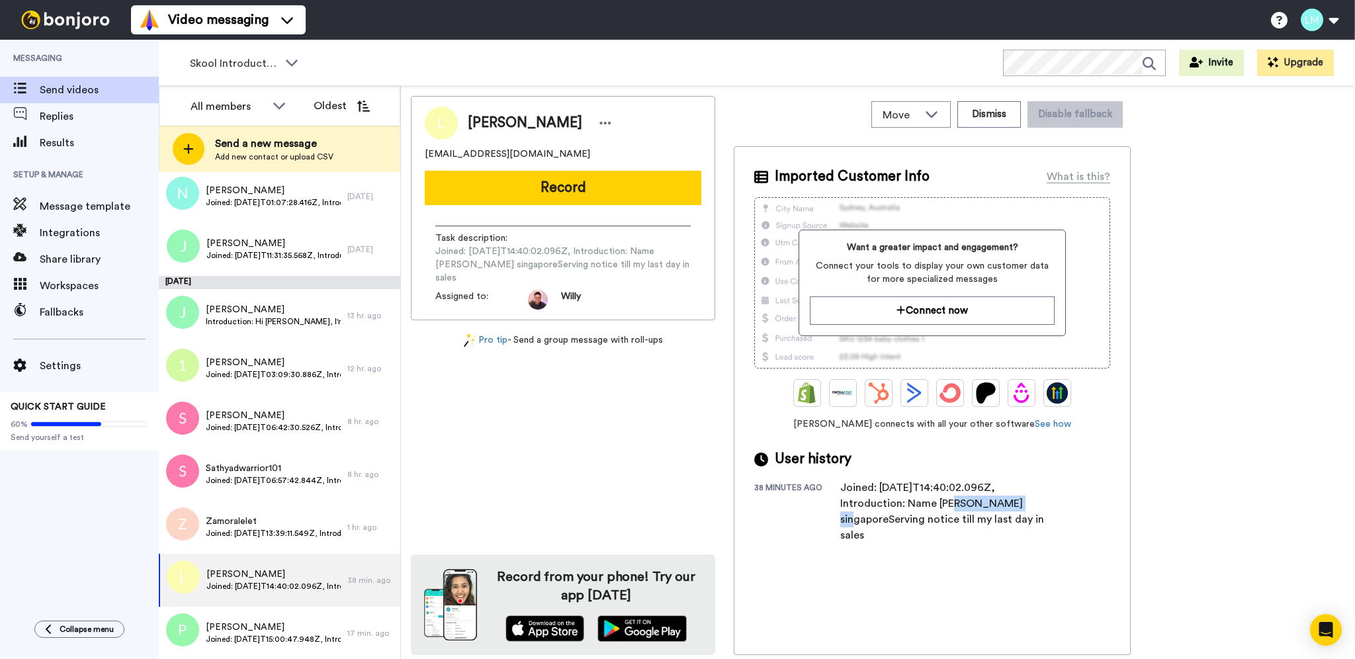
drag, startPoint x: 933, startPoint y: 506, endPoint x: 1002, endPoint y: 506, distance: 68.8
click at [1002, 506] on div "Joined: [DATE]T14:40:02.096Z, Introduction: Name [PERSON_NAME] singaporeServing…" at bounding box center [947, 512] width 212 height 64
copy div "zhuo kaicheng"
click at [600, 118] on icon at bounding box center [606, 122] width 12 height 13
click at [577, 148] on li "Edit contact" at bounding box center [598, 145] width 96 height 19
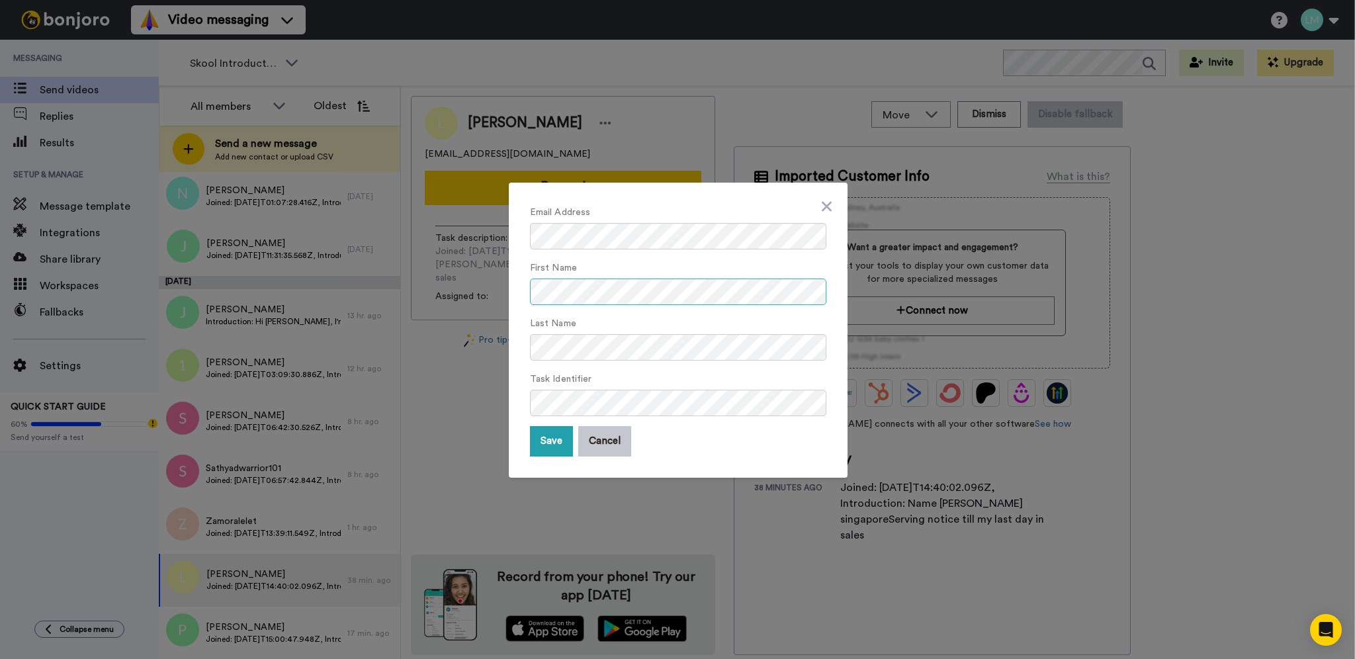
click at [365, 289] on div "Email Address First Name Last Name Task Identifier Save Cancel" at bounding box center [677, 329] width 1355 height 659
click at [981, 604] on div "Email Address First Name Last Name Task Identifier Save Cancel" at bounding box center [677, 329] width 1355 height 659
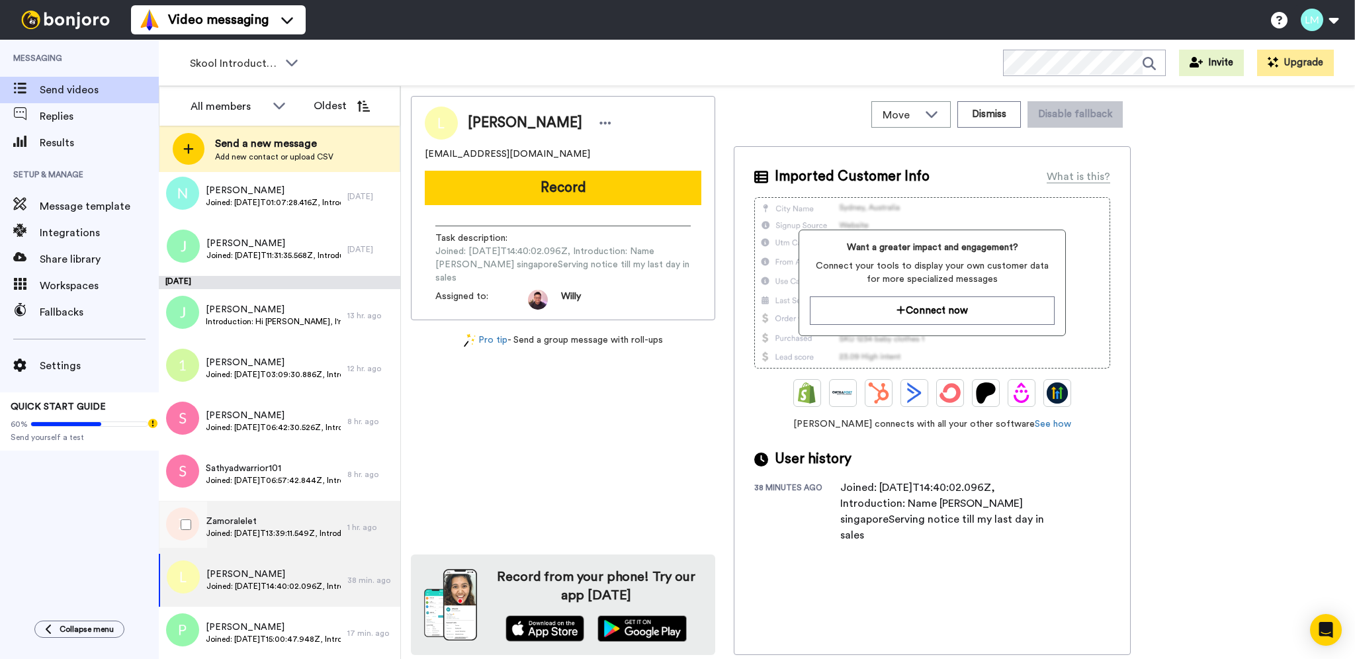
click at [311, 525] on span "Zamoralelet" at bounding box center [273, 521] width 135 height 13
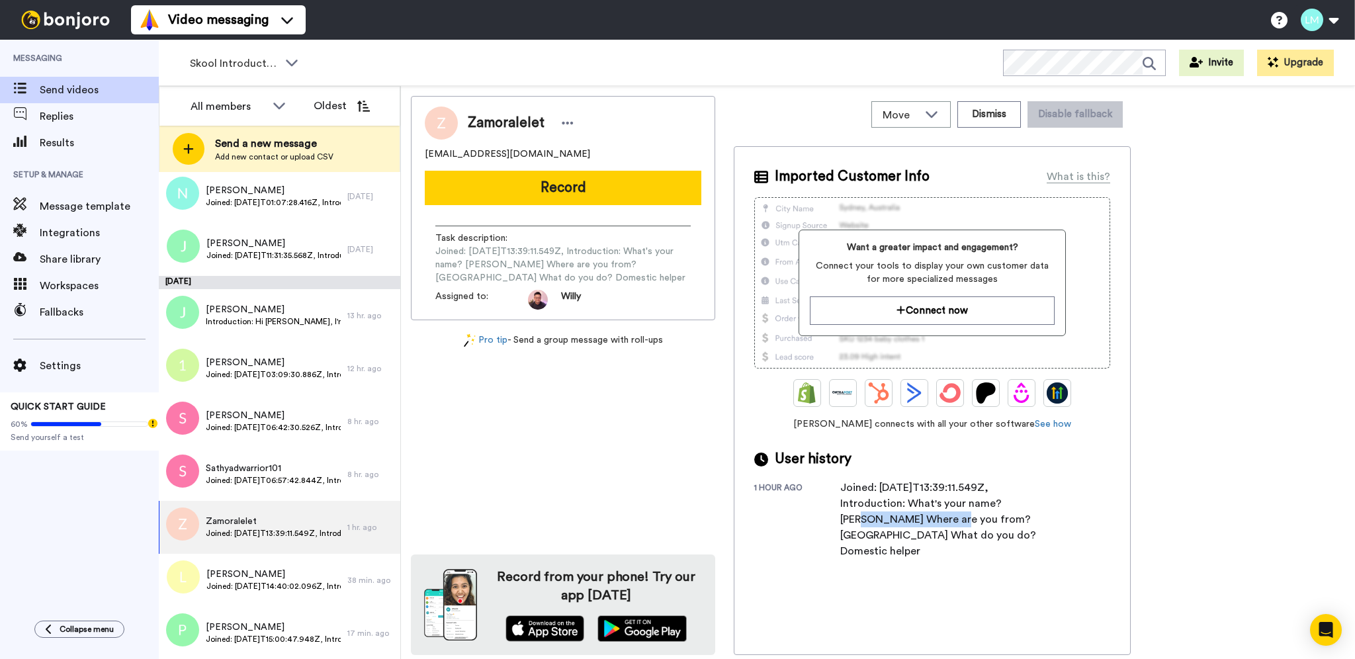
drag, startPoint x: 1003, startPoint y: 507, endPoint x: 907, endPoint y: 508, distance: 96.0
click at [909, 514] on div "Joined: 2025-10-13T13:39:11.549Z, Introduction: What's your name? Maris Stella …" at bounding box center [947, 519] width 212 height 79
copy div "[PERSON_NAME]"
click at [574, 120] on div at bounding box center [568, 123] width 20 height 20
click at [619, 147] on li "Edit contact" at bounding box center [605, 145] width 96 height 19
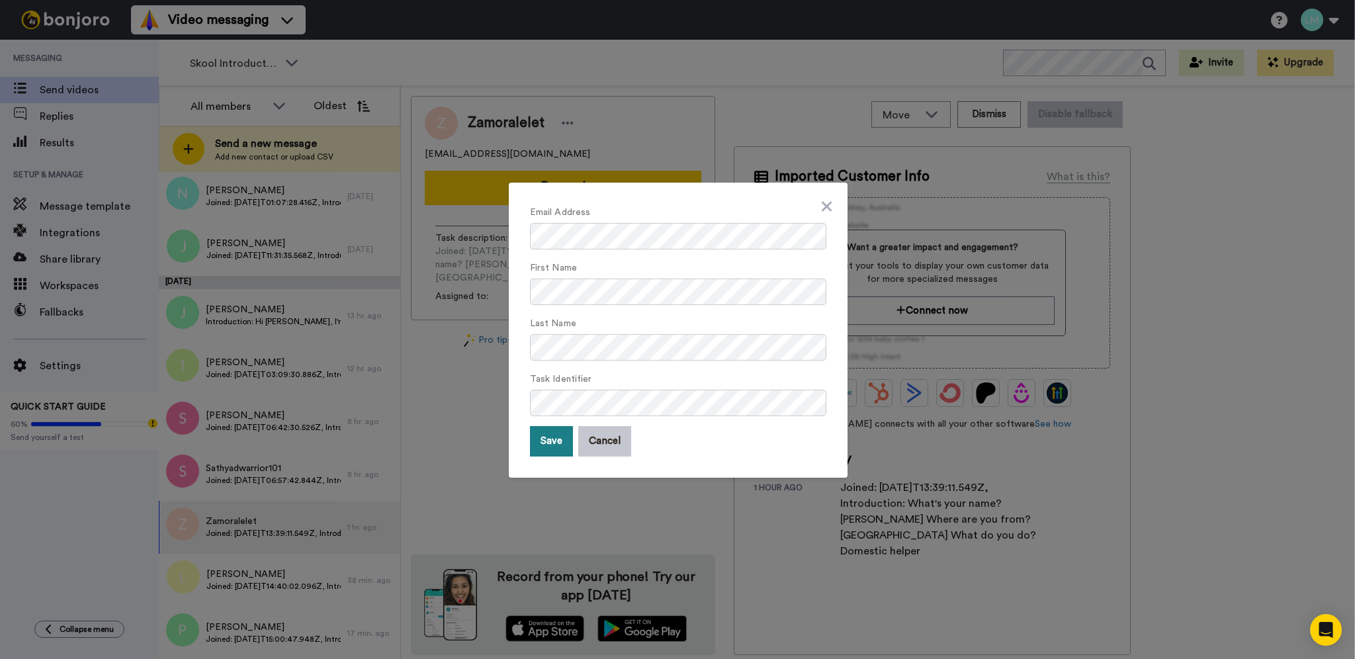
click at [547, 449] on button "Save" at bounding box center [551, 441] width 43 height 30
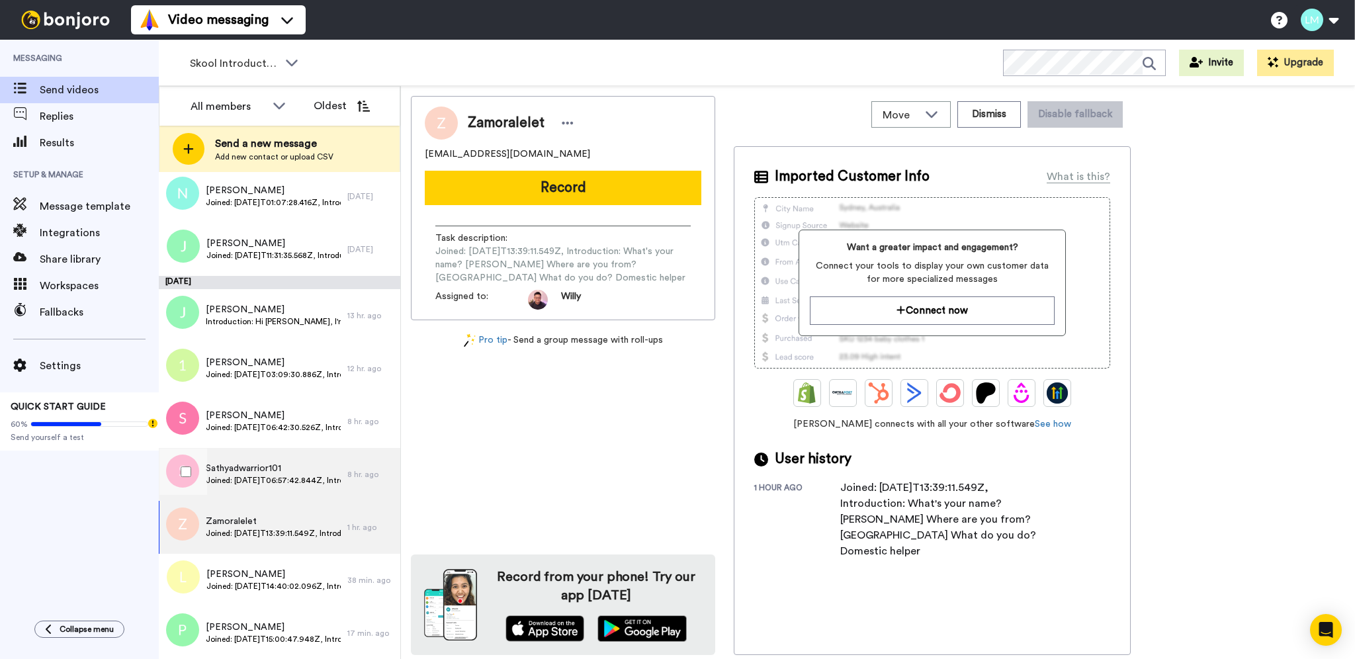
click at [316, 468] on span "Sathyadwarrior101" at bounding box center [273, 468] width 135 height 13
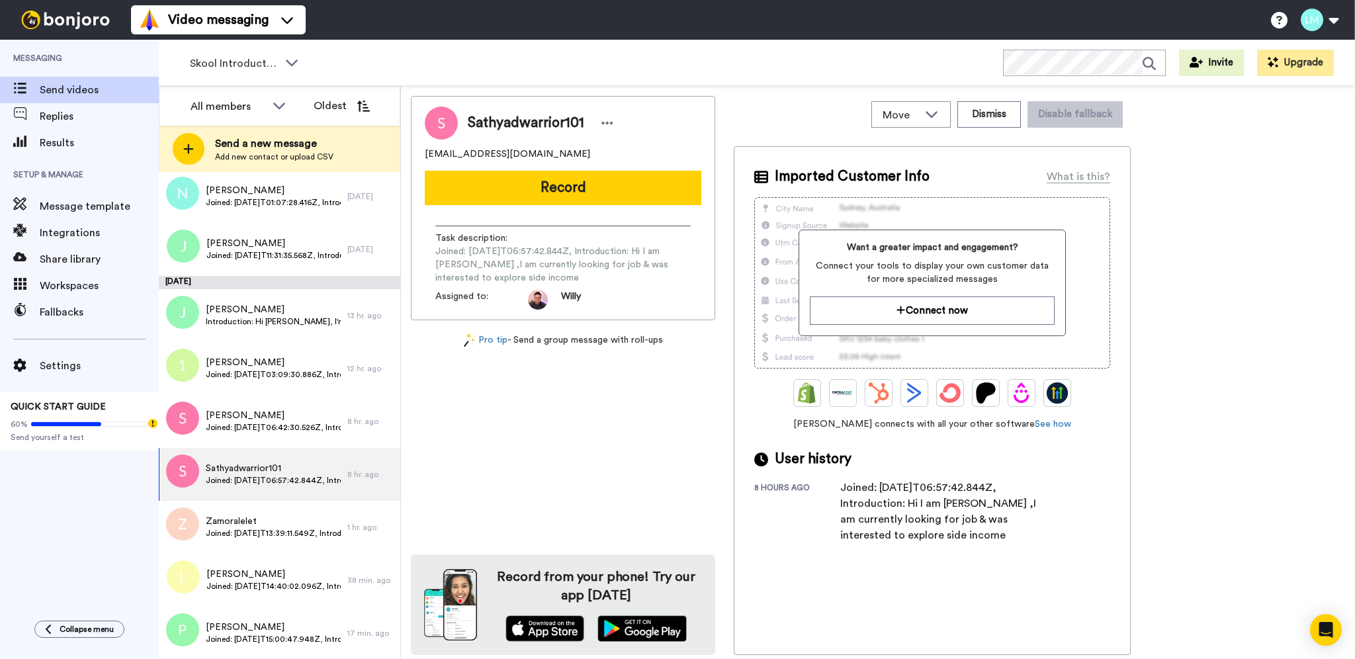
click at [955, 499] on div "Joined: 2025-10-13T06:57:42.844Z, Introduction: Hi I am Sathya ,I am currently …" at bounding box center [947, 512] width 212 height 64
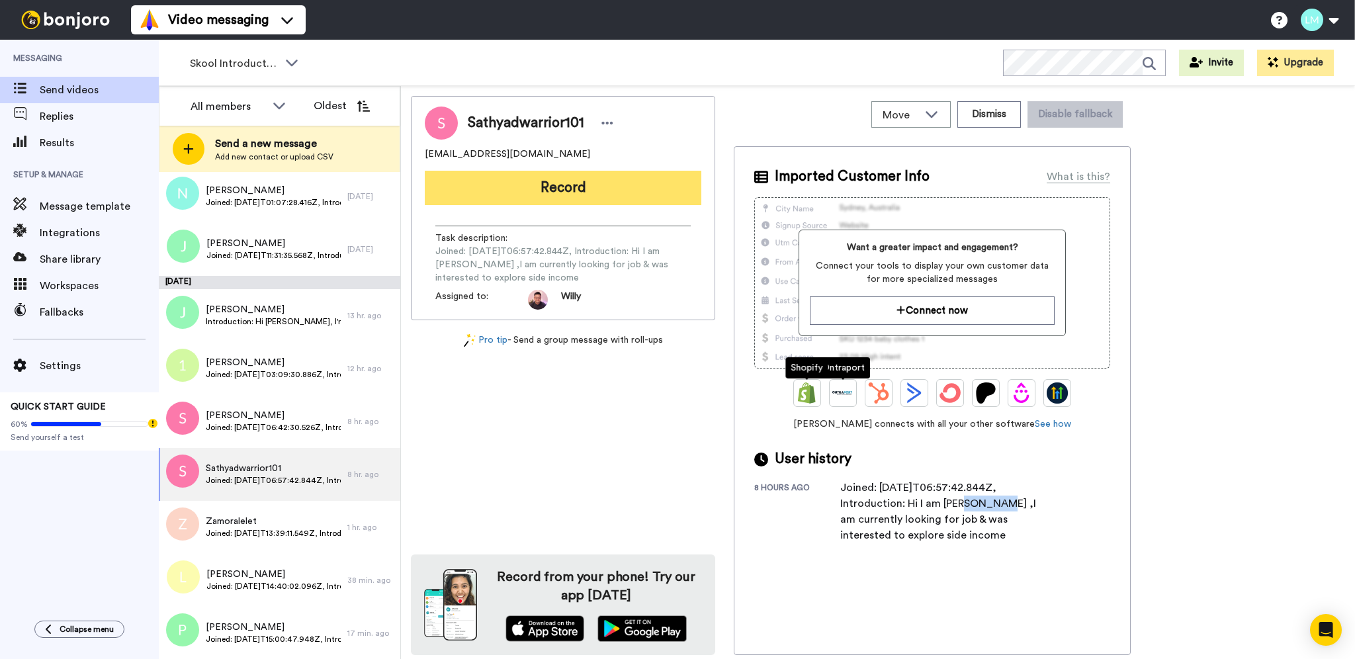
copy div "[PERSON_NAME]"
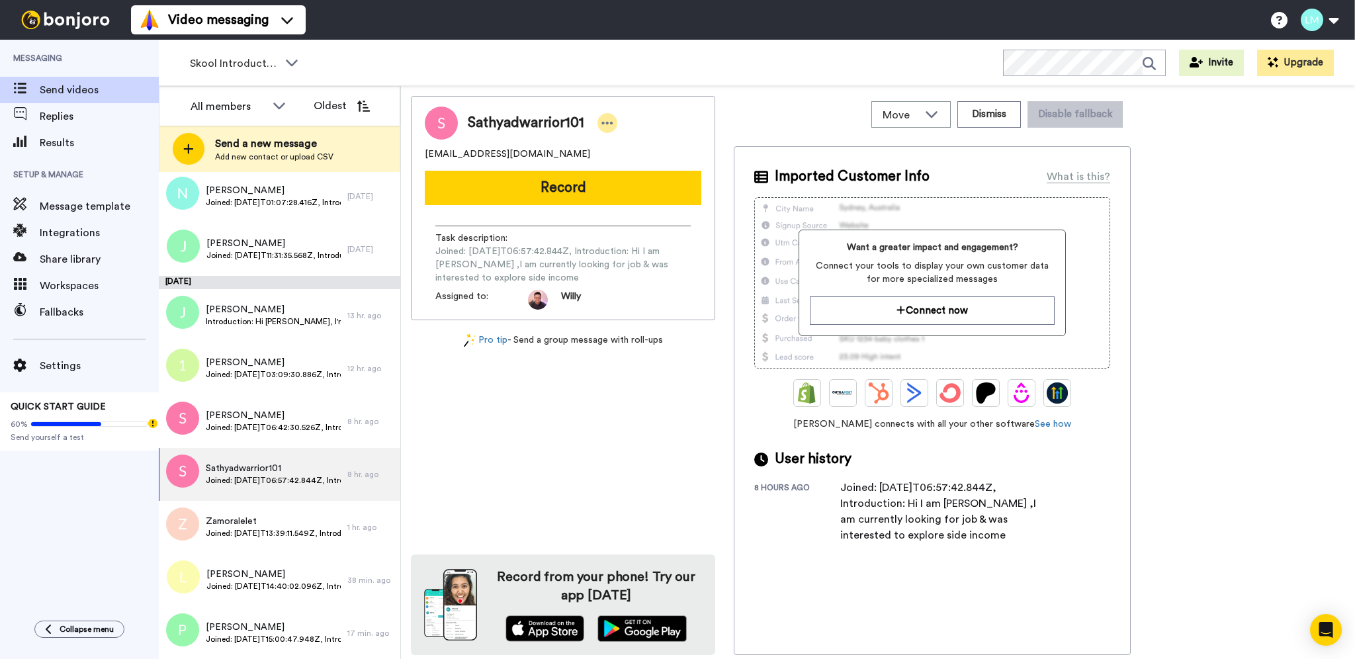
drag, startPoint x: 609, startPoint y: 115, endPoint x: 608, endPoint y: 124, distance: 9.4
click at [609, 114] on div at bounding box center [608, 123] width 20 height 20
click at [616, 146] on icon at bounding box center [611, 145] width 11 height 11
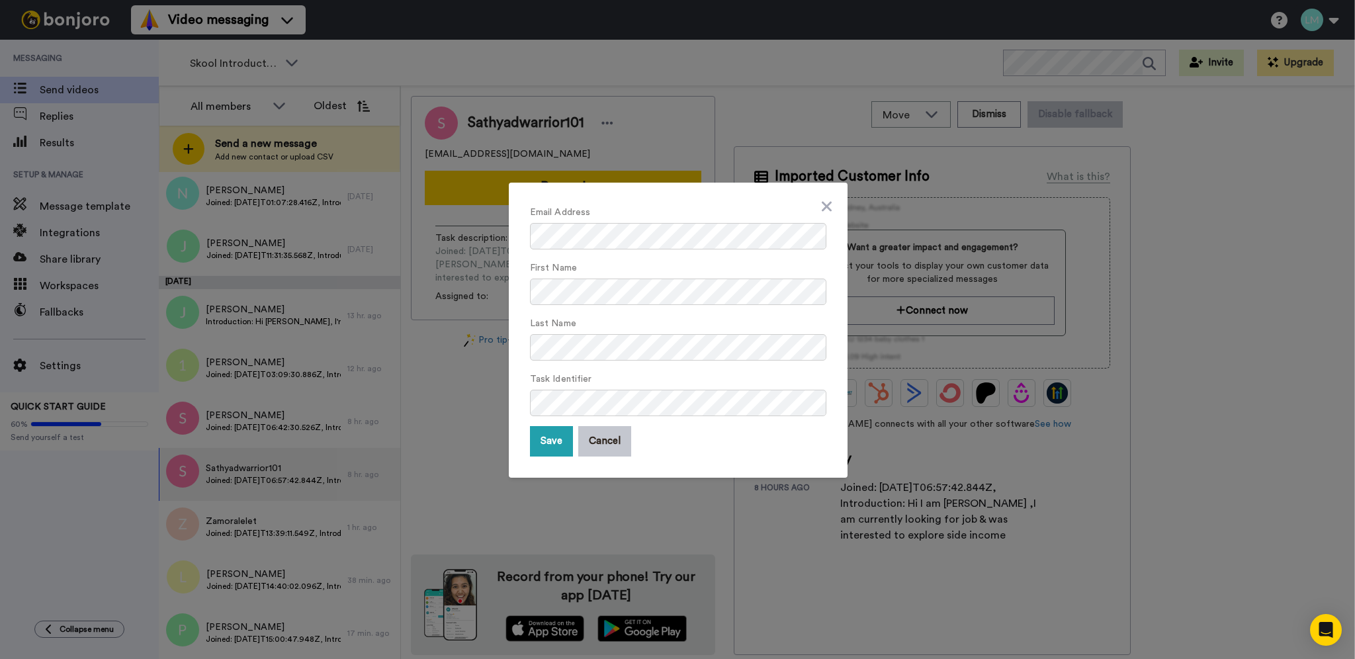
drag, startPoint x: 556, startPoint y: 444, endPoint x: 552, endPoint y: 459, distance: 15.7
click at [556, 446] on button "Save" at bounding box center [551, 441] width 43 height 30
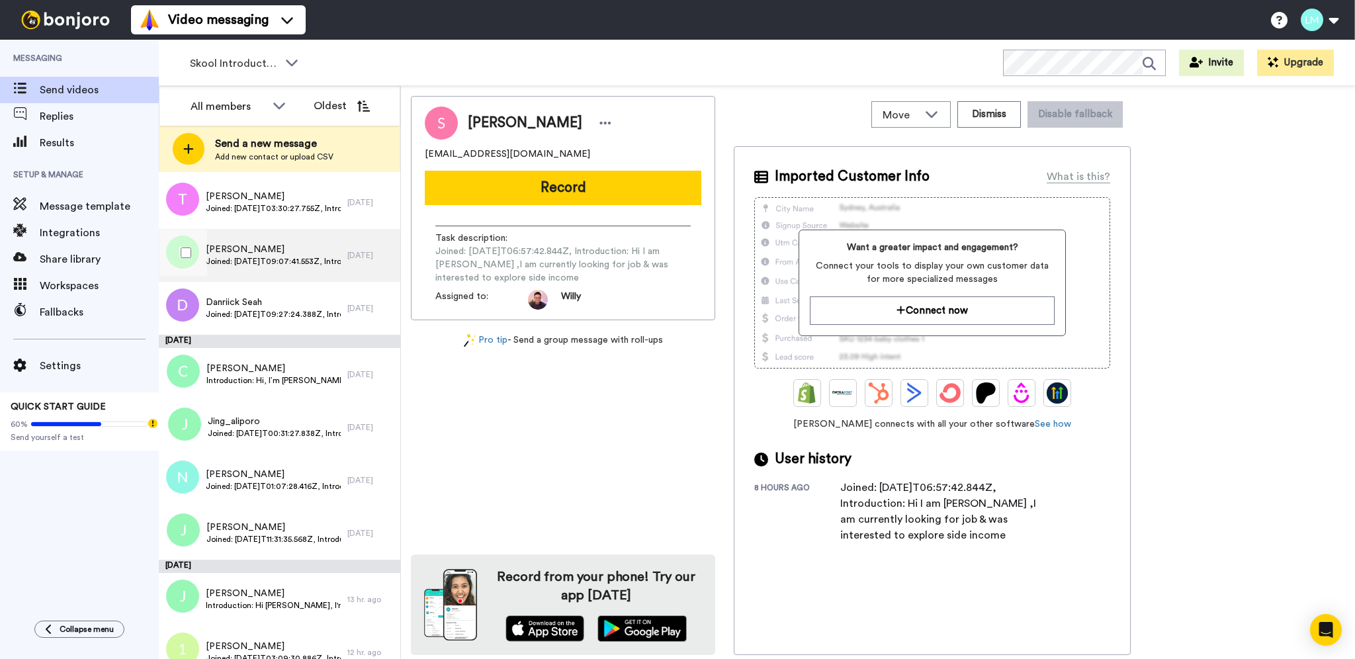
scroll to position [88, 0]
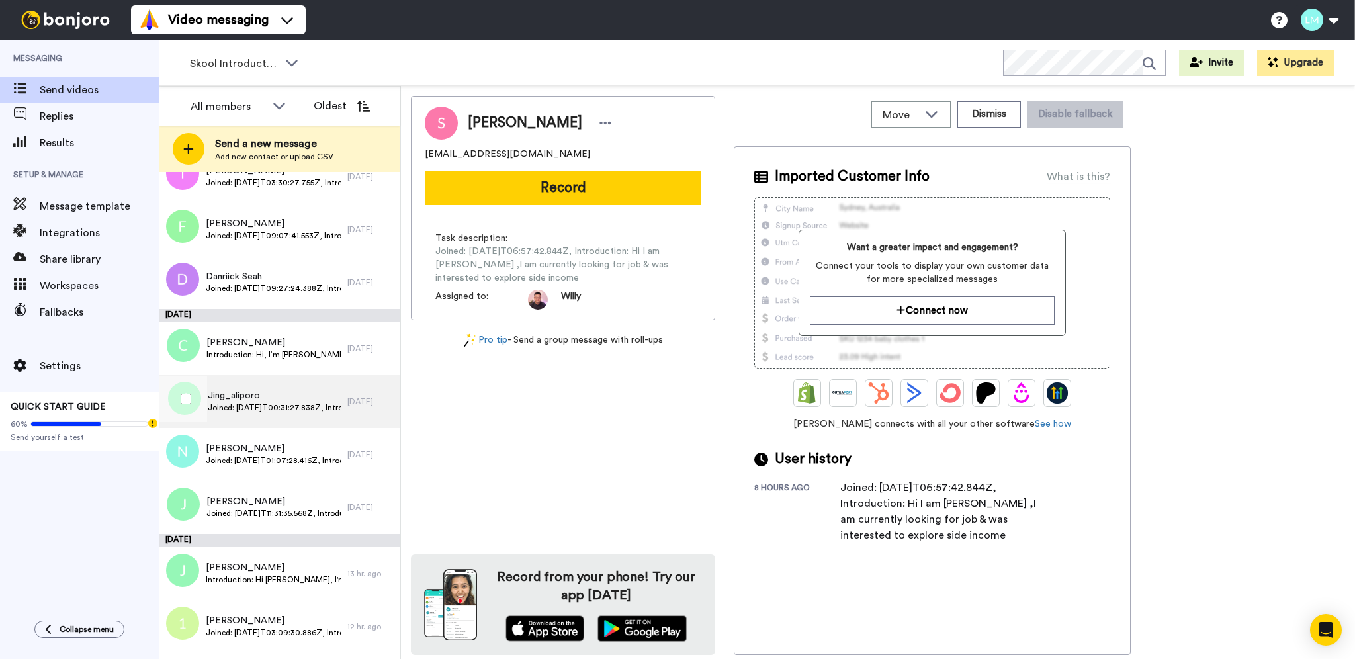
click at [289, 400] on span "Jing_aliporo" at bounding box center [274, 395] width 133 height 13
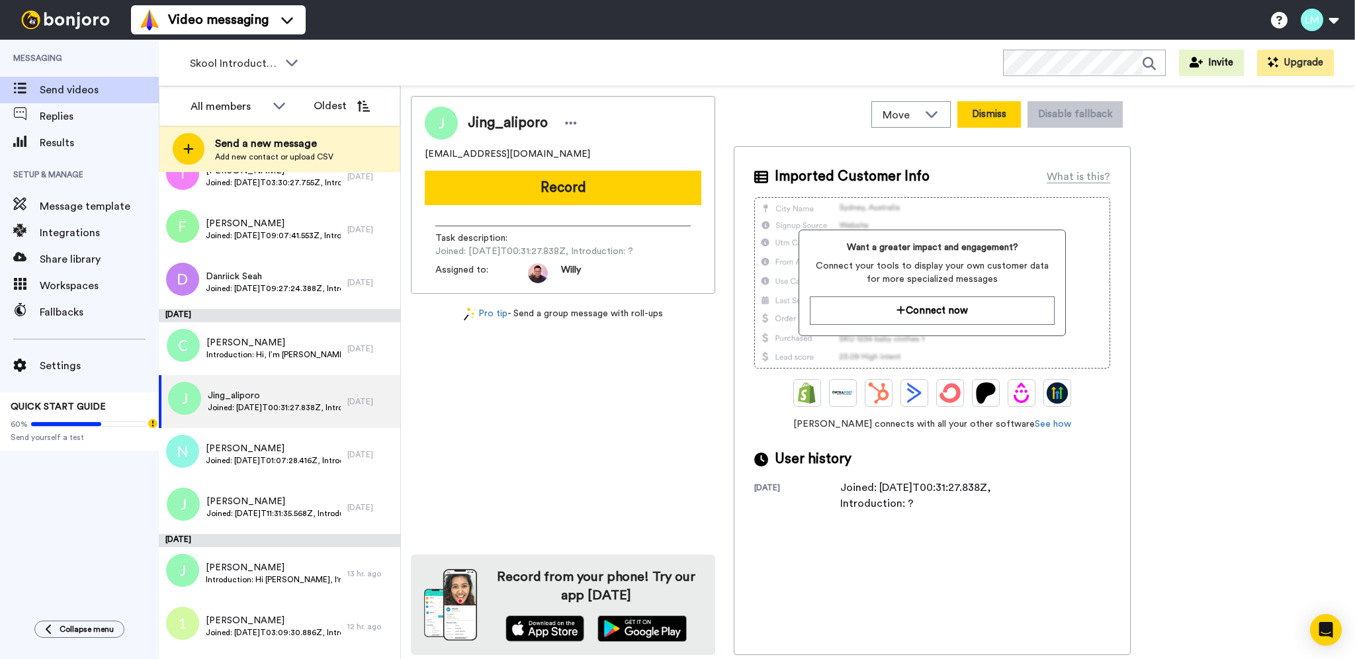
click at [992, 113] on button "Dismiss" at bounding box center [990, 114] width 64 height 26
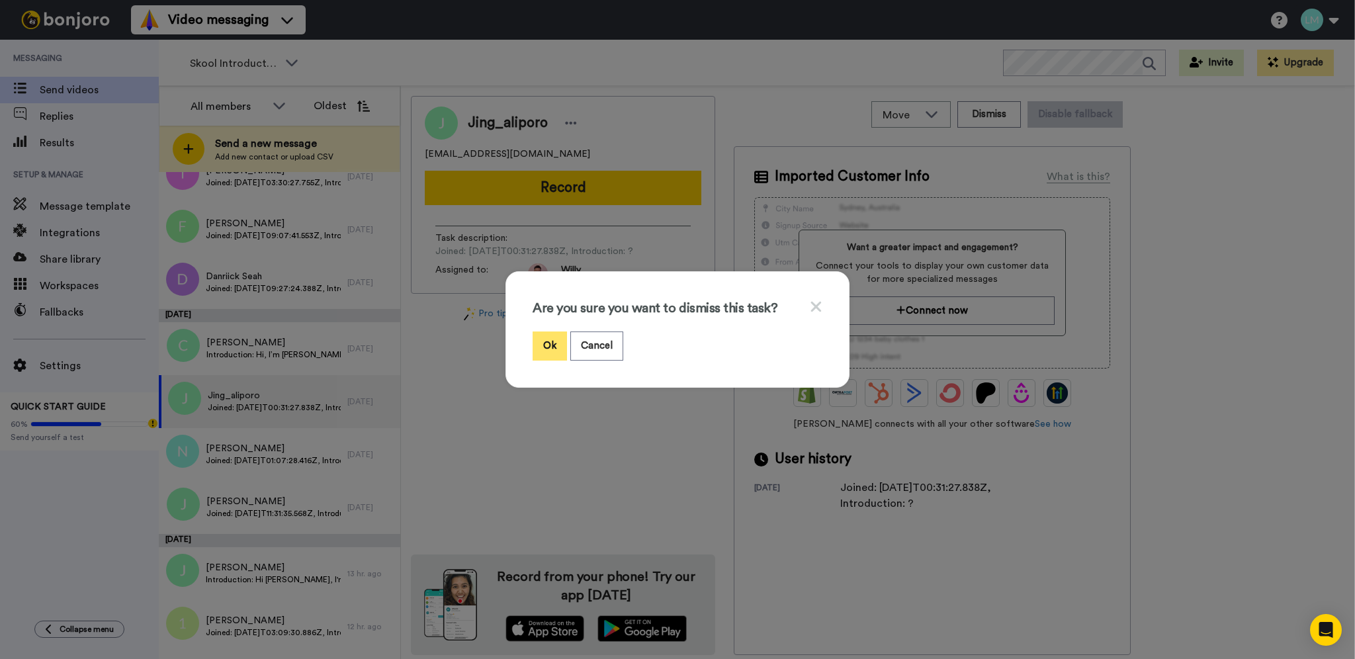
click at [547, 338] on button "Ok" at bounding box center [550, 346] width 34 height 28
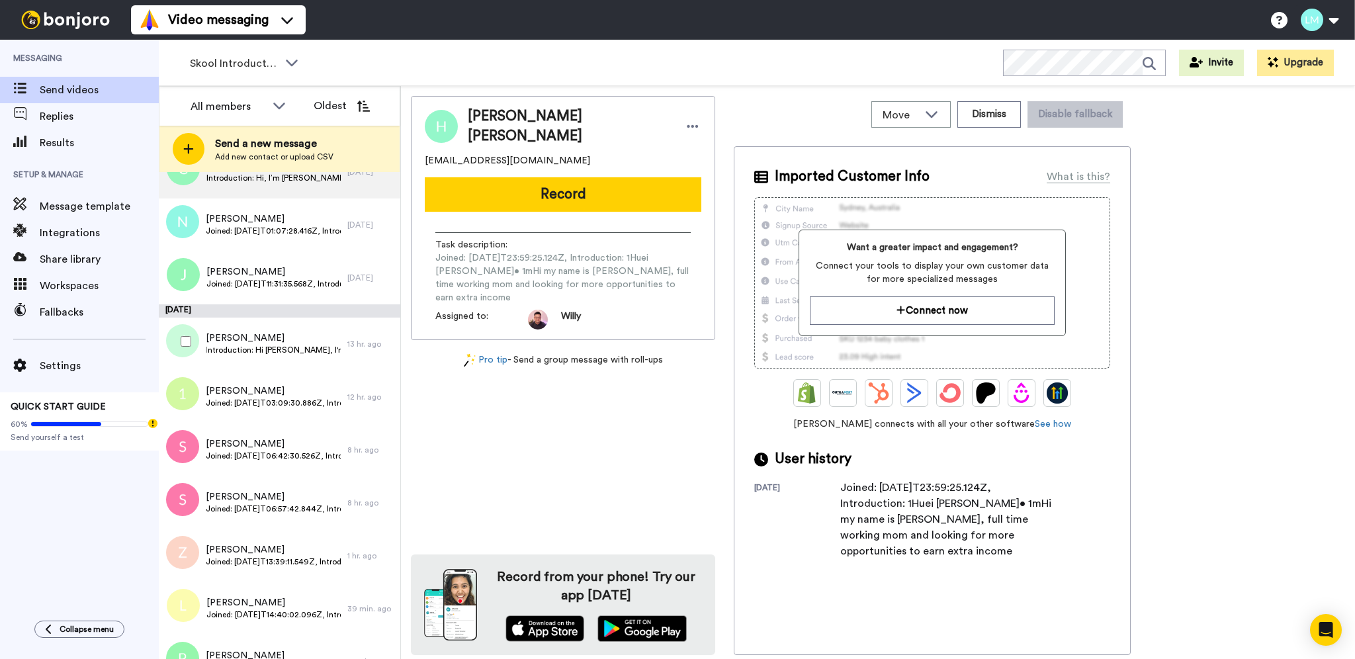
scroll to position [293, 0]
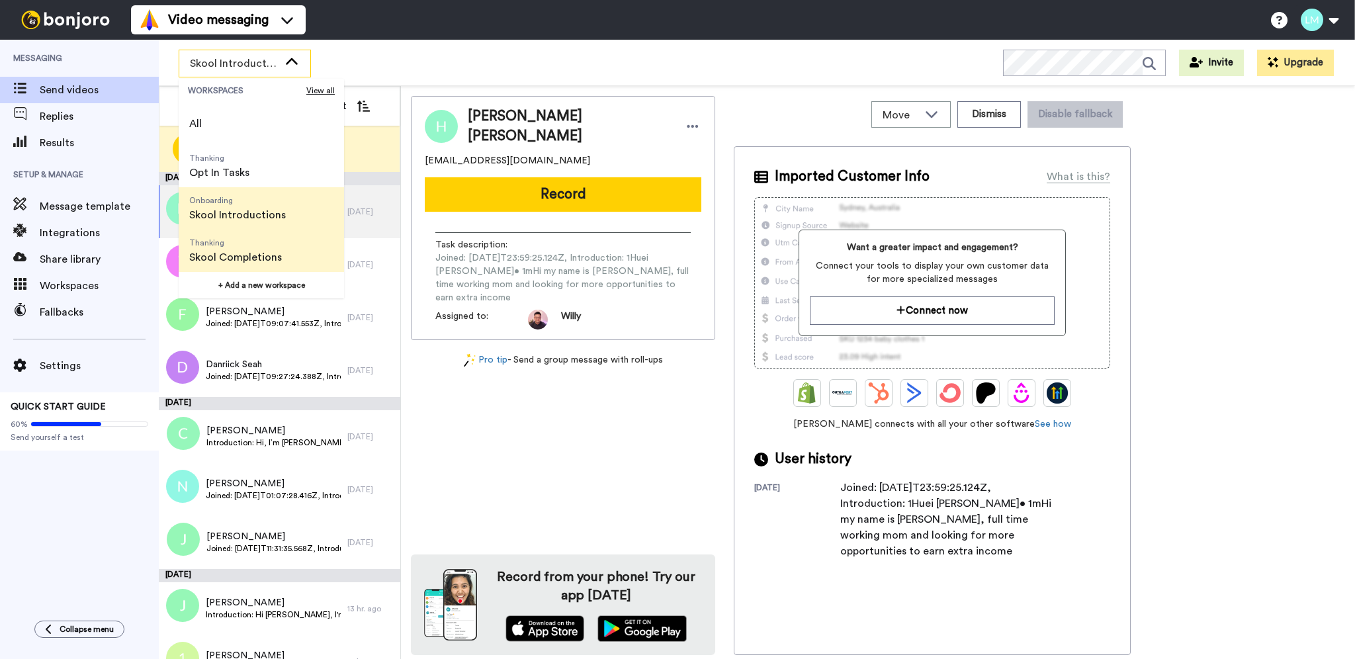
click at [263, 250] on span "Skool Completions" at bounding box center [235, 258] width 93 height 16
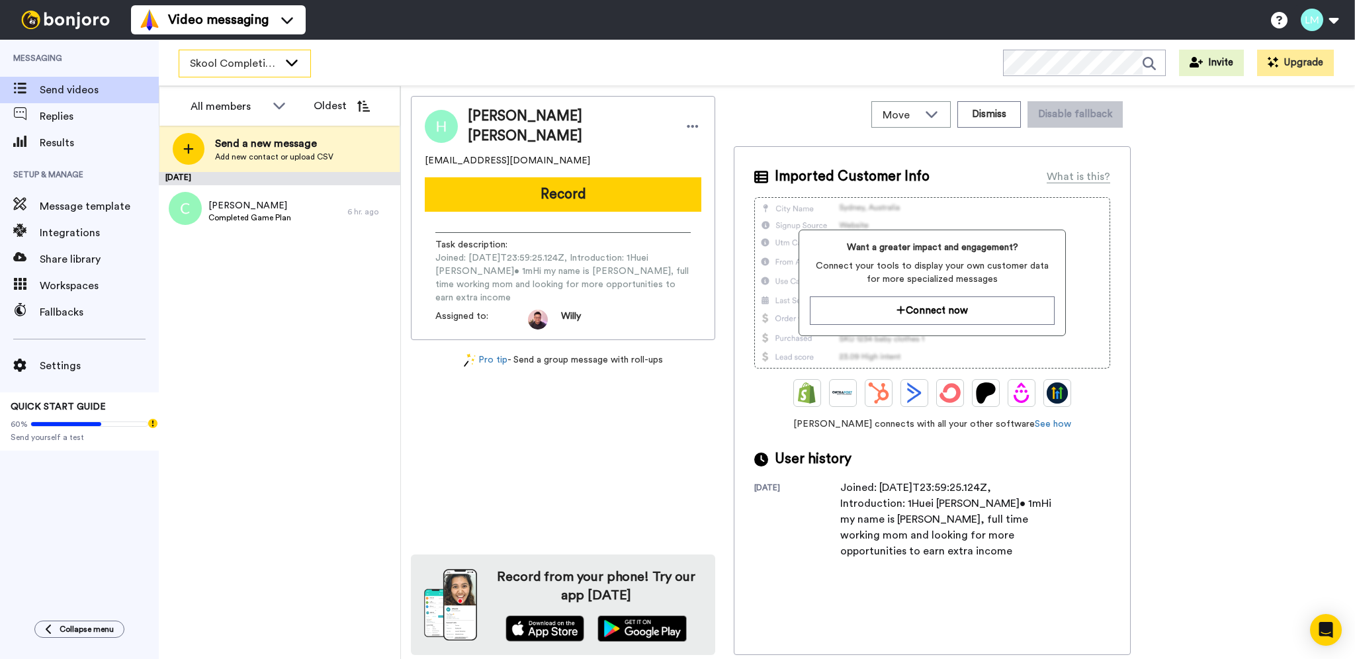
click at [291, 65] on icon at bounding box center [292, 63] width 12 height 7
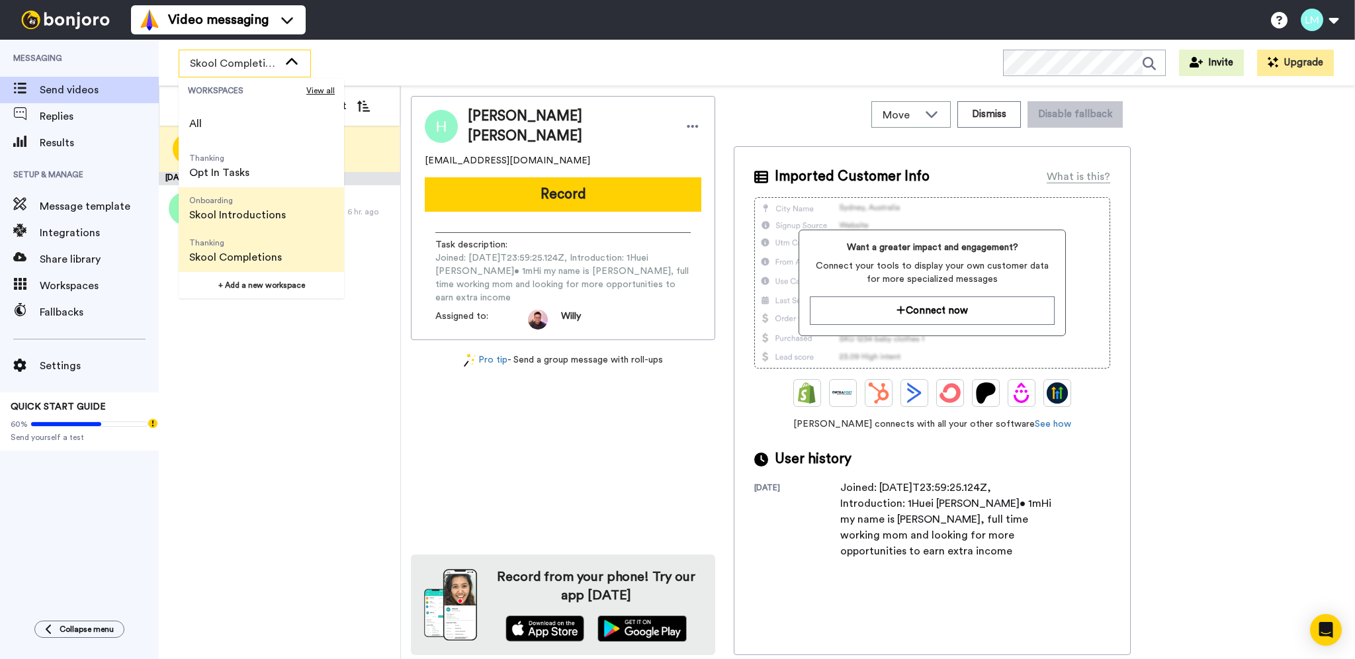
click at [255, 210] on span "Skool Introductions" at bounding box center [237, 215] width 97 height 16
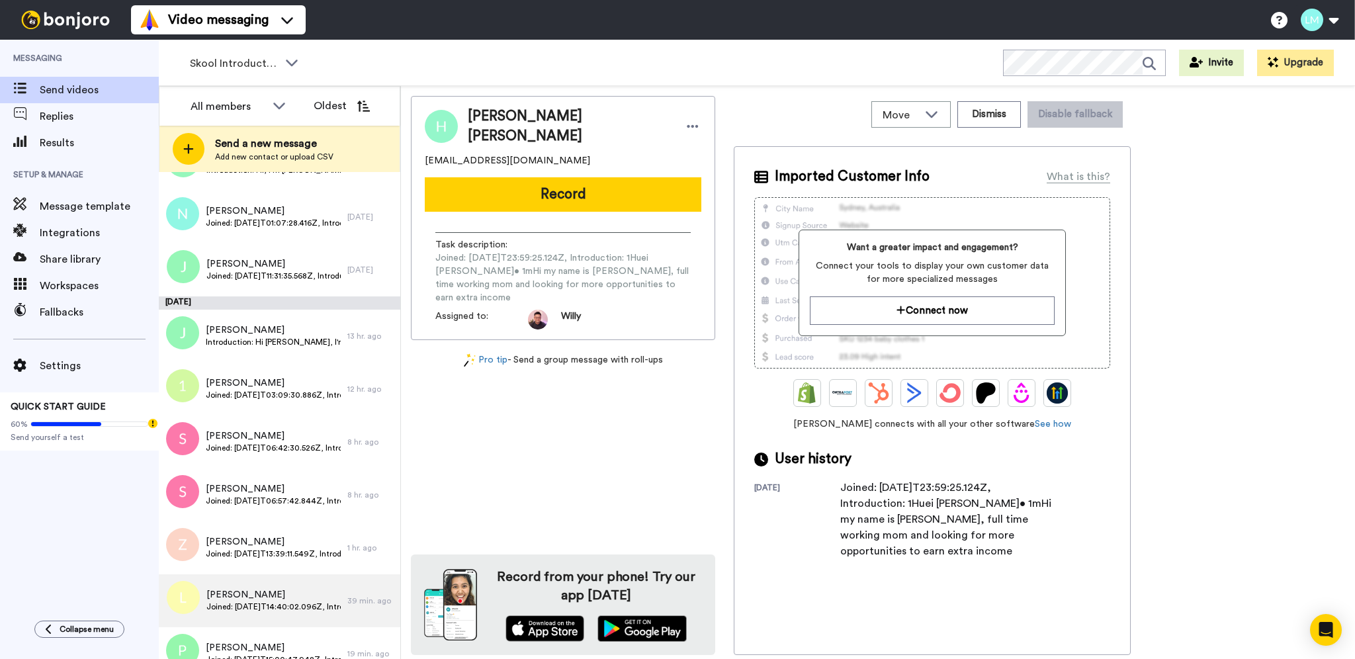
scroll to position [293, 0]
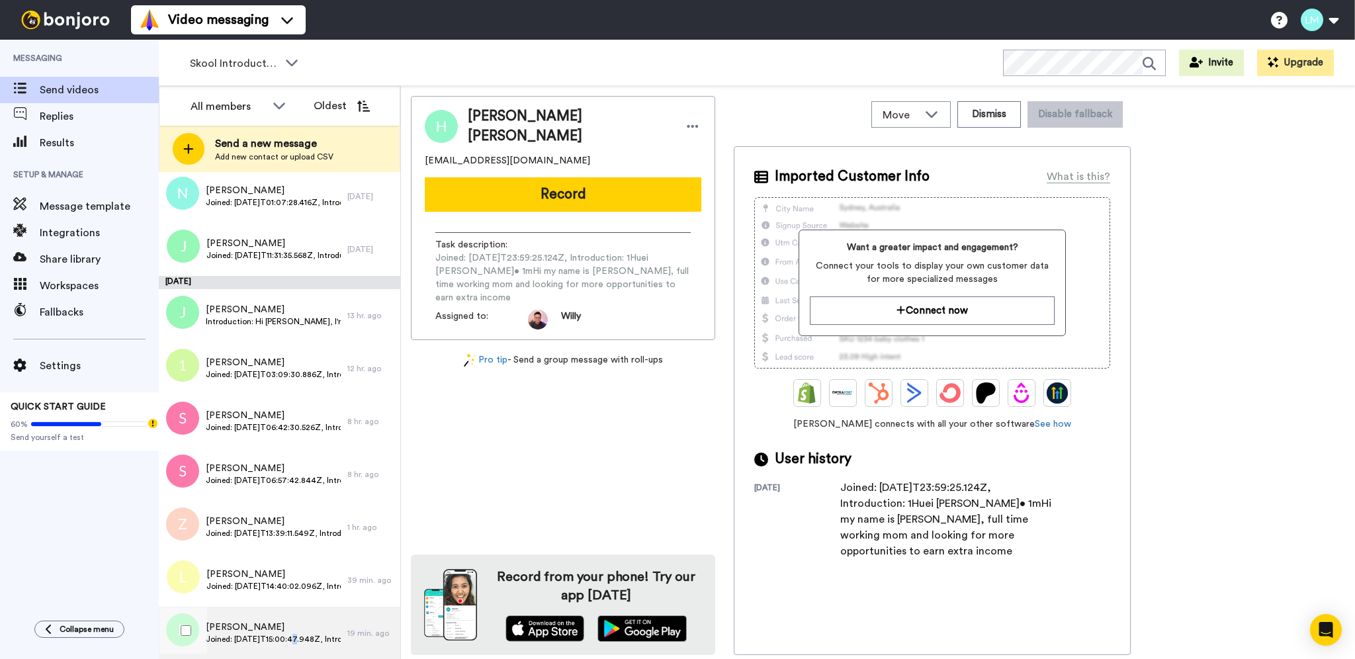
click at [289, 649] on div "Pat Ham Joined: 2025-10-13T15:00:47.948Z, Introduction: Hello! I’m from SG and …" at bounding box center [253, 633] width 189 height 53
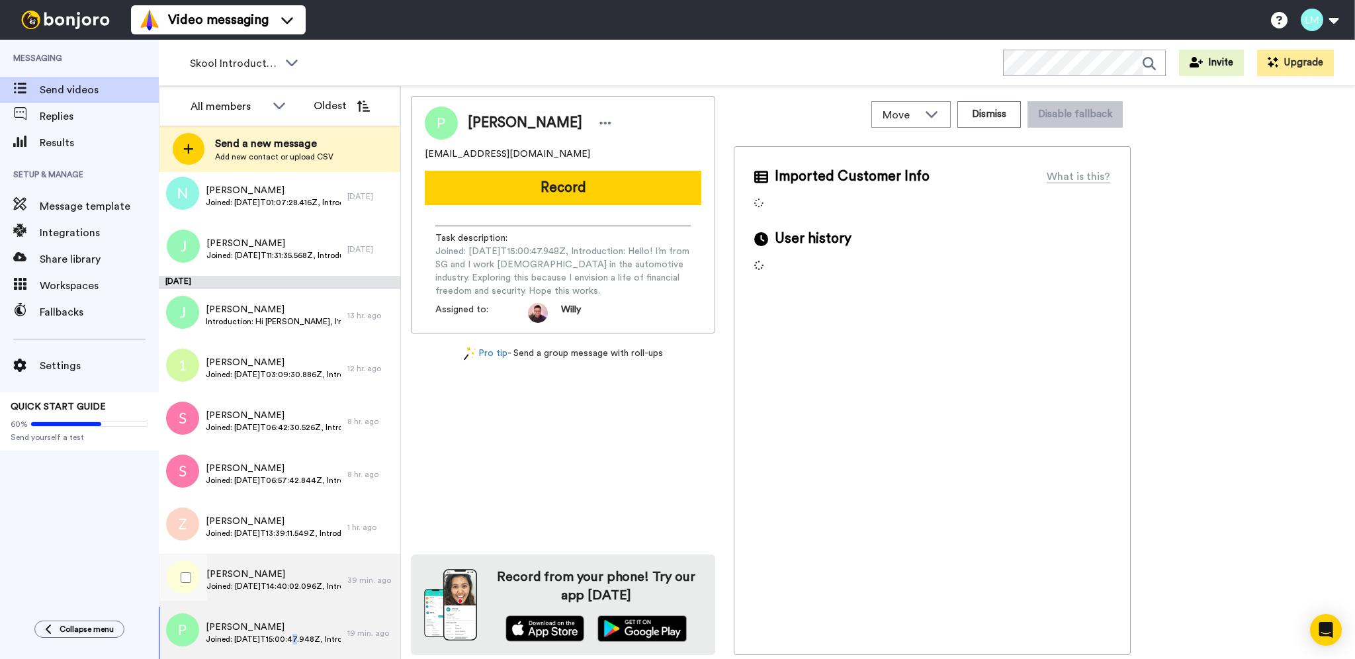
click at [289, 578] on span "[PERSON_NAME]" at bounding box center [273, 574] width 134 height 13
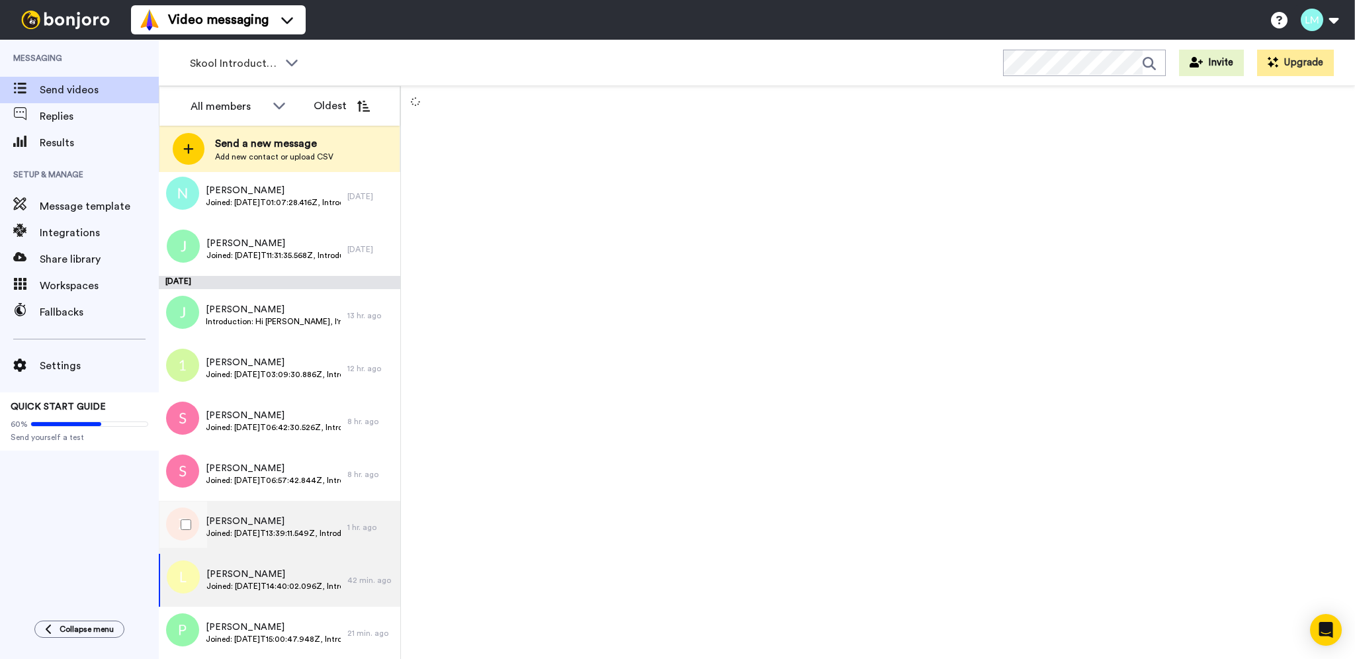
click at [289, 511] on div "Maris Stella Paloquia Joined: 2025-10-13T13:39:11.549Z, Introduction: What's yo…" at bounding box center [253, 527] width 189 height 53
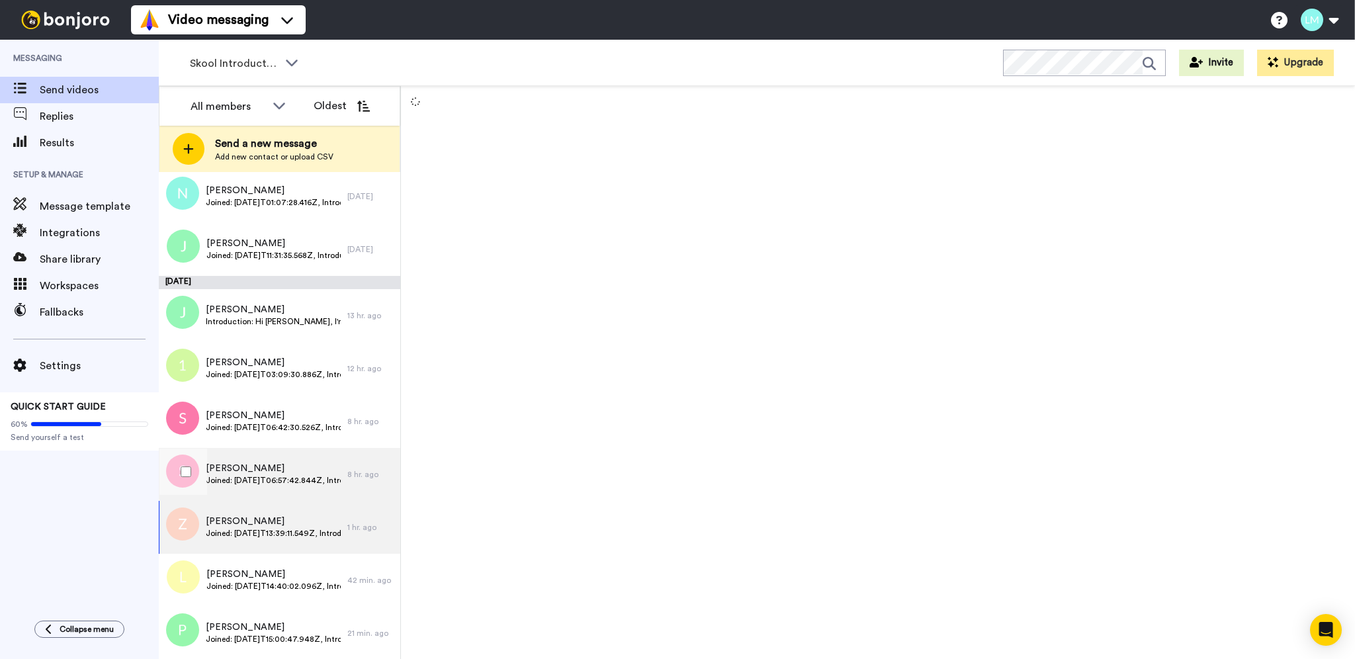
drag, startPoint x: 281, startPoint y: 475, endPoint x: 269, endPoint y: 448, distance: 29.0
click at [279, 475] on span "Joined: [DATE]T06:57:42.844Z, Introduction: Hi I am [PERSON_NAME] ,I am current…" at bounding box center [273, 480] width 135 height 11
click at [269, 448] on div "Sathya Joined: 2025-10-13T06:57:42.844Z, Introduction: Hi I am Sathya ,I am cur…" at bounding box center [253, 474] width 189 height 53
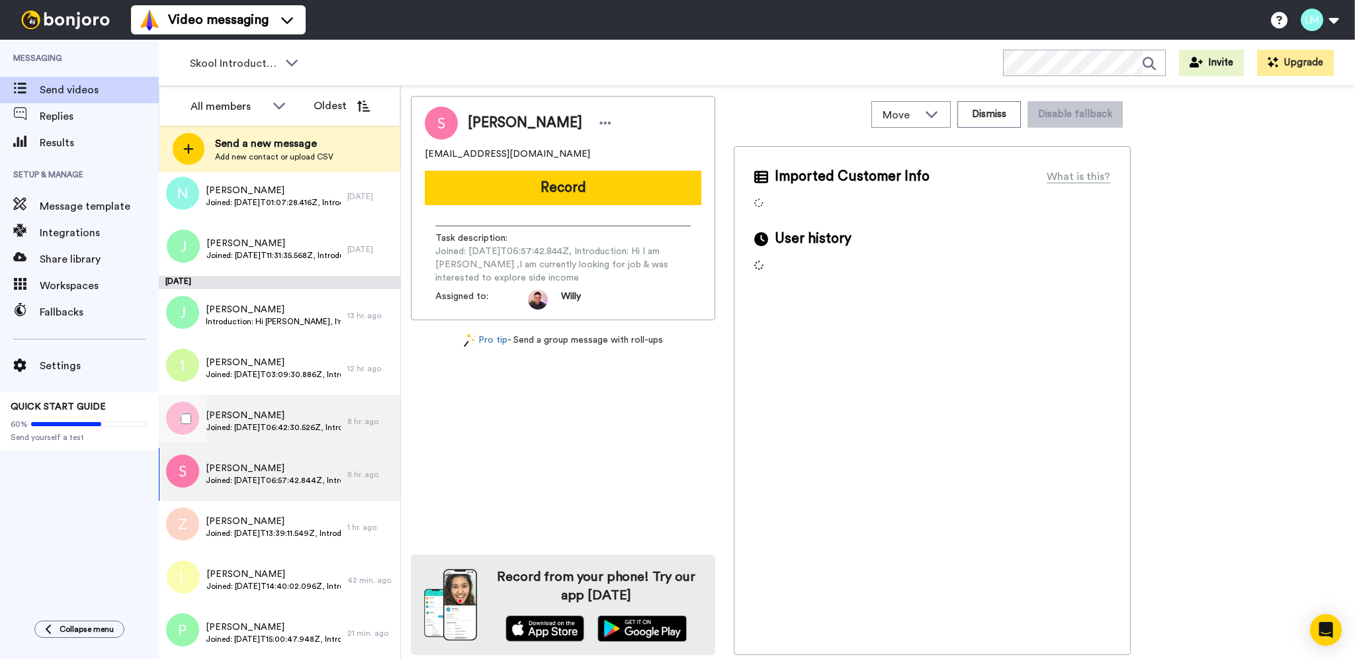
click at [265, 401] on div "Muhammad syaifulrizza bin Asmadi Joined: 2025-10-13T06:42:30.526Z, Introduction…" at bounding box center [253, 421] width 189 height 53
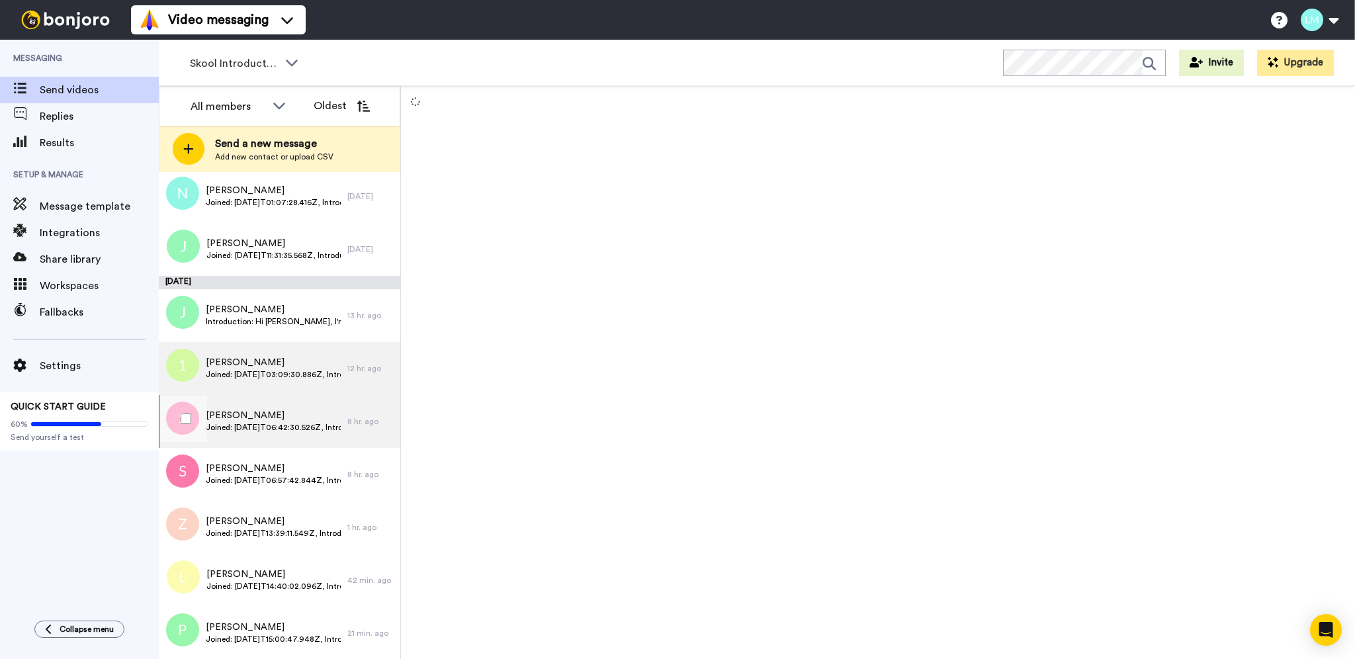
click at [262, 374] on span "Joined: [DATE]T03:09:30.886Z, Introduction: Hi [PERSON_NAME] and friends. I am …" at bounding box center [273, 374] width 135 height 11
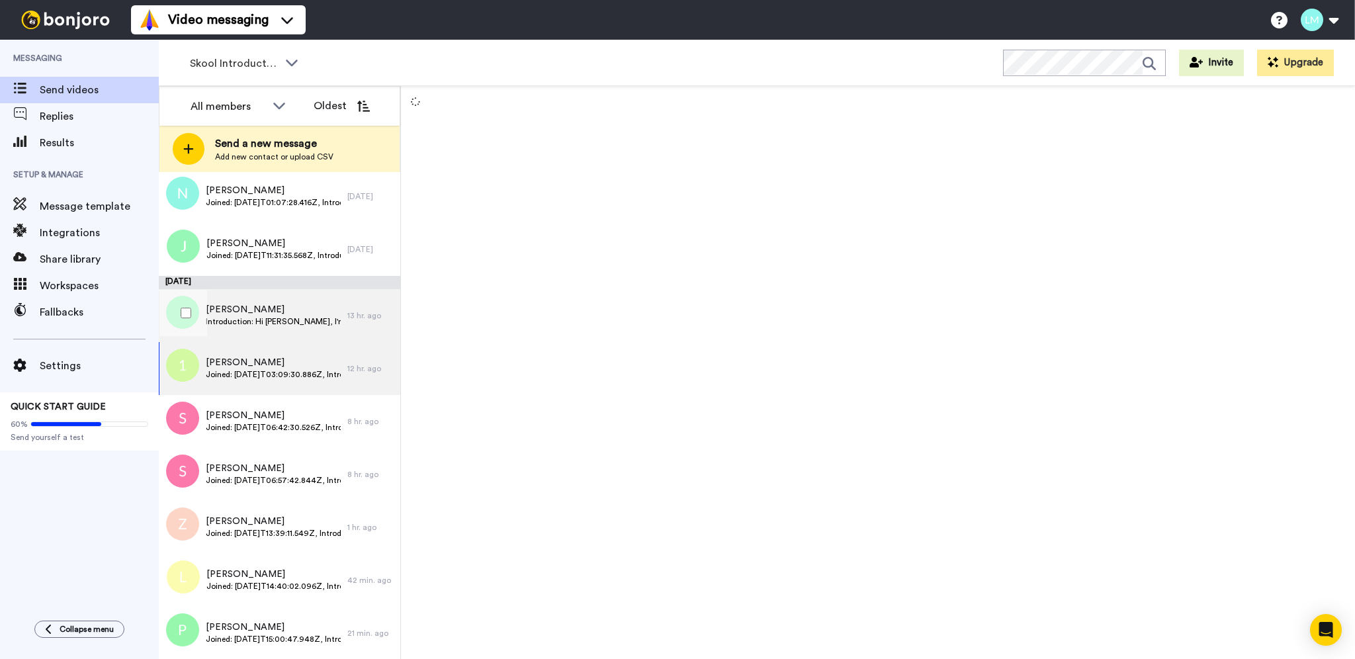
click at [271, 338] on div "Janson-ong Introduction: Hi Willy, I'm Janson, currently working in the semicon…" at bounding box center [253, 315] width 189 height 53
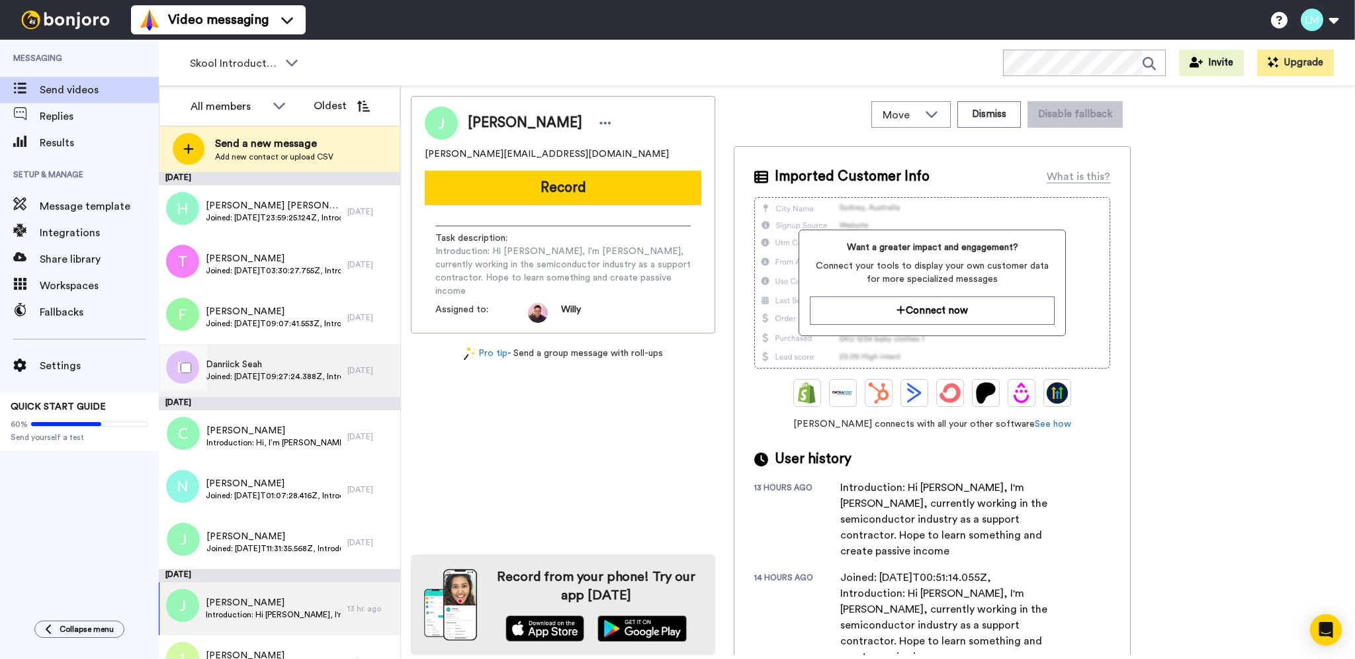
click at [286, 388] on div "Danriick Seah Joined: 2025-10-11T09:27:24.388Z, Introduction: Hello my name is …" at bounding box center [253, 370] width 189 height 53
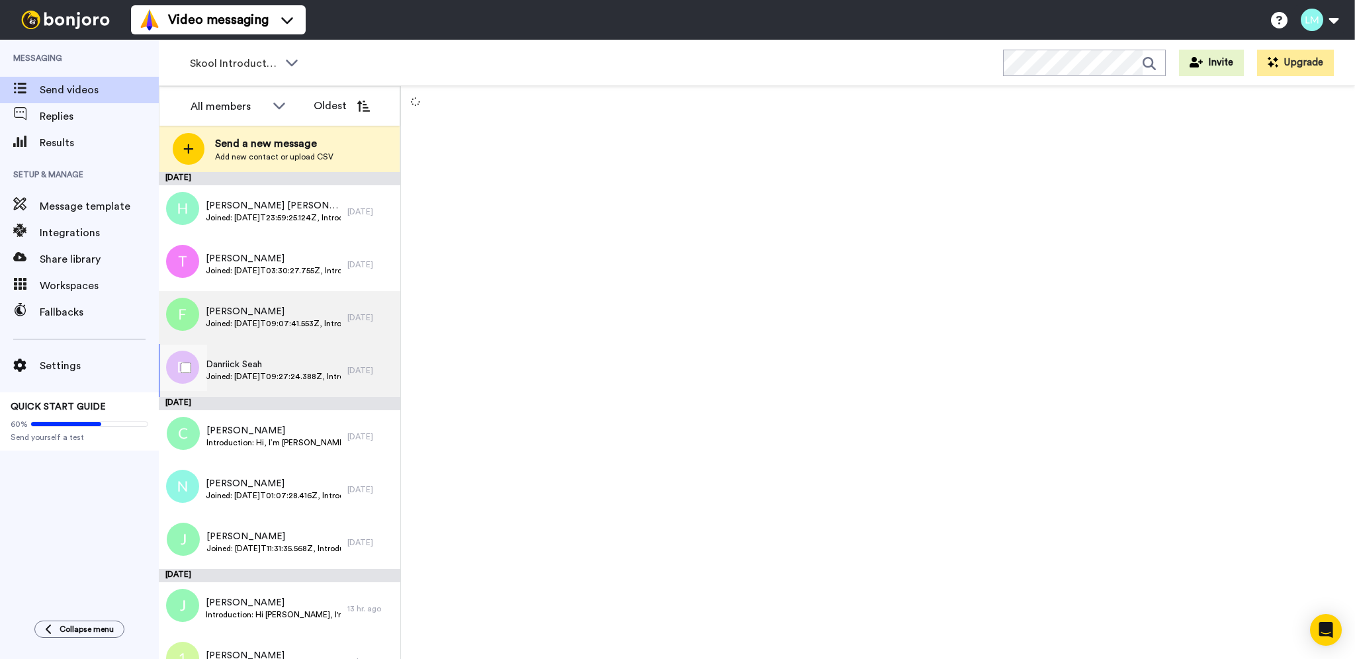
click at [282, 326] on span "Joined: [DATE]T09:07:41.553Z, Introduction: Hi [PERSON_NAME], good day. I am a …" at bounding box center [274, 323] width 136 height 11
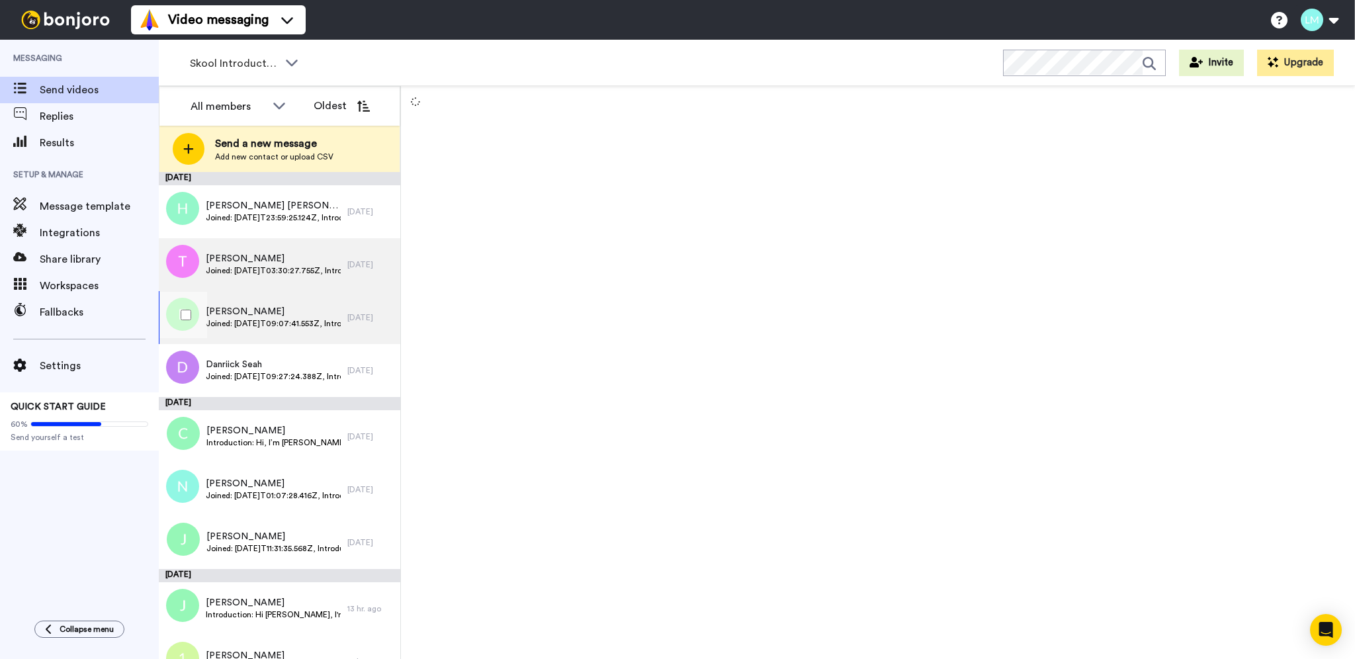
click at [281, 285] on div "Theophilus John Joined: 2025-10-11T03:30:27.755Z, Introduction: Im Theophilus. …" at bounding box center [253, 264] width 189 height 53
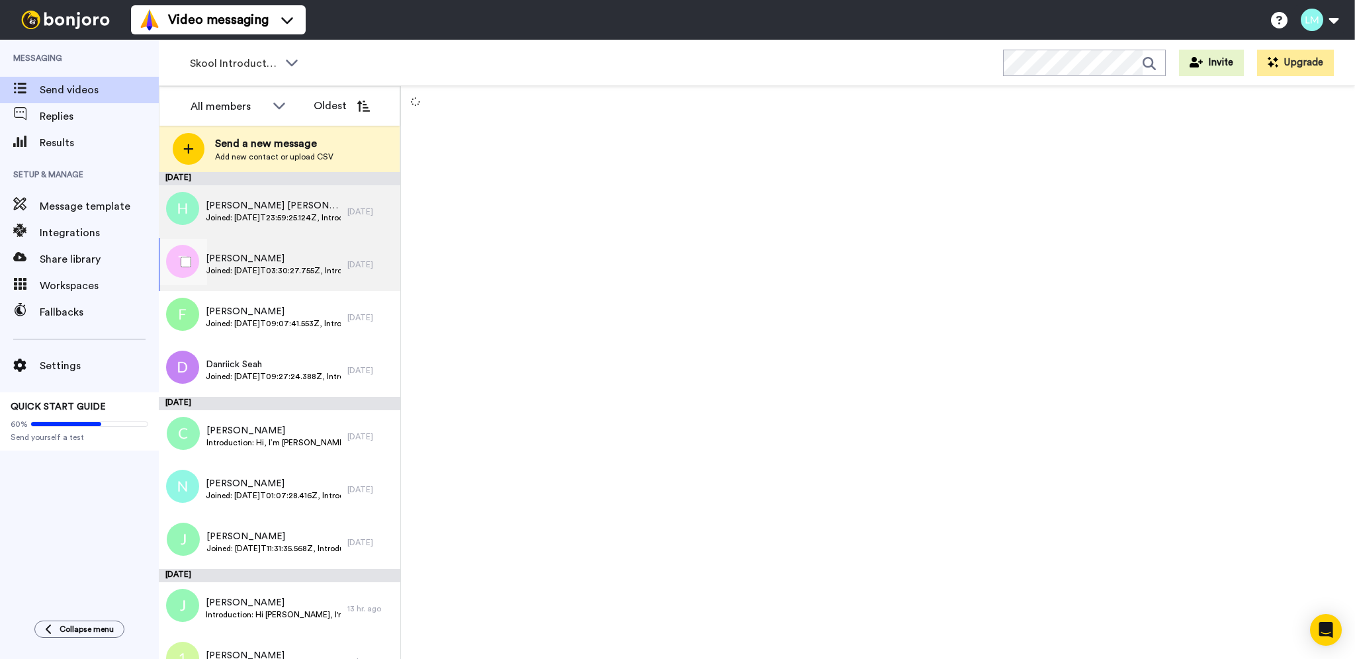
click at [269, 217] on span "Joined: [DATE]T23:59:25.124Z, Introduction: 1Huei [PERSON_NAME]• 1mHi my name i…" at bounding box center [273, 217] width 135 height 11
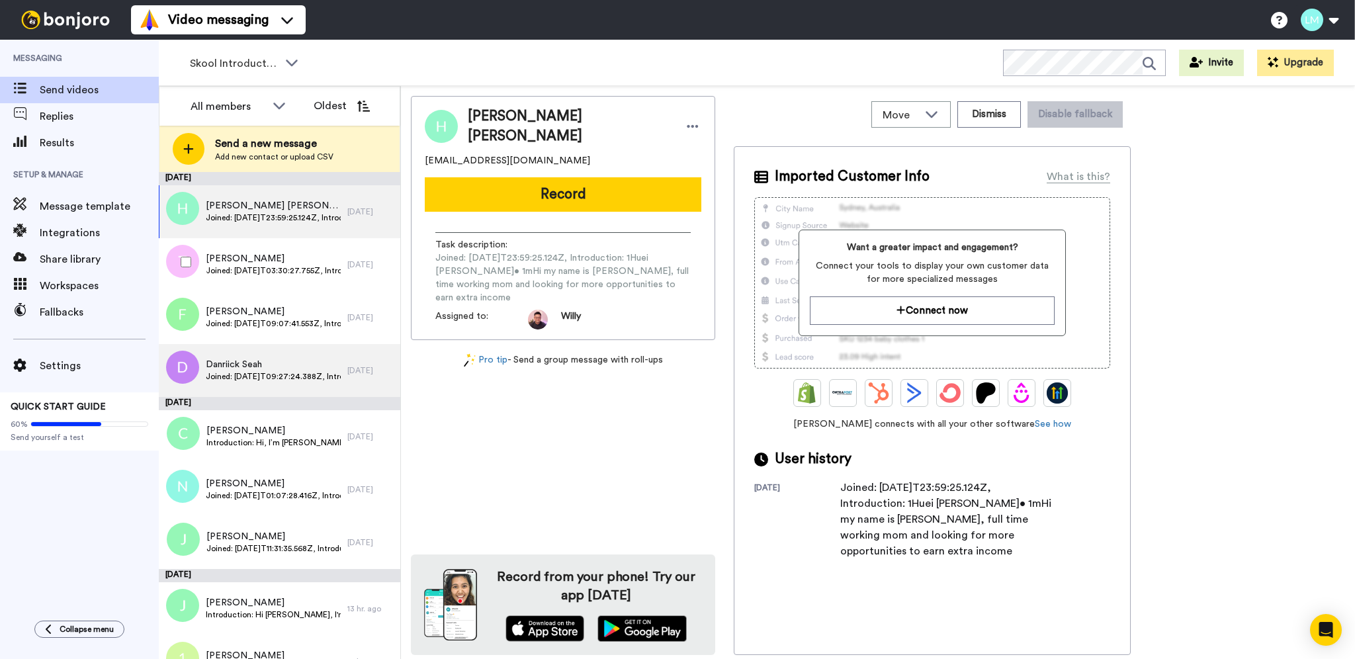
drag, startPoint x: 308, startPoint y: 273, endPoint x: 293, endPoint y: 364, distance: 91.9
click at [308, 274] on span "Joined: [DATE]T03:30:27.755Z, Introduction: [PERSON_NAME]. Working as Sea-freig…" at bounding box center [273, 270] width 135 height 11
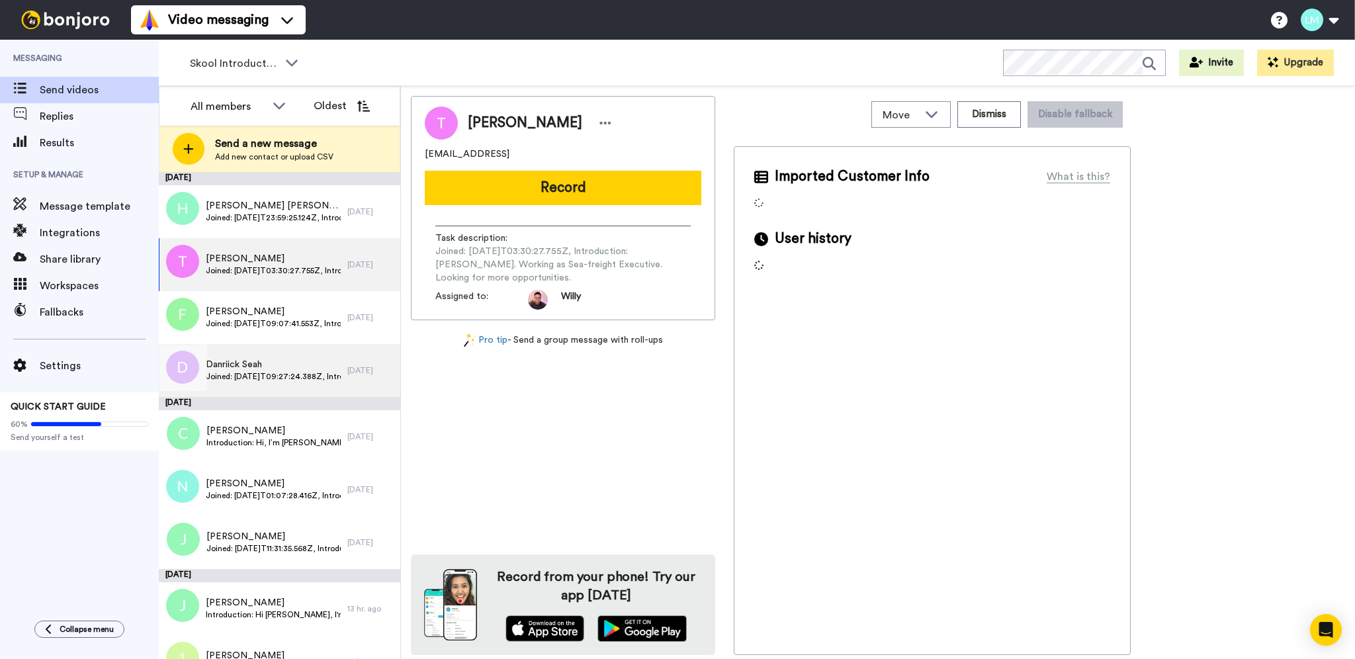
click at [292, 365] on span "Danriick Seah" at bounding box center [273, 364] width 135 height 13
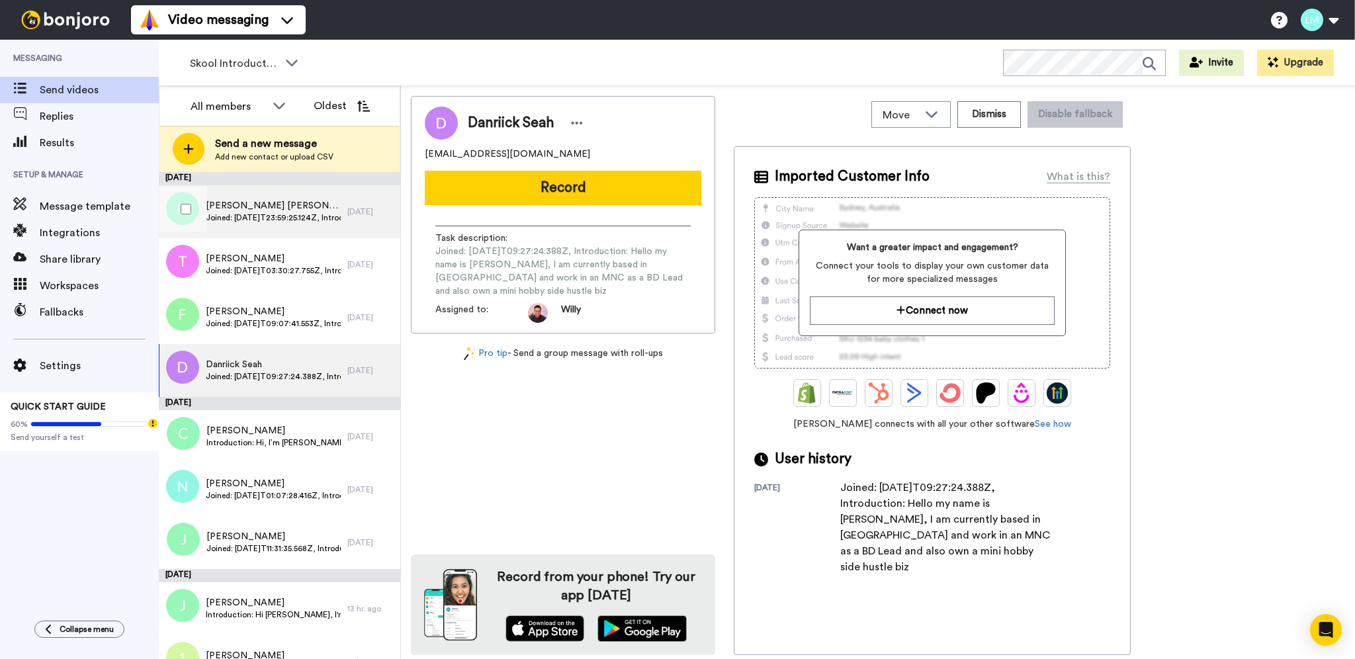
click at [263, 222] on span "Joined: [DATE]T23:59:25.124Z, Introduction: 1Huei [PERSON_NAME]• 1mHi my name i…" at bounding box center [273, 217] width 135 height 11
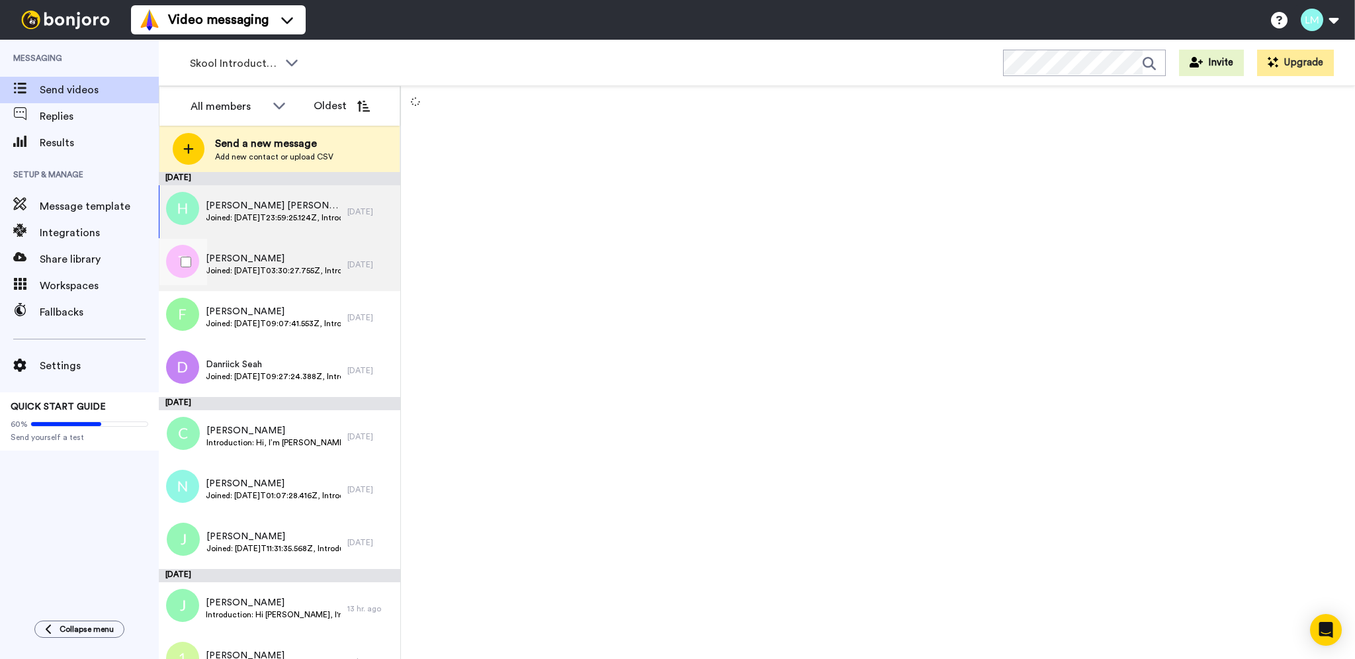
click at [302, 259] on span "[PERSON_NAME]" at bounding box center [273, 258] width 135 height 13
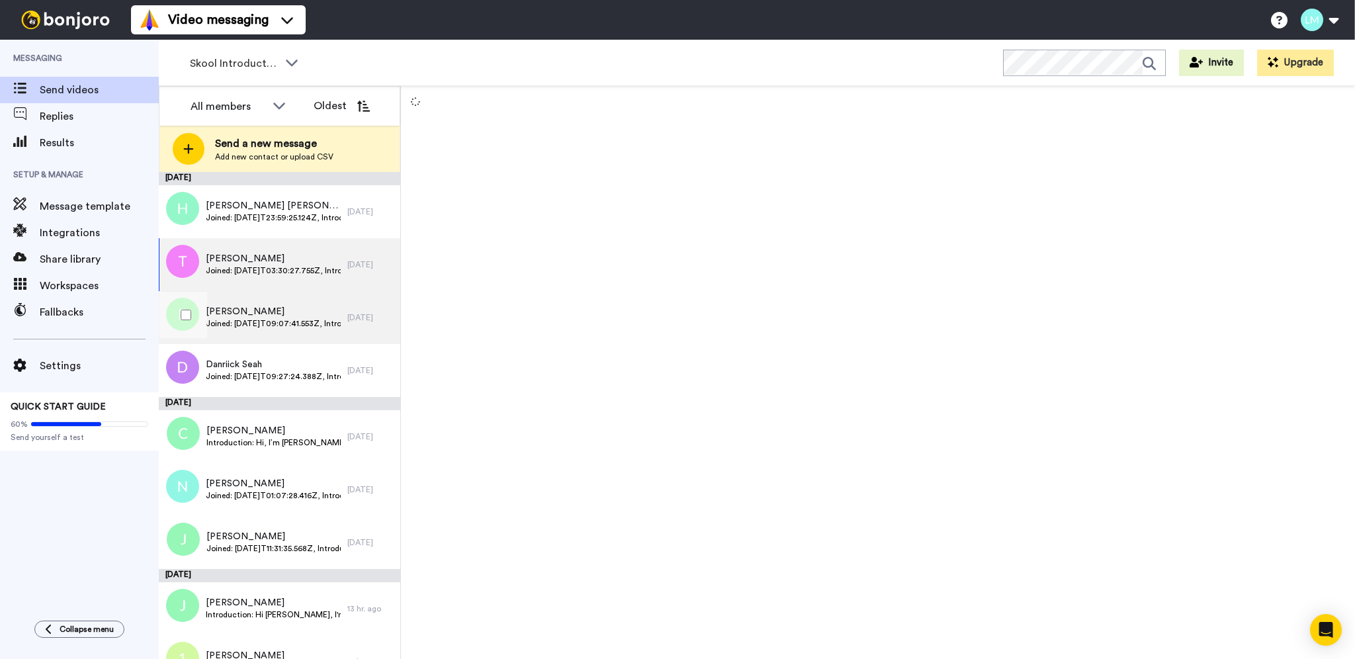
click at [303, 336] on div "[PERSON_NAME] Joined: [DATE]T09:07:41.553Z, Introduction: Hi [PERSON_NAME], goo…" at bounding box center [253, 317] width 189 height 53
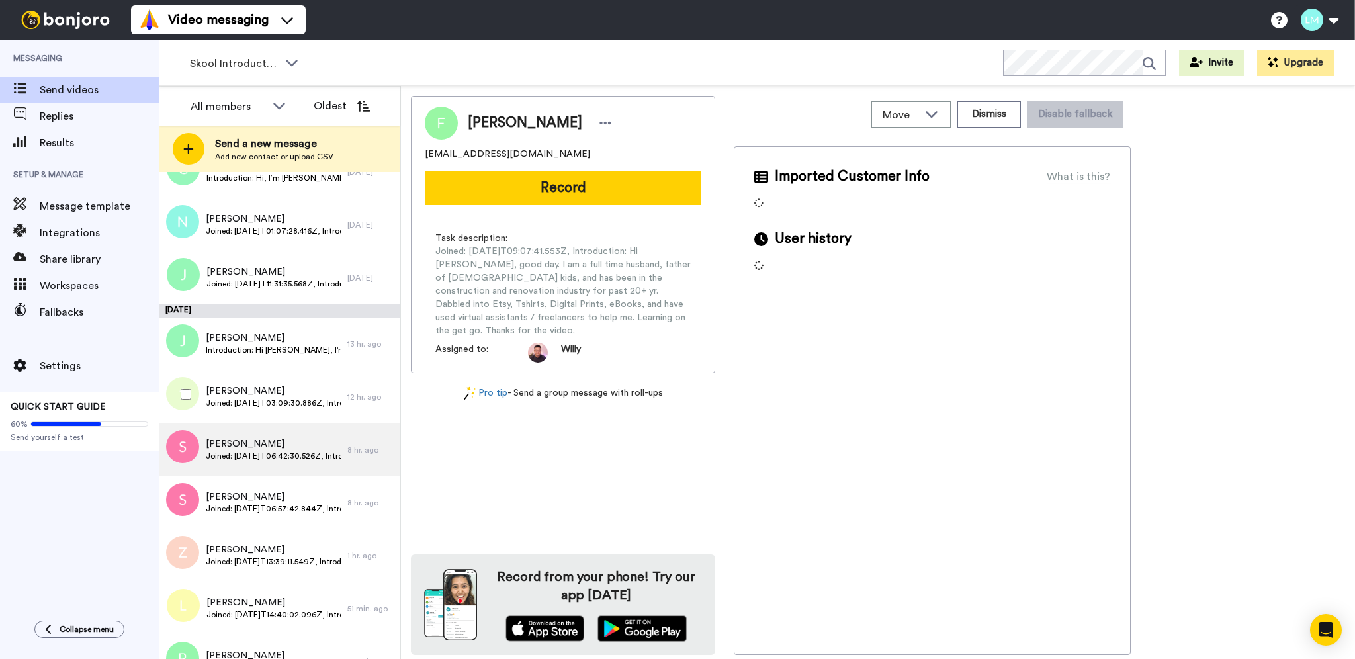
scroll to position [293, 0]
